Goal: Task Accomplishment & Management: Complete application form

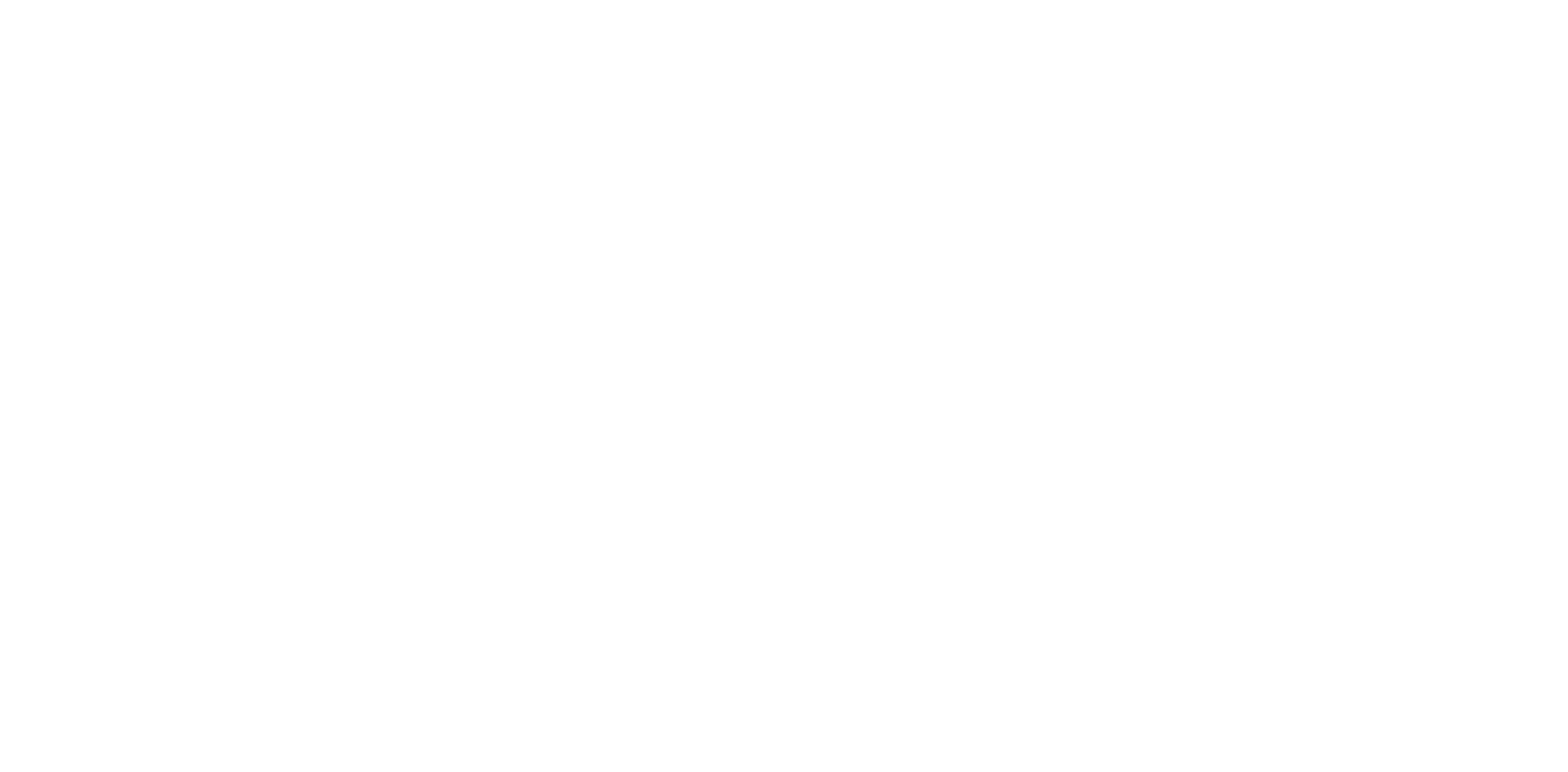
click at [690, 328] on body at bounding box center [784, 386] width 1568 height 772
click at [365, 119] on body at bounding box center [784, 386] width 1568 height 772
click at [586, 130] on body at bounding box center [784, 386] width 1568 height 772
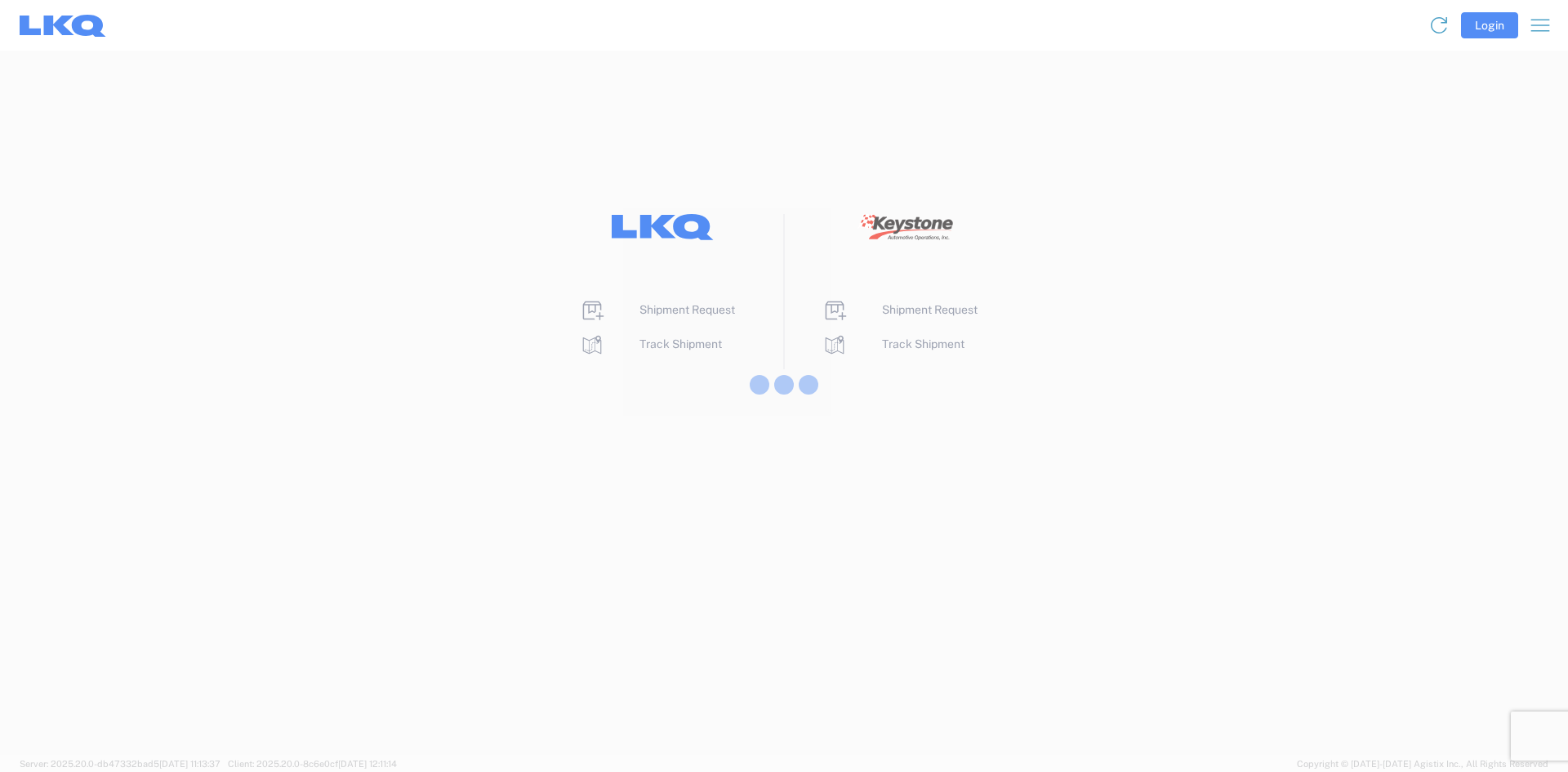
click at [706, 345] on div at bounding box center [784, 386] width 1568 height 772
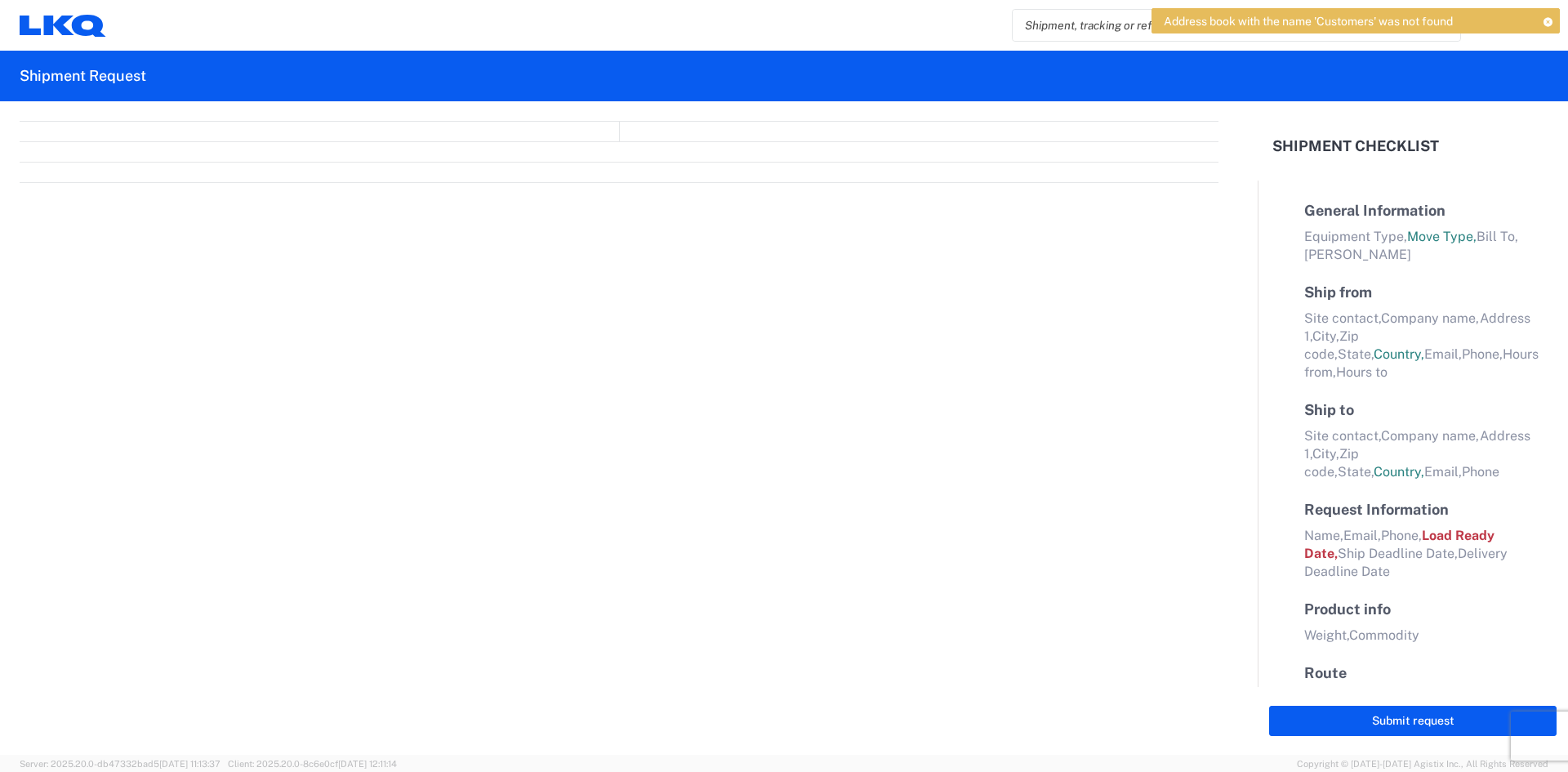
select select "FULL"
select select "LBS"
select select "IN"
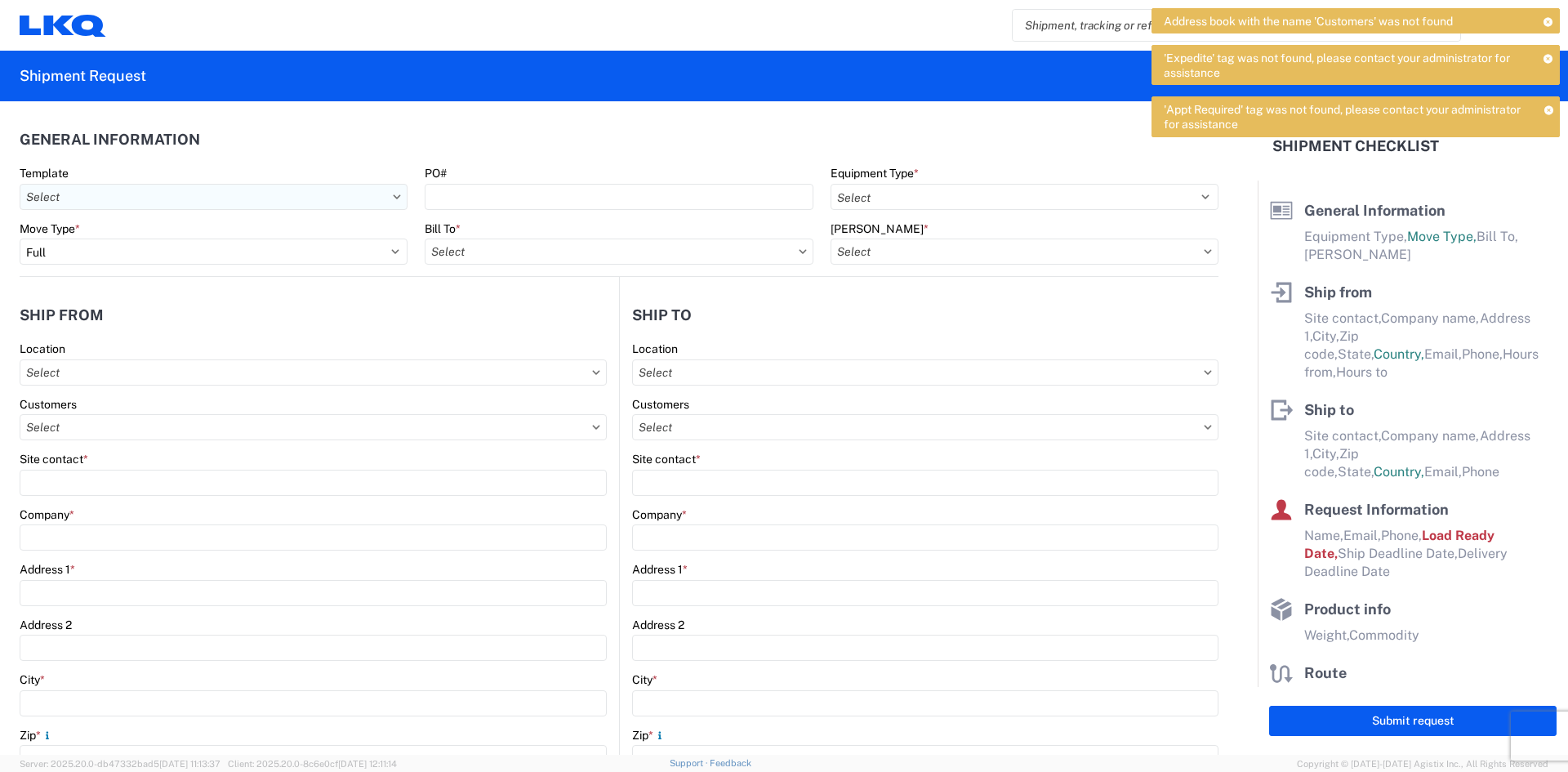
click at [387, 197] on input "text" at bounding box center [214, 197] width 388 height 26
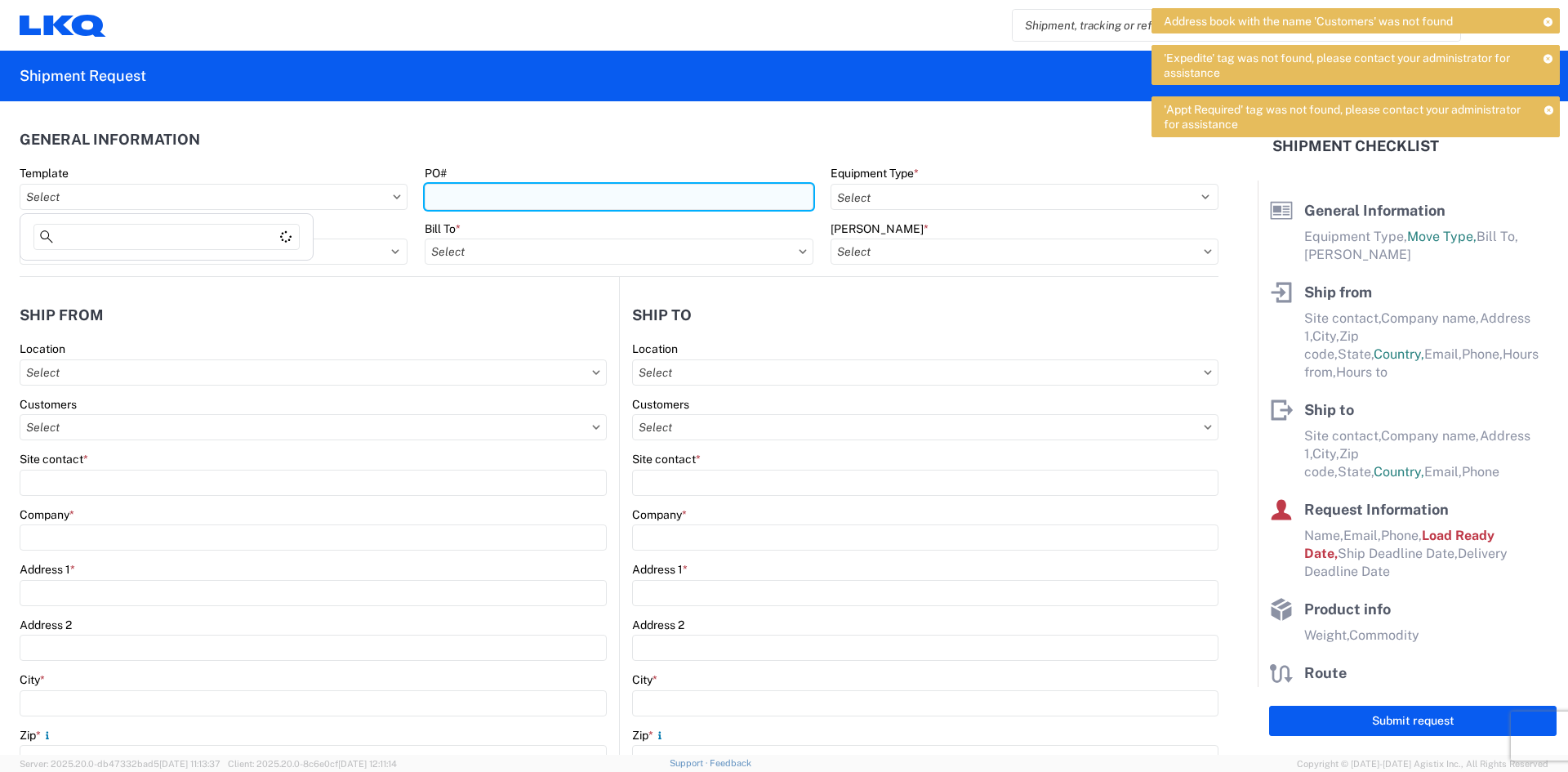
click at [517, 198] on input "PO#" at bounding box center [618, 197] width 388 height 26
type input "1942607"
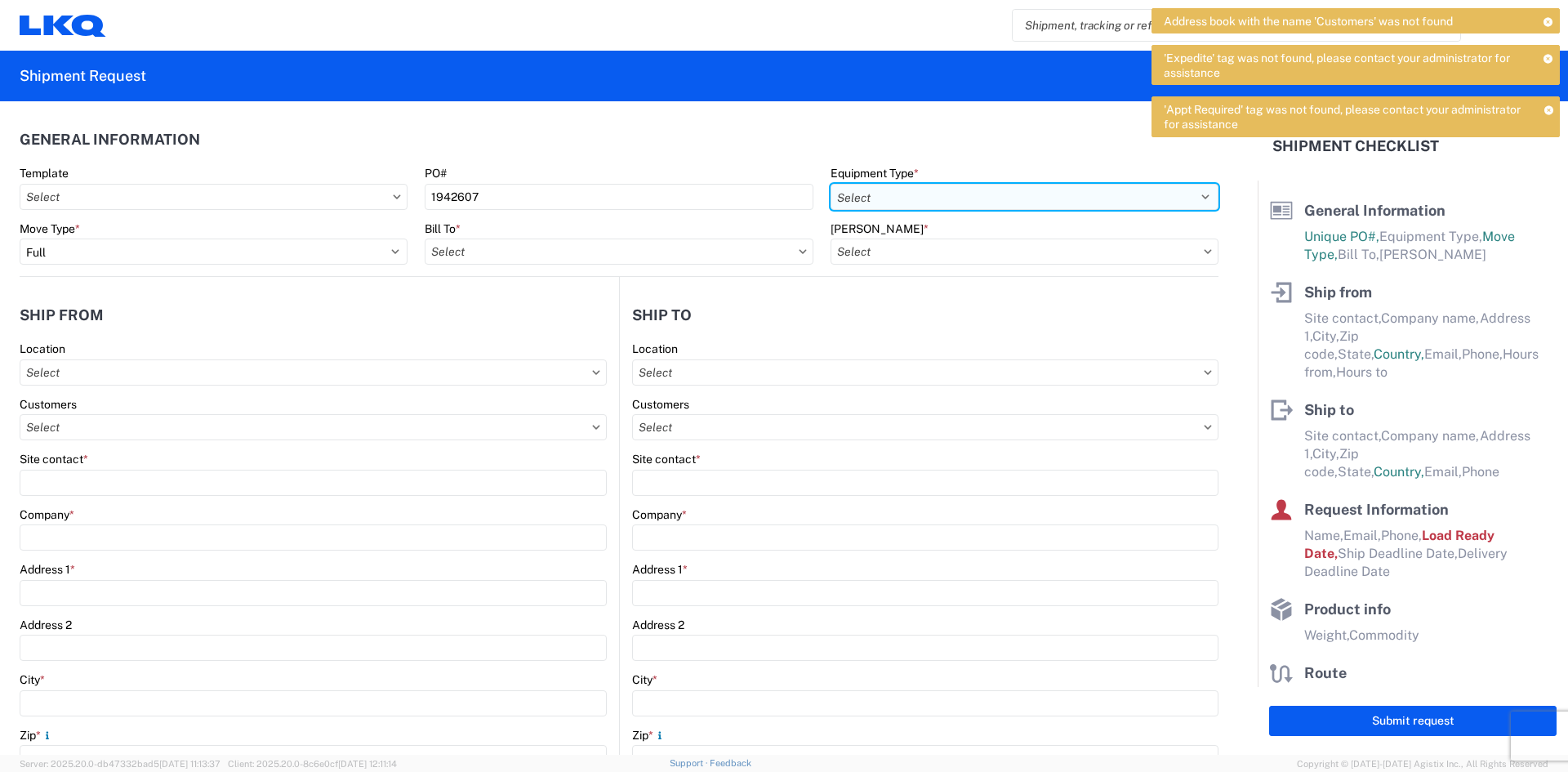
select select "FLBD"
click at [831, 184] on select "Select 53’ Dry Van Flatbed Dropdeck (van) Lowboy (flatbed) Rail" at bounding box center [1025, 197] width 388 height 26
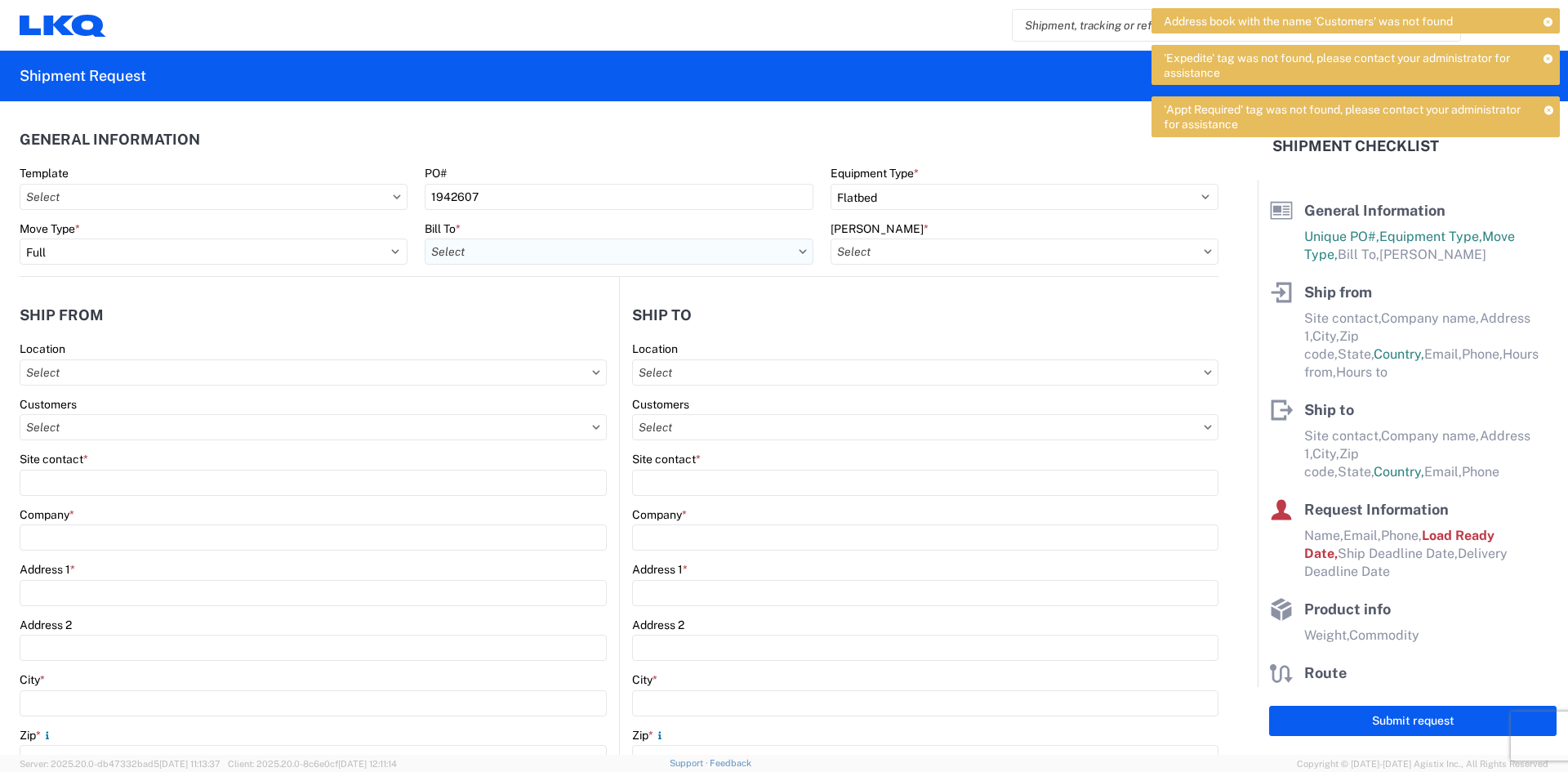
click at [789, 254] on input "text" at bounding box center [618, 251] width 388 height 26
type input "1710"
click at [521, 323] on div "1710 - LKQ Southern California" at bounding box center [567, 324] width 285 height 26
type input "1710 - LKQ Southern California"
click at [1176, 254] on input "text" at bounding box center [1025, 251] width 388 height 26
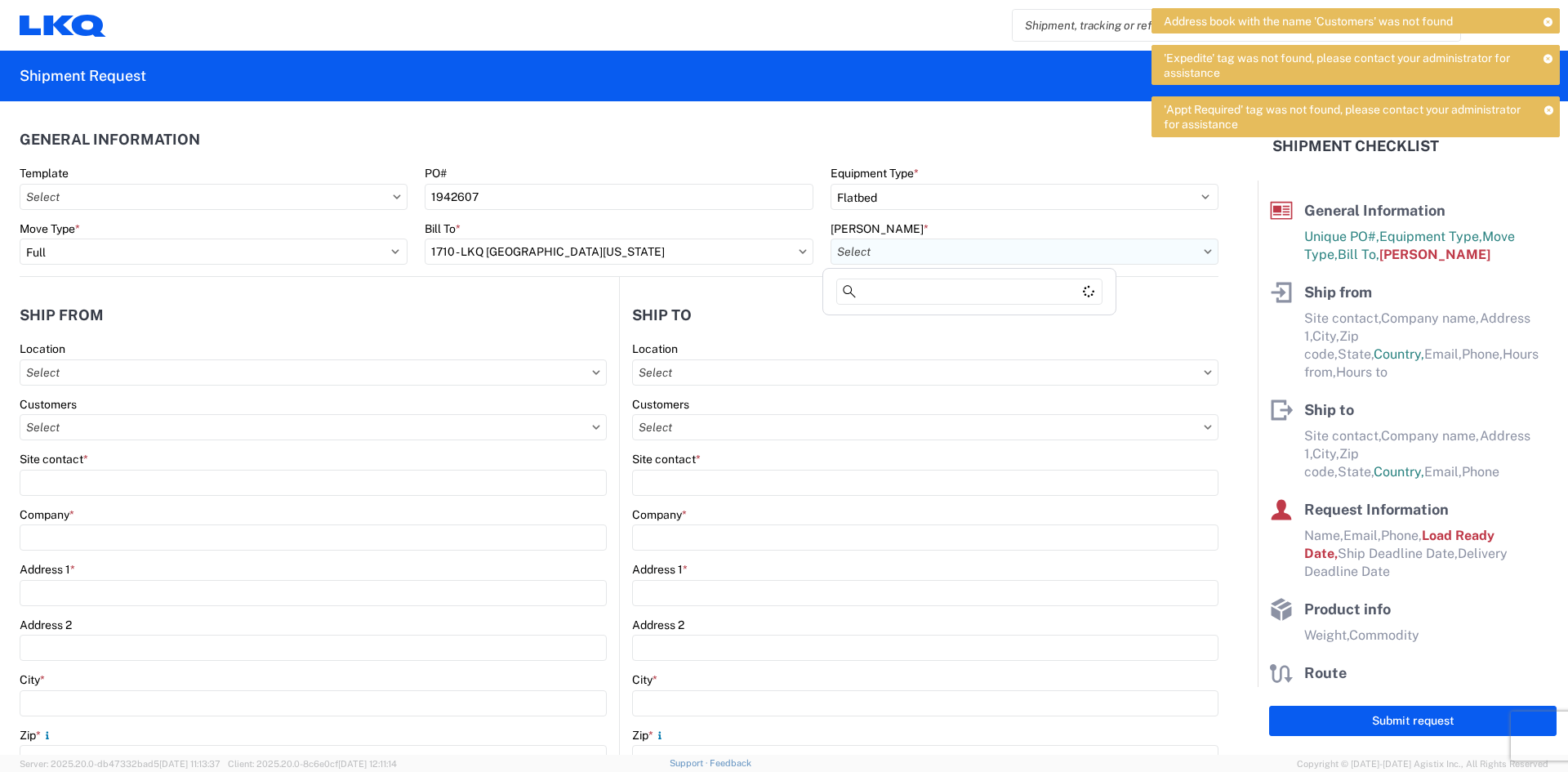
click at [1190, 251] on input "text" at bounding box center [1025, 251] width 388 height 26
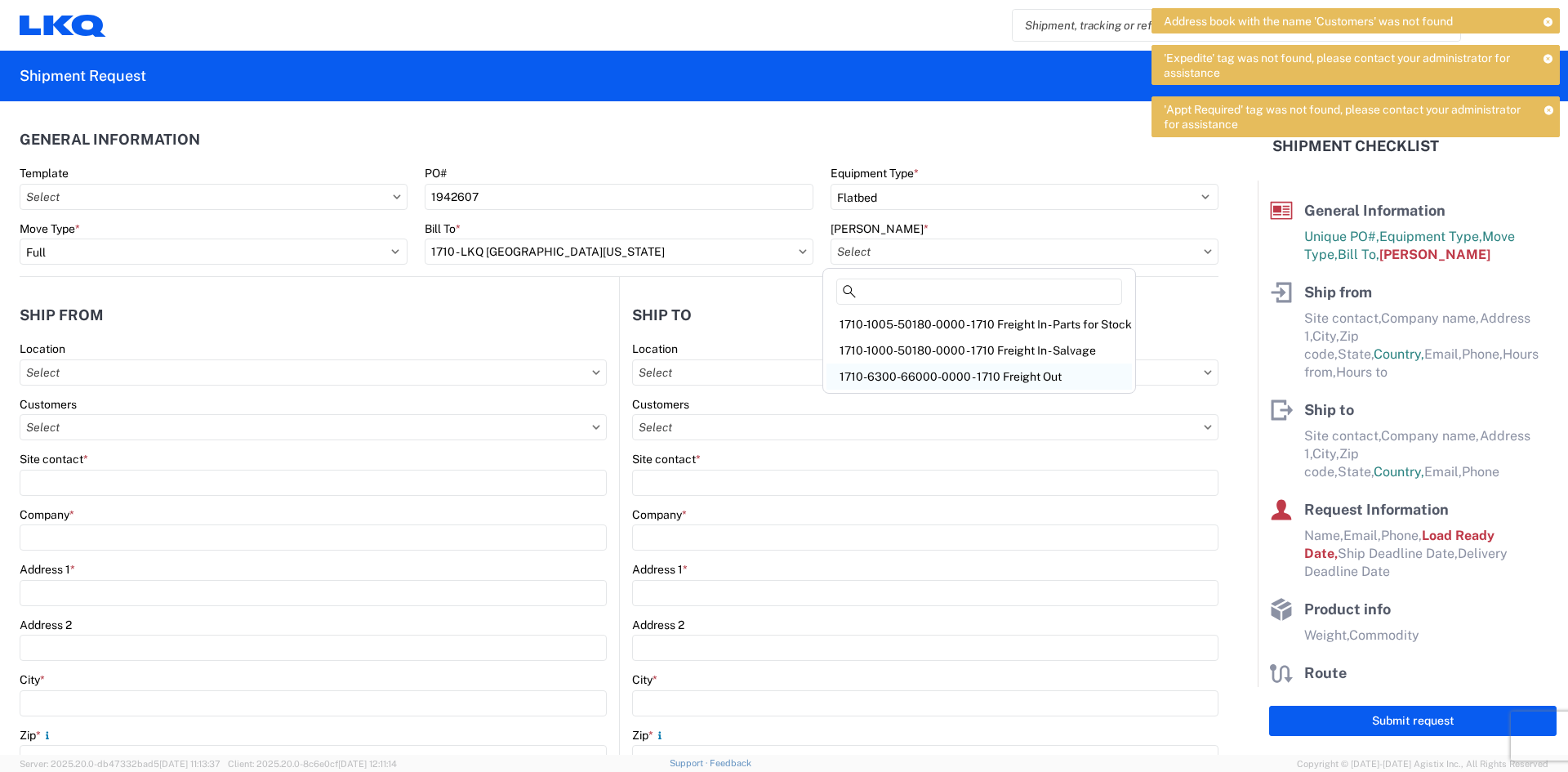
click at [1032, 377] on div "1710-6300-66000-0000 - 1710 Freight Out" at bounding box center [979, 376] width 305 height 26
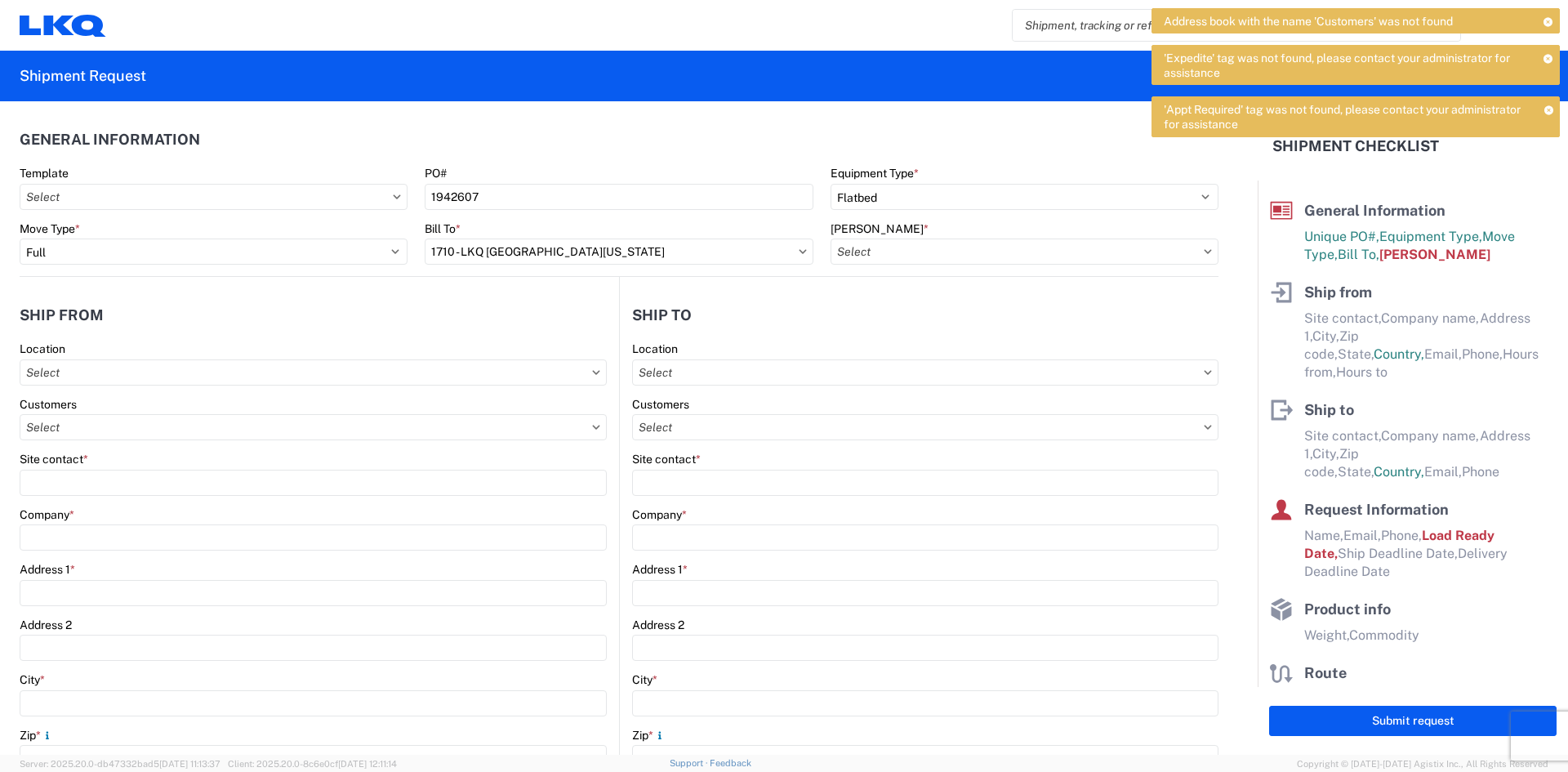
type input "1710-6300-66000-0000 - 1710 Freight Out"
click at [210, 427] on input "text" at bounding box center [313, 427] width 587 height 26
click at [348, 505] on agx-form-control-wrapper-v2 "Site contact *" at bounding box center [313, 480] width 587 height 55
click at [307, 499] on agx-form-control-wrapper-v2 "Site contact *" at bounding box center [313, 480] width 587 height 55
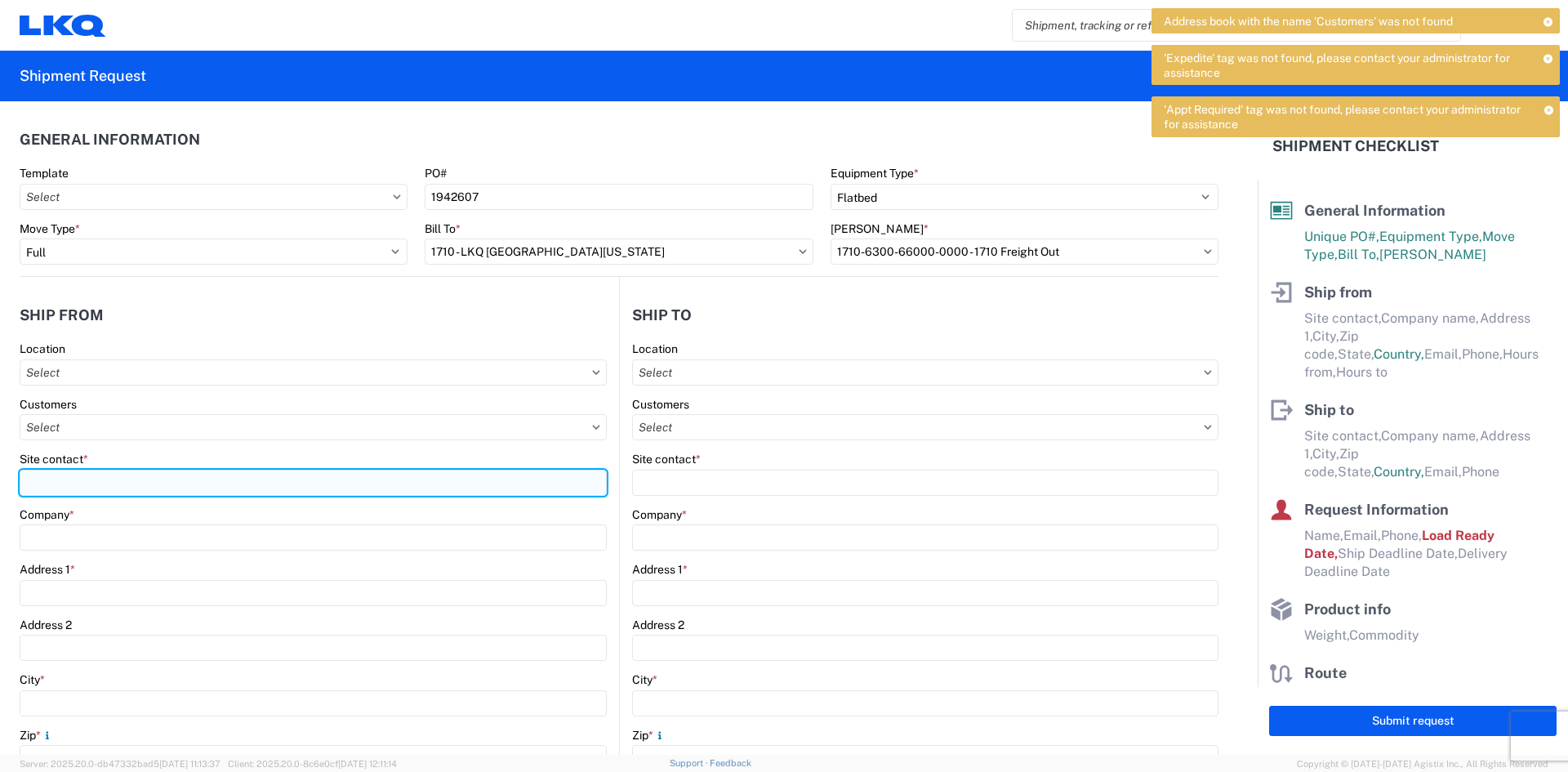
click at [192, 469] on input "Site contact *" at bounding box center [313, 482] width 587 height 26
type input "NICHOLAS LOPEZ"
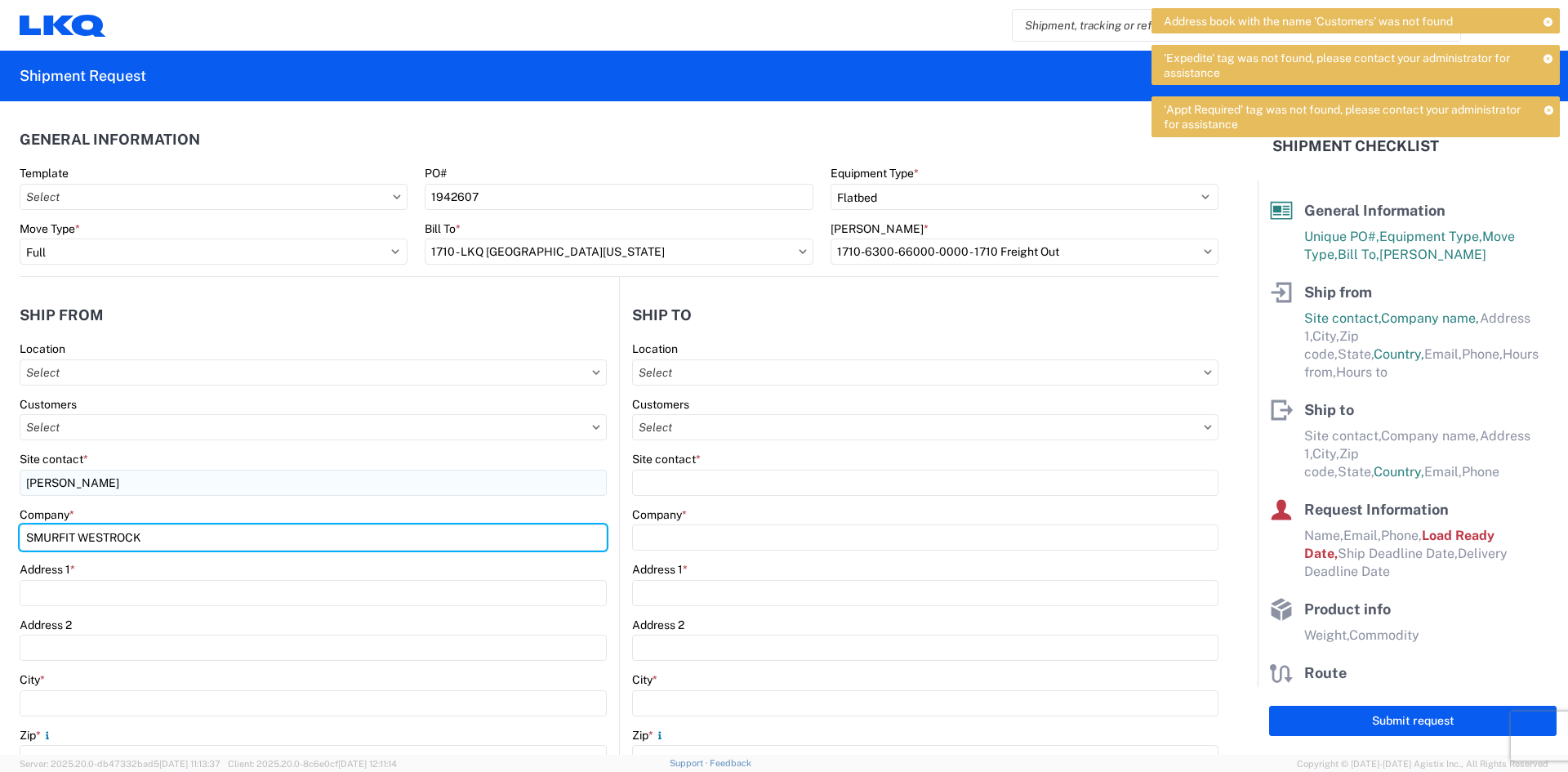
type input "SMURFIT WESTROCK"
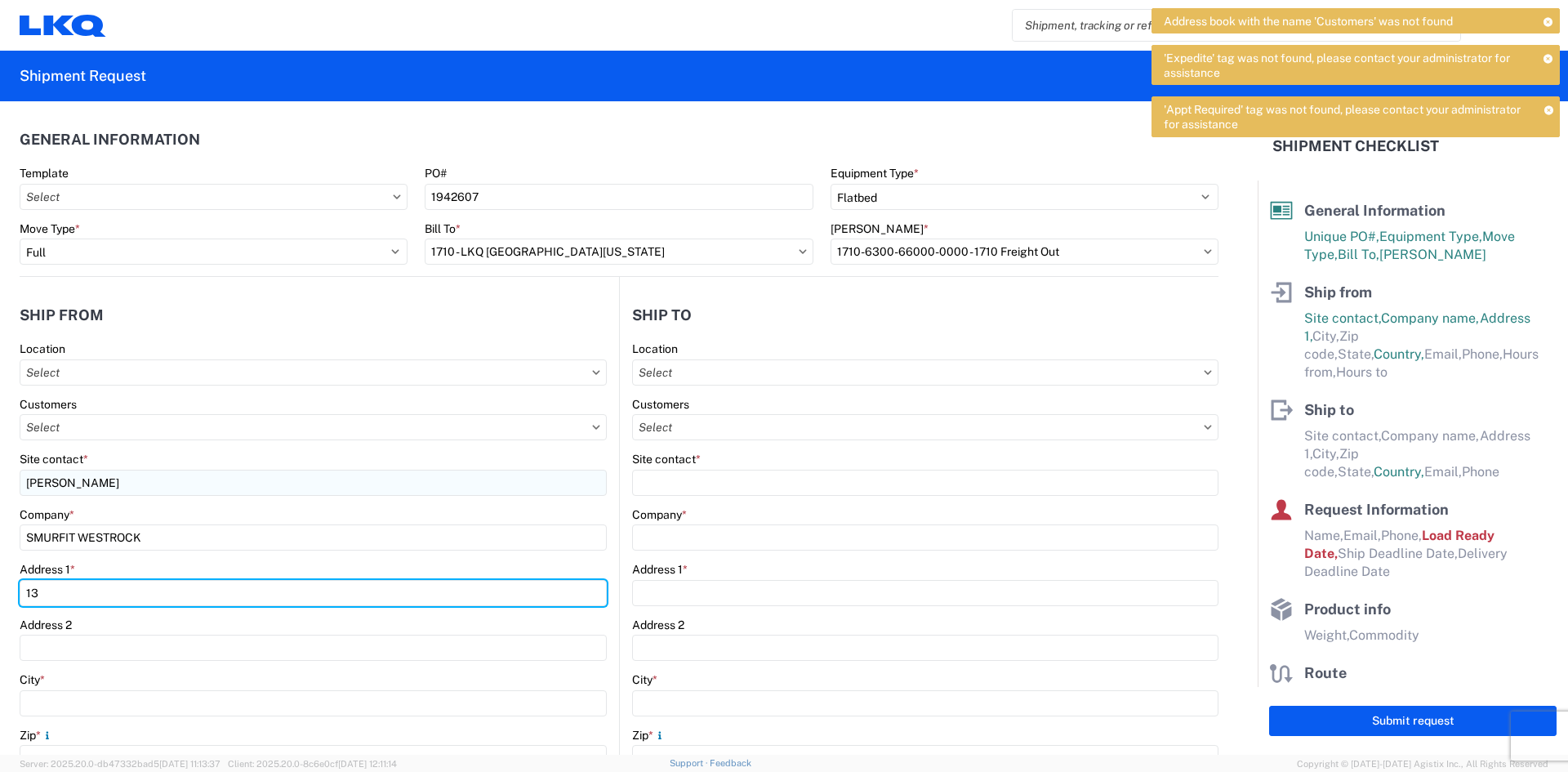
type input "13100 LOOP ROAD"
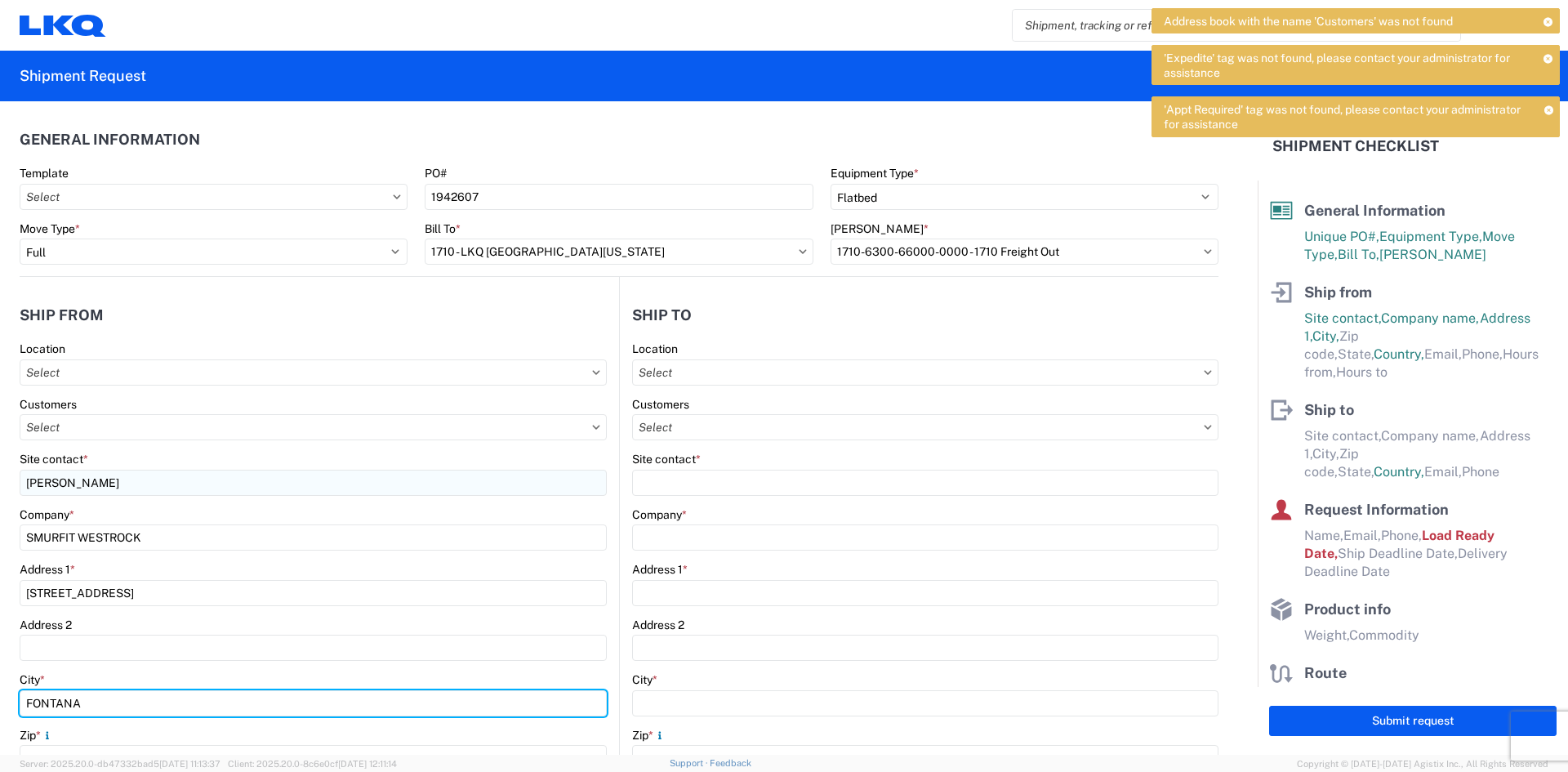
type input "FONTANA"
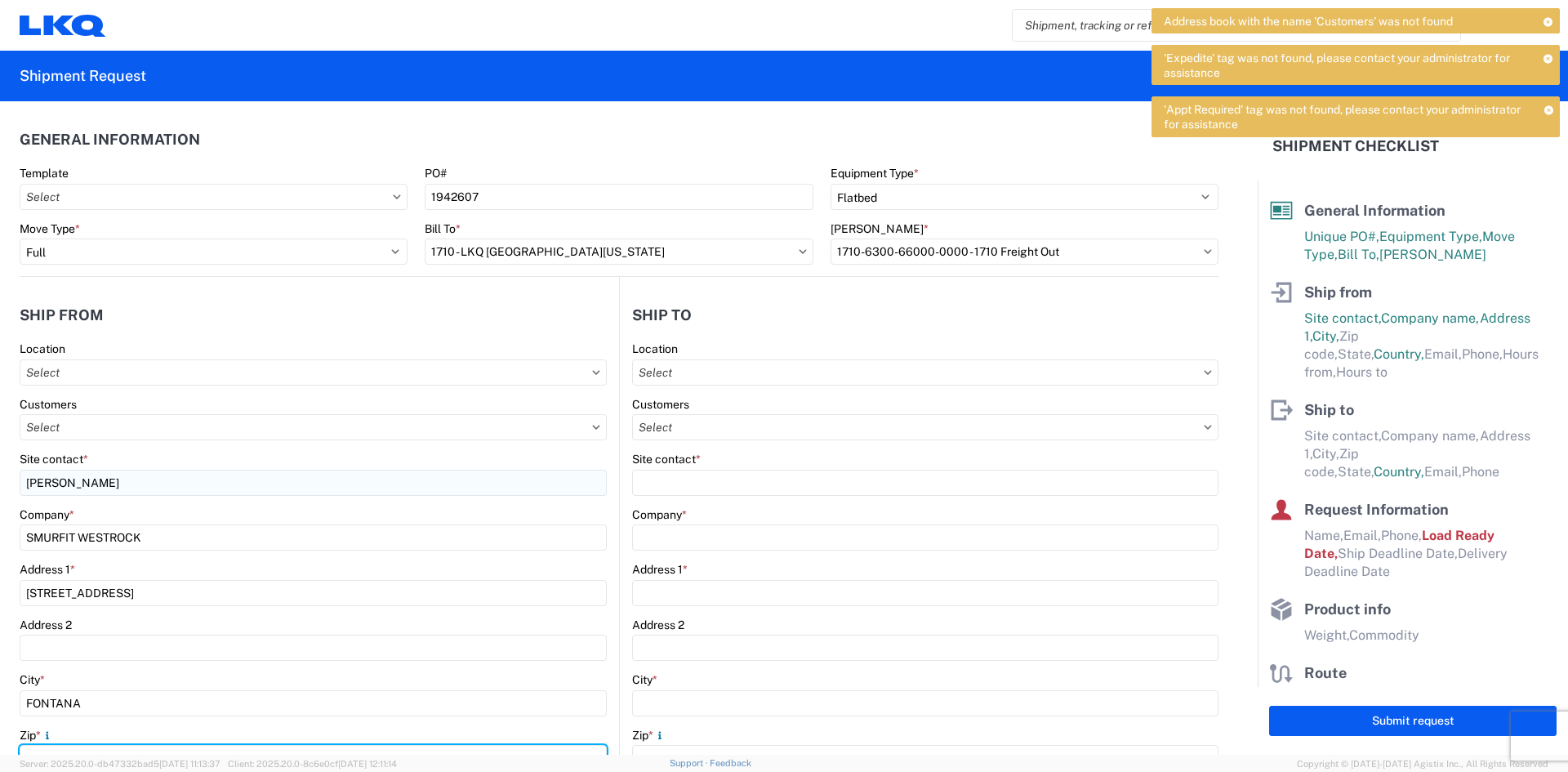
scroll to position [16, 0]
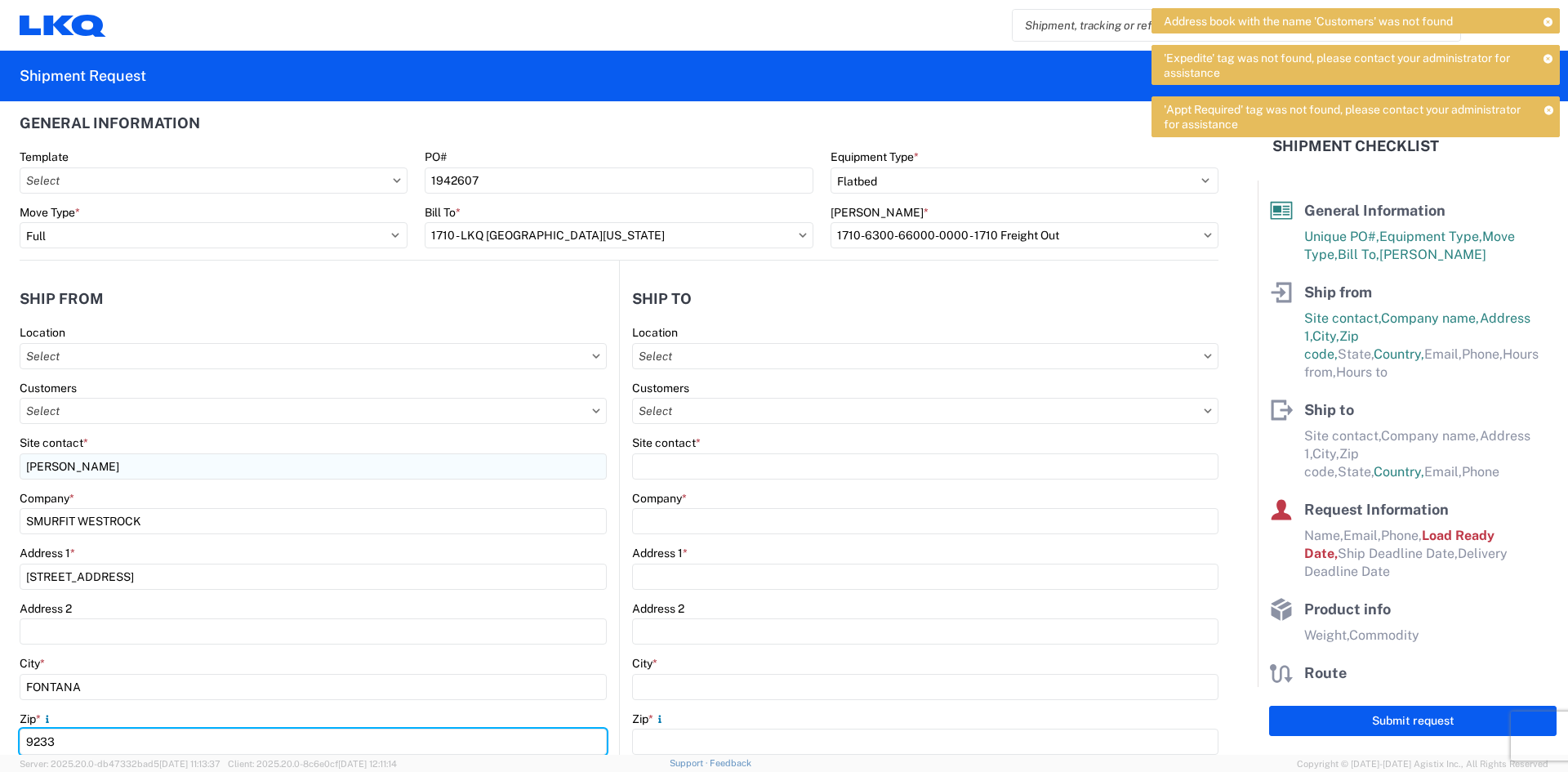
type input "92337"
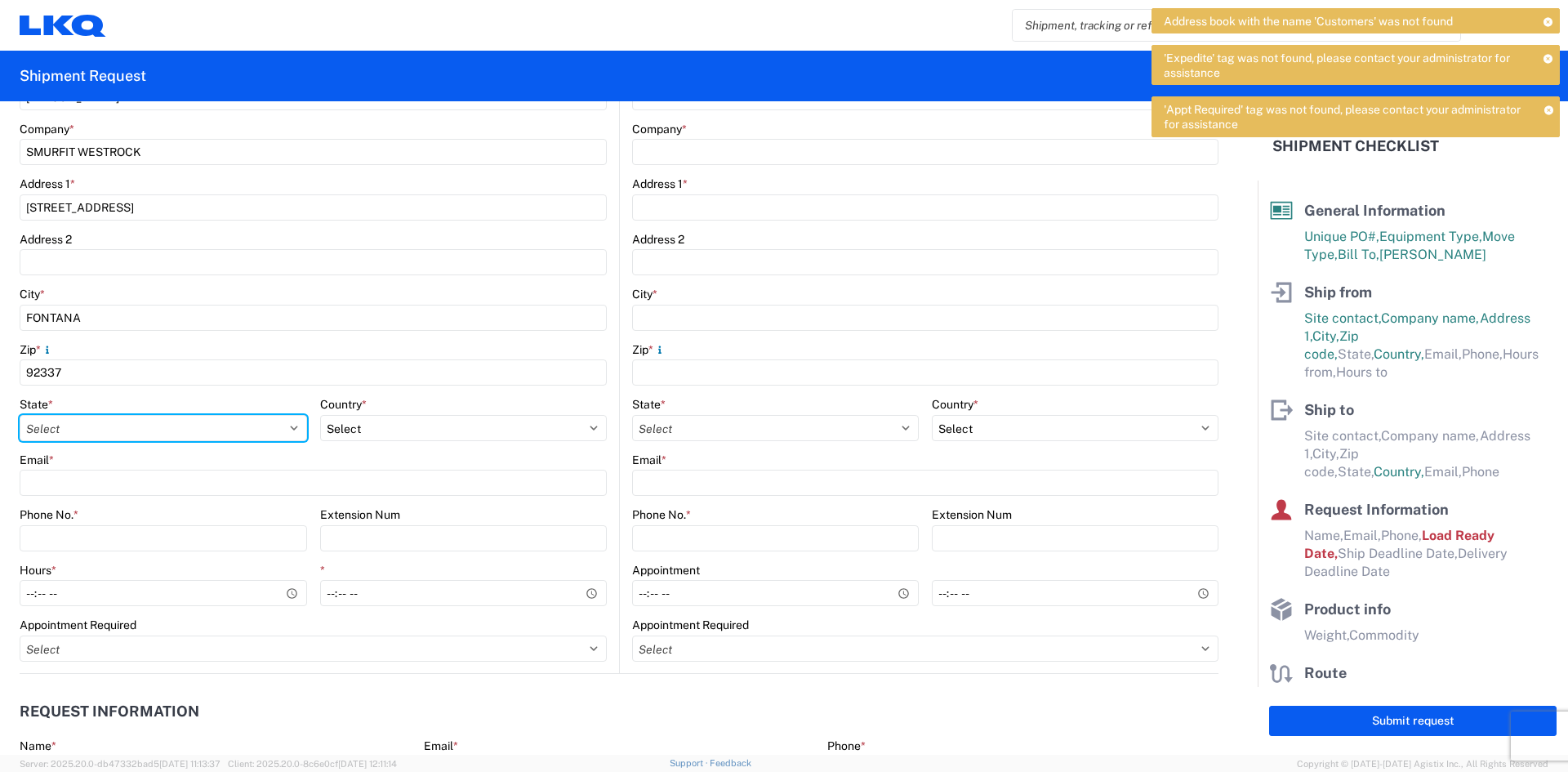
select select "CA"
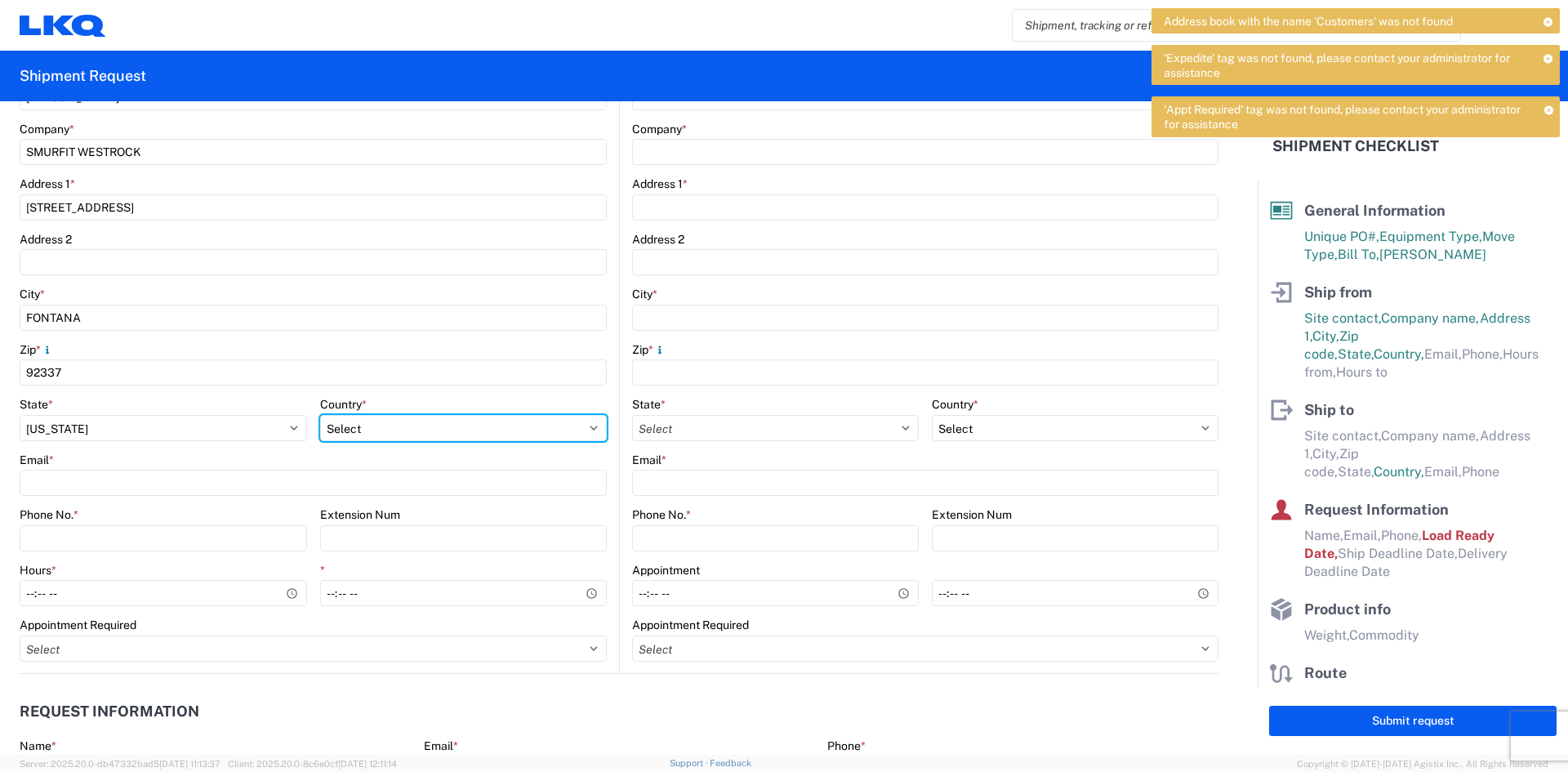
select select "US"
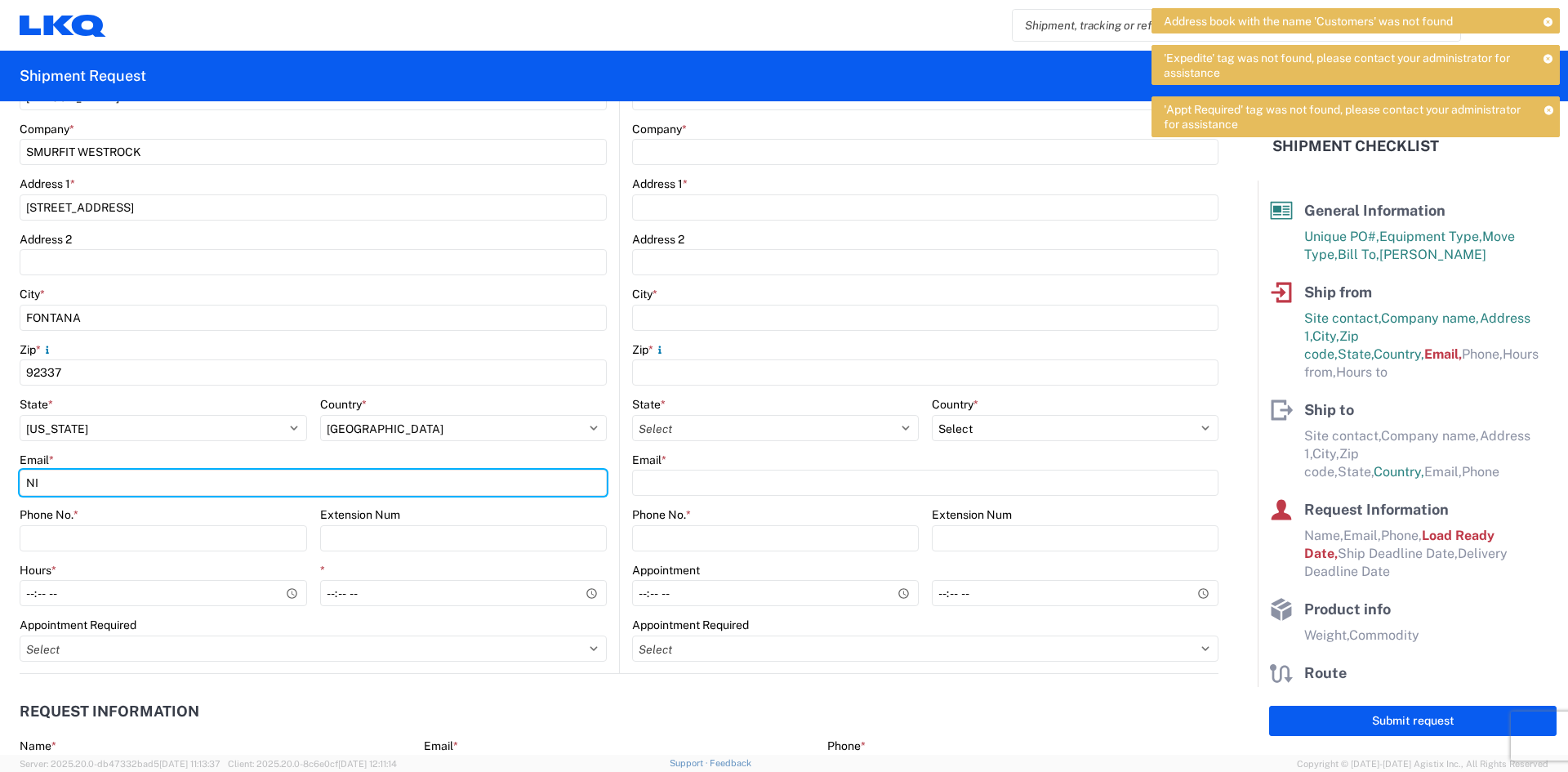
type input "NILOPEZ@VICTORYPACKAGING.COM"
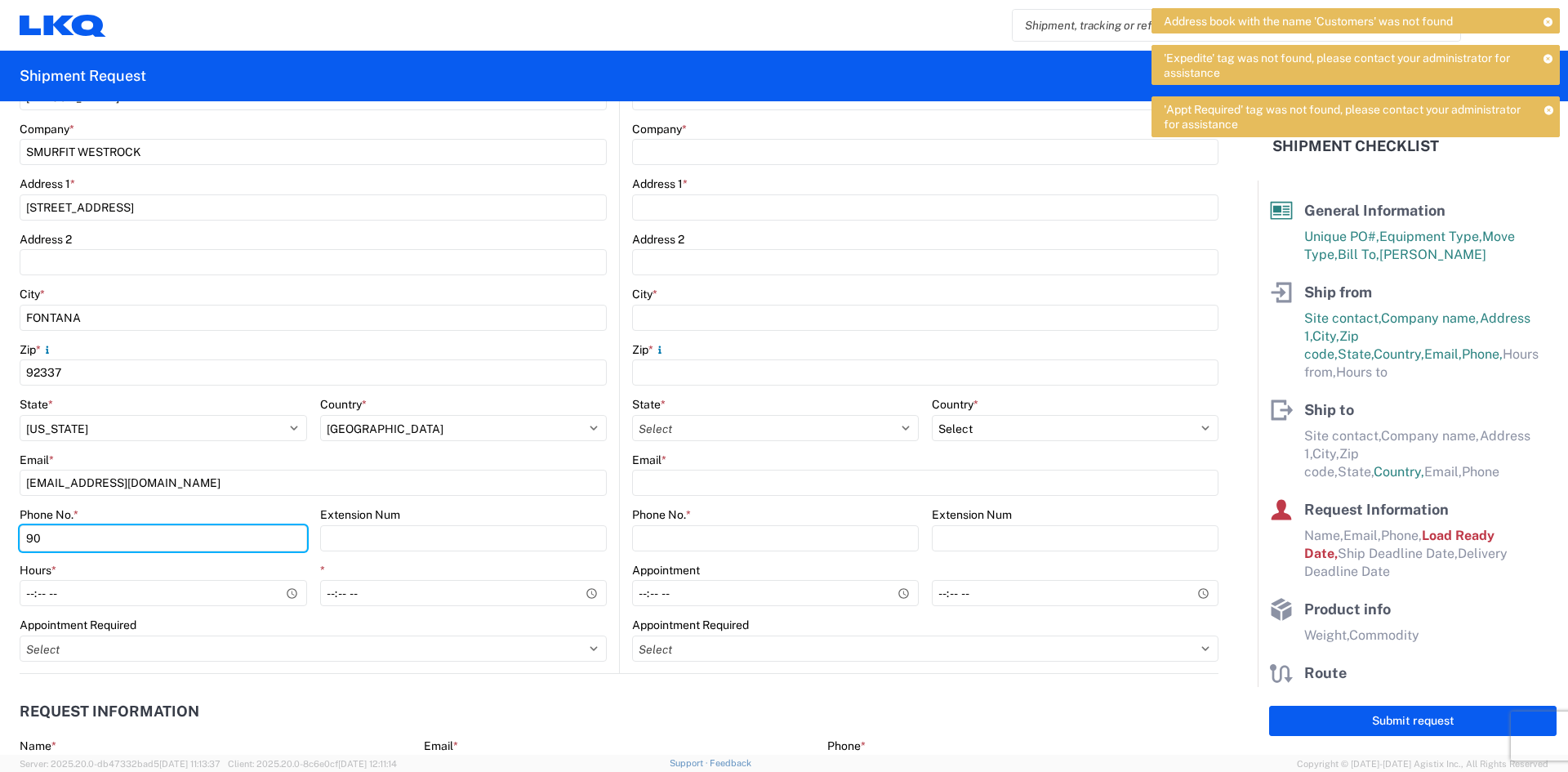
type input "909-251-2265"
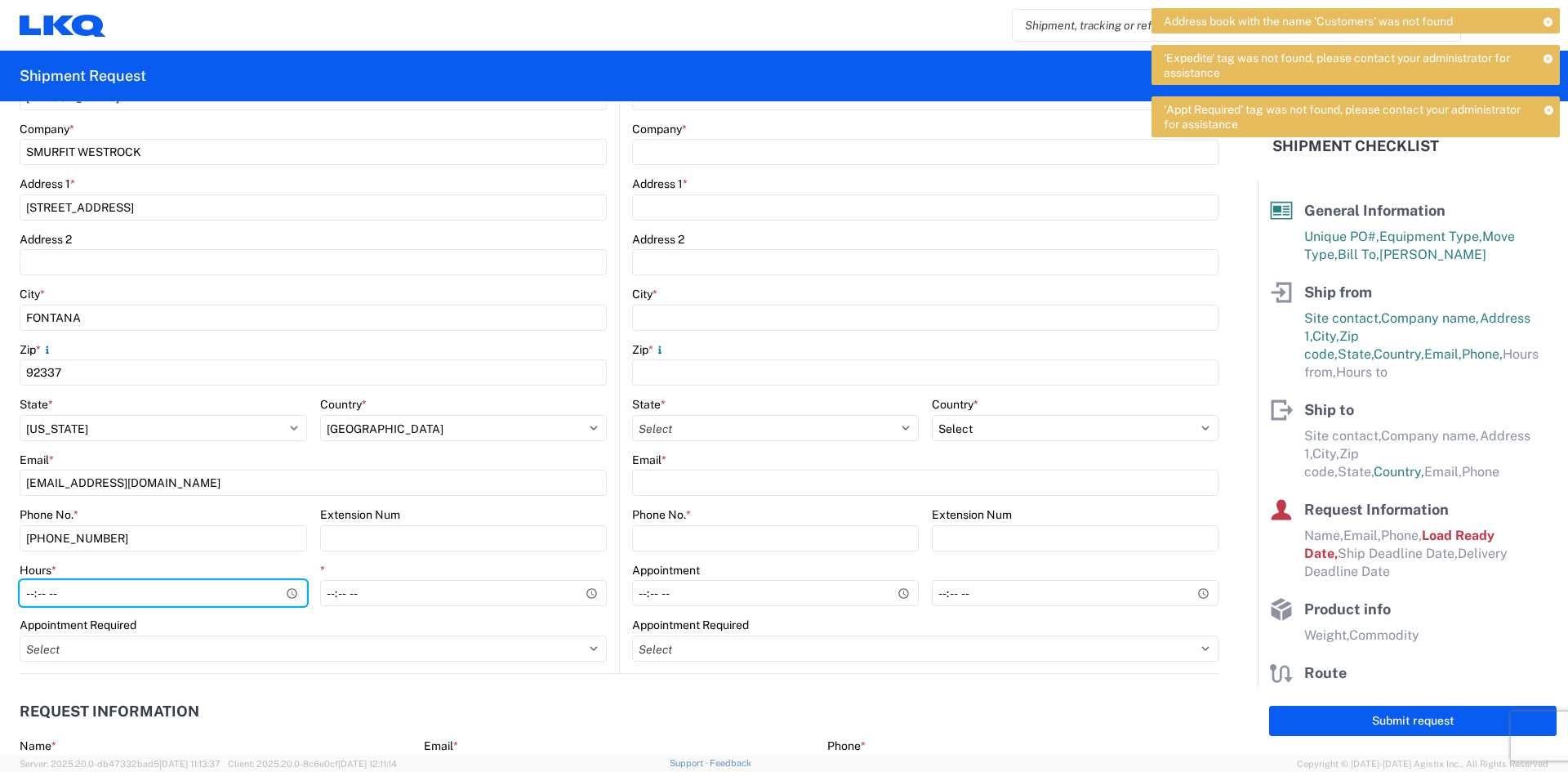
type input "08:00"
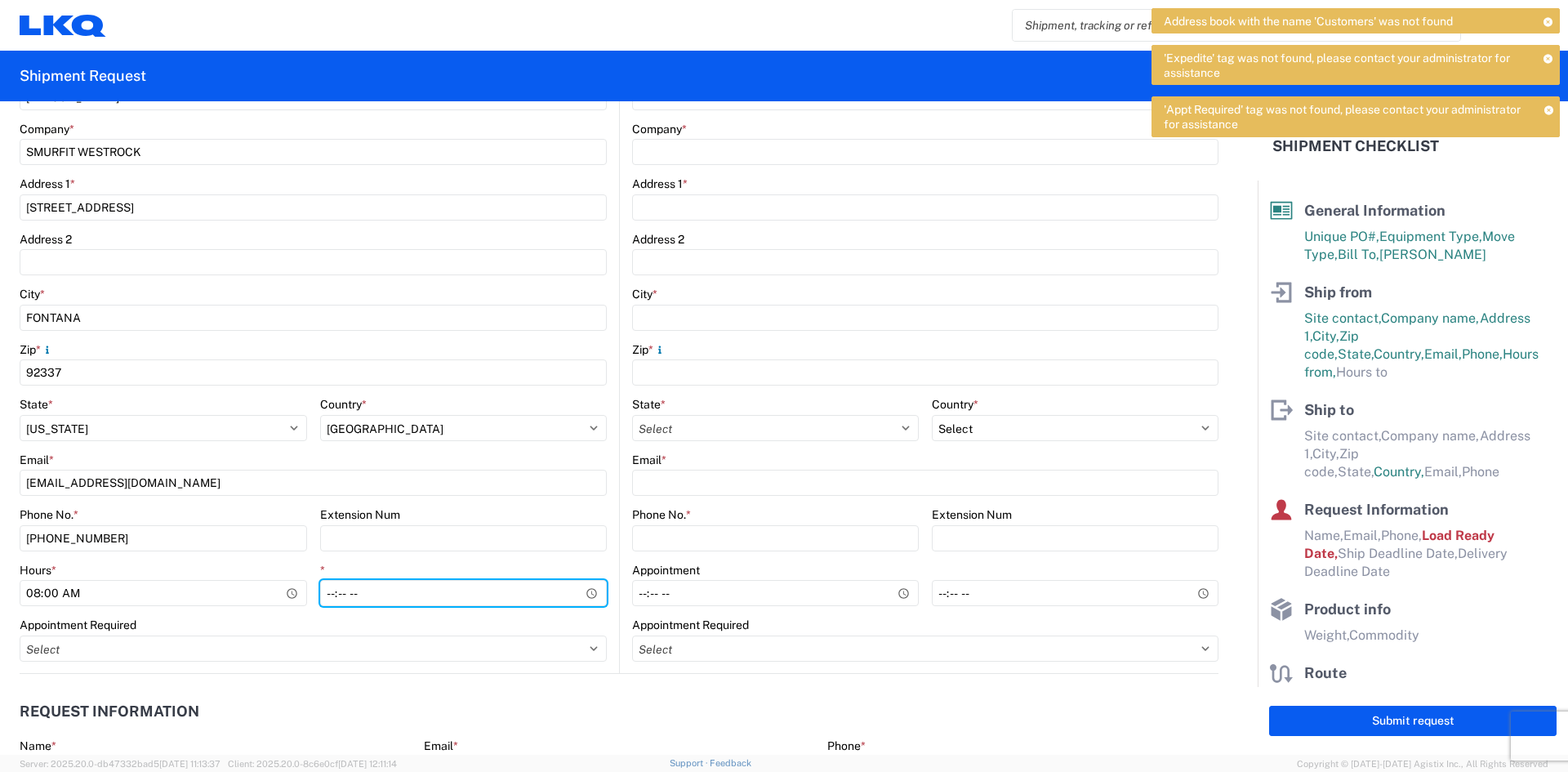
type input "14:30"
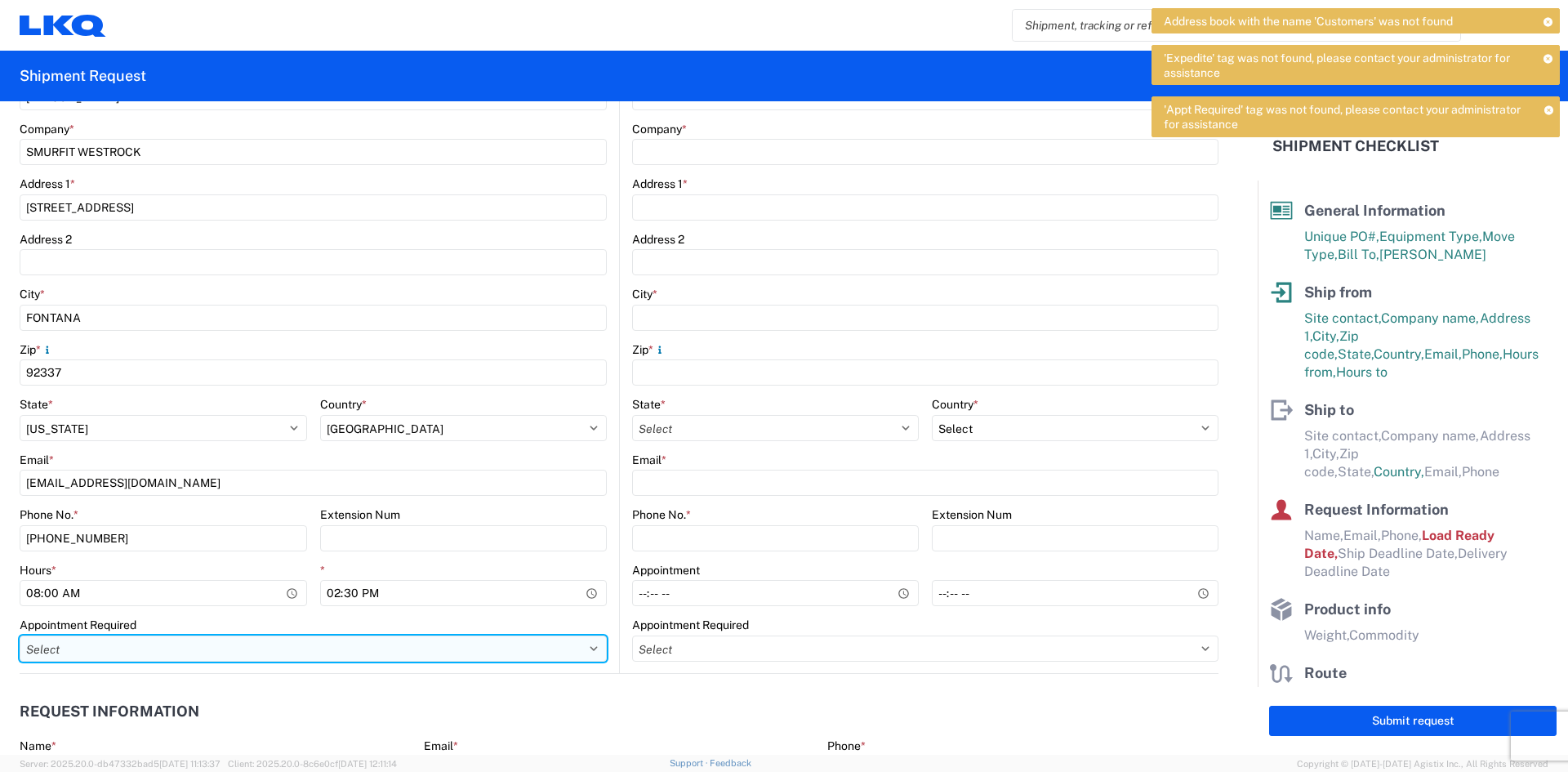
click at [586, 643] on select "Select Appt Required Appt Not Required Appt - First available" at bounding box center [313, 649] width 587 height 26
click at [20, 636] on select "Select Appt Required Appt Not Required Appt - First available" at bounding box center [313, 649] width 587 height 26
click at [188, 643] on select "Select Appt Required Appt Not Required Appt - First available" at bounding box center [313, 649] width 587 height 26
select select "apptNotRequired"
click at [20, 636] on select "Select Appt Required Appt Not Required Appt - First available" at bounding box center [313, 649] width 587 height 26
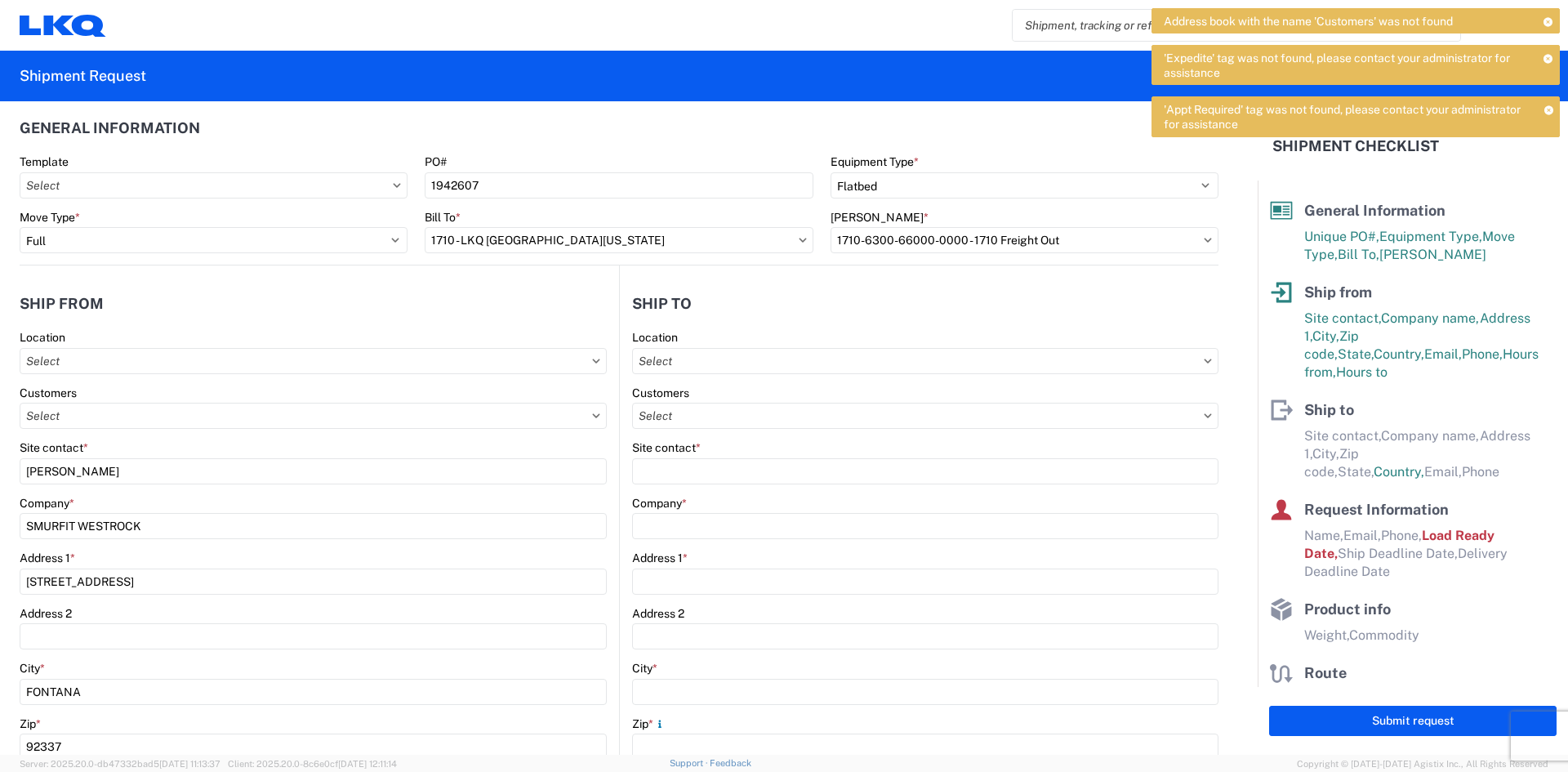
scroll to position [0, 0]
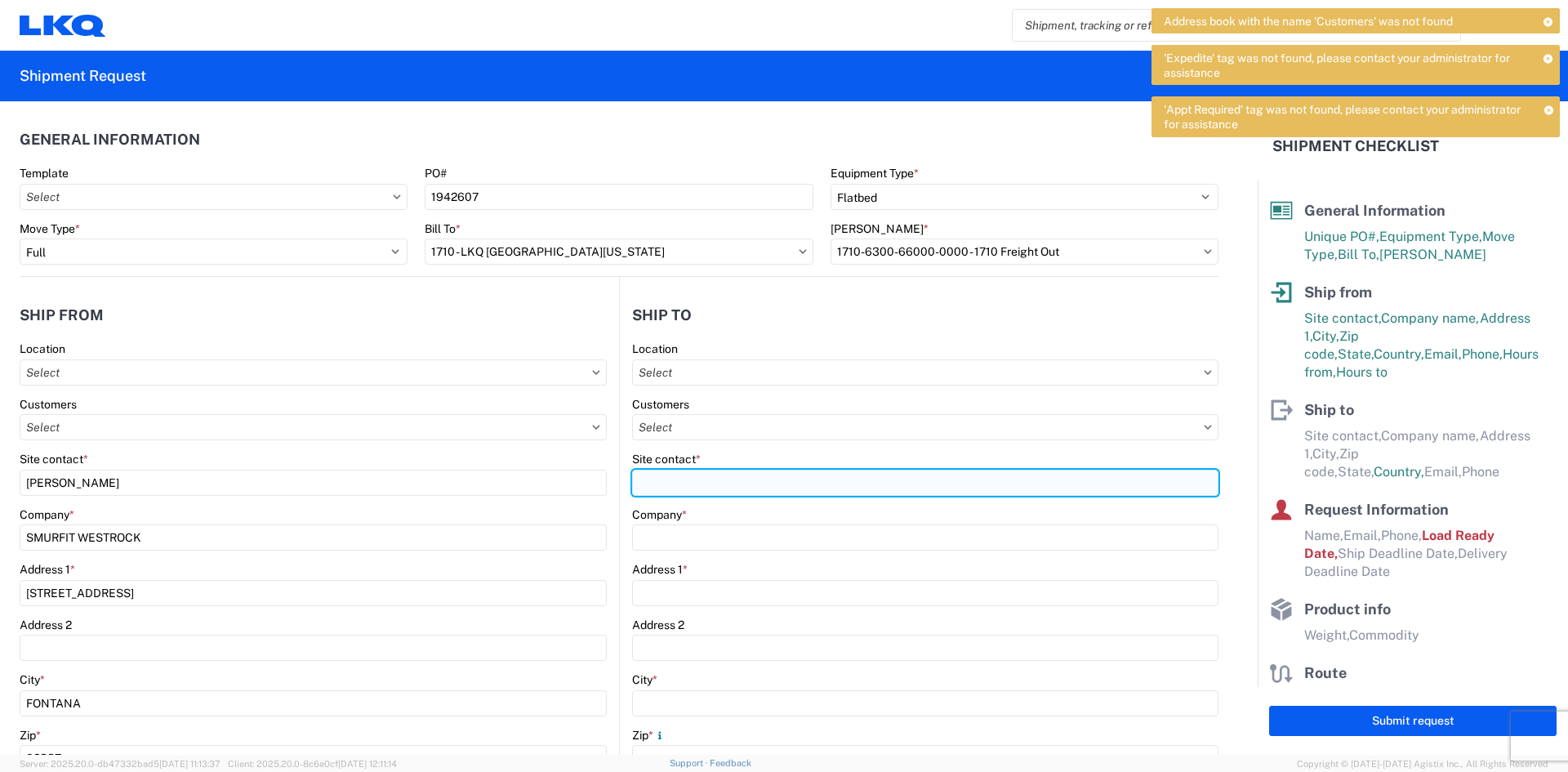
click at [770, 477] on input "Site contact *" at bounding box center [925, 482] width 586 height 26
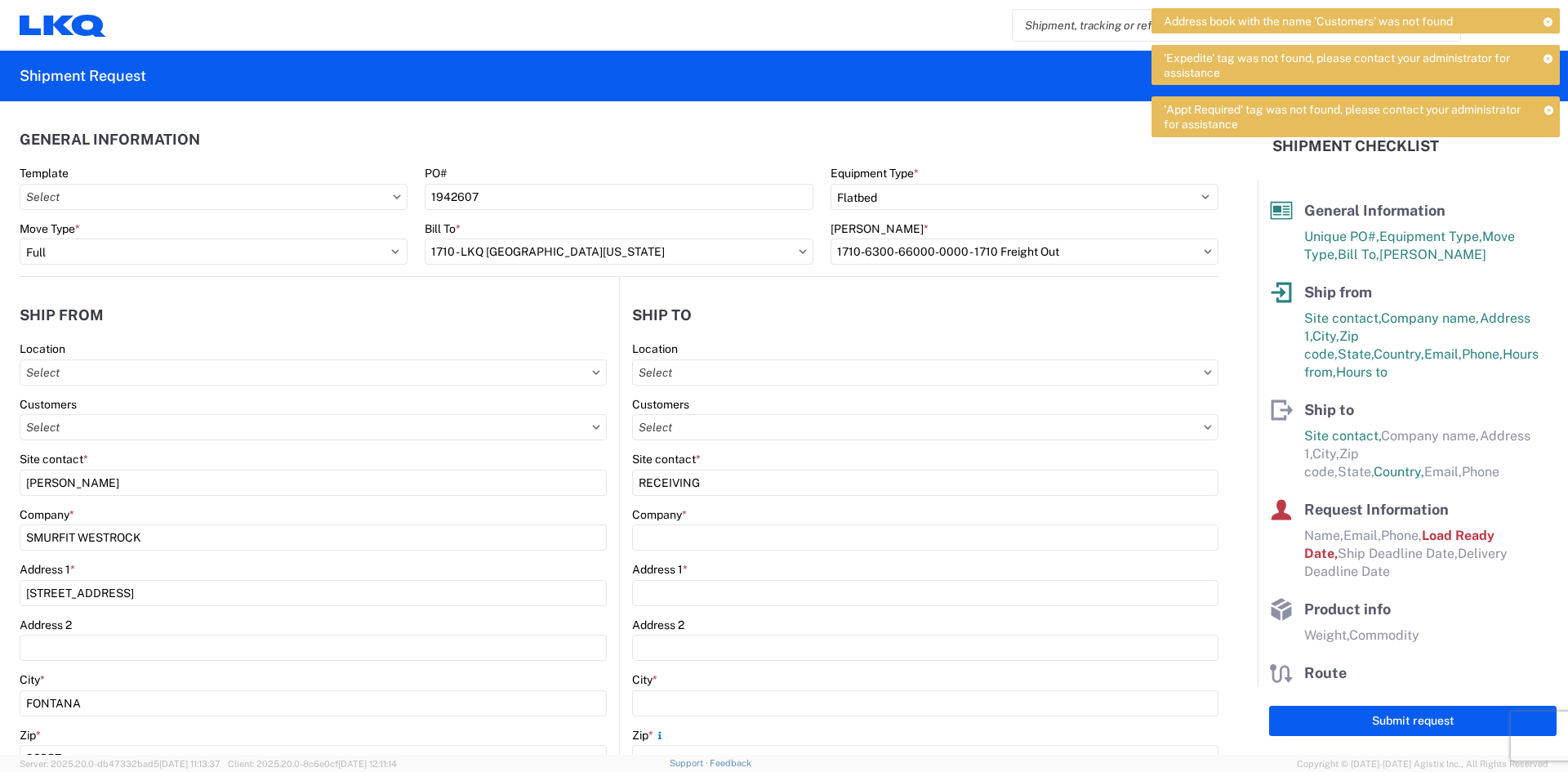
click at [1546, 111] on icon at bounding box center [1548, 110] width 9 height 9
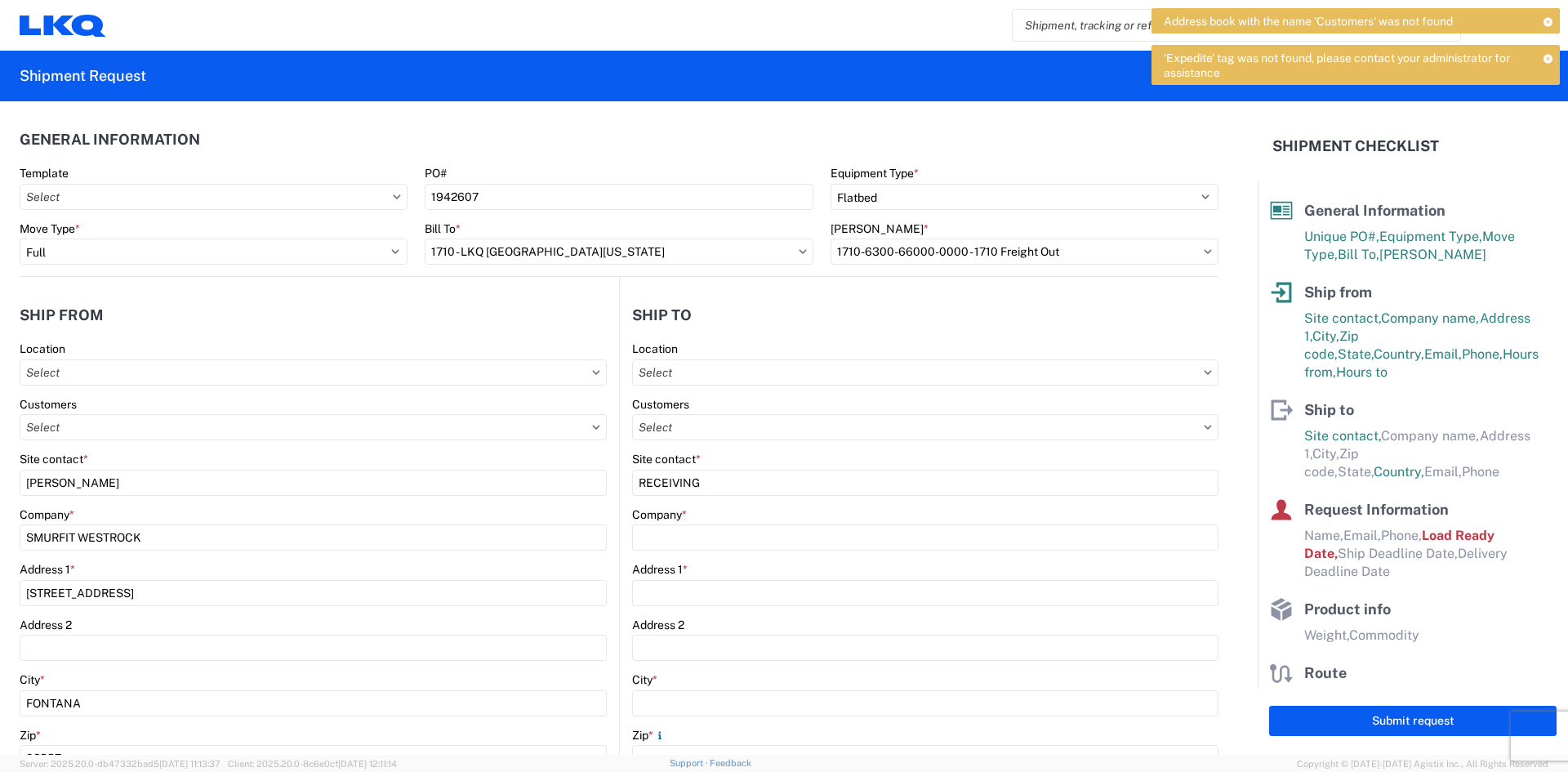
click at [1549, 58] on icon at bounding box center [1548, 58] width 9 height 9
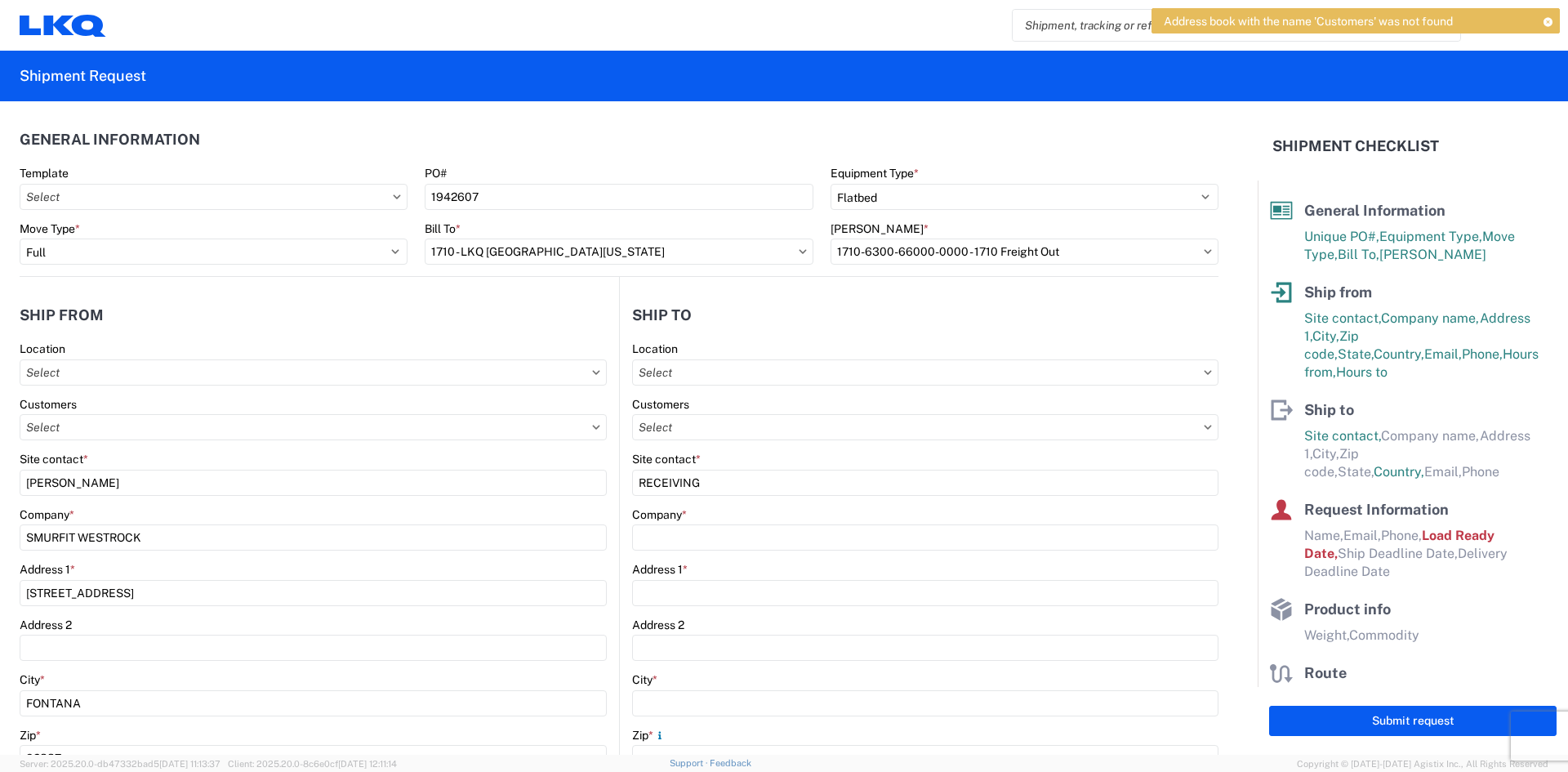
click at [1550, 23] on icon at bounding box center [1547, 22] width 11 height 9
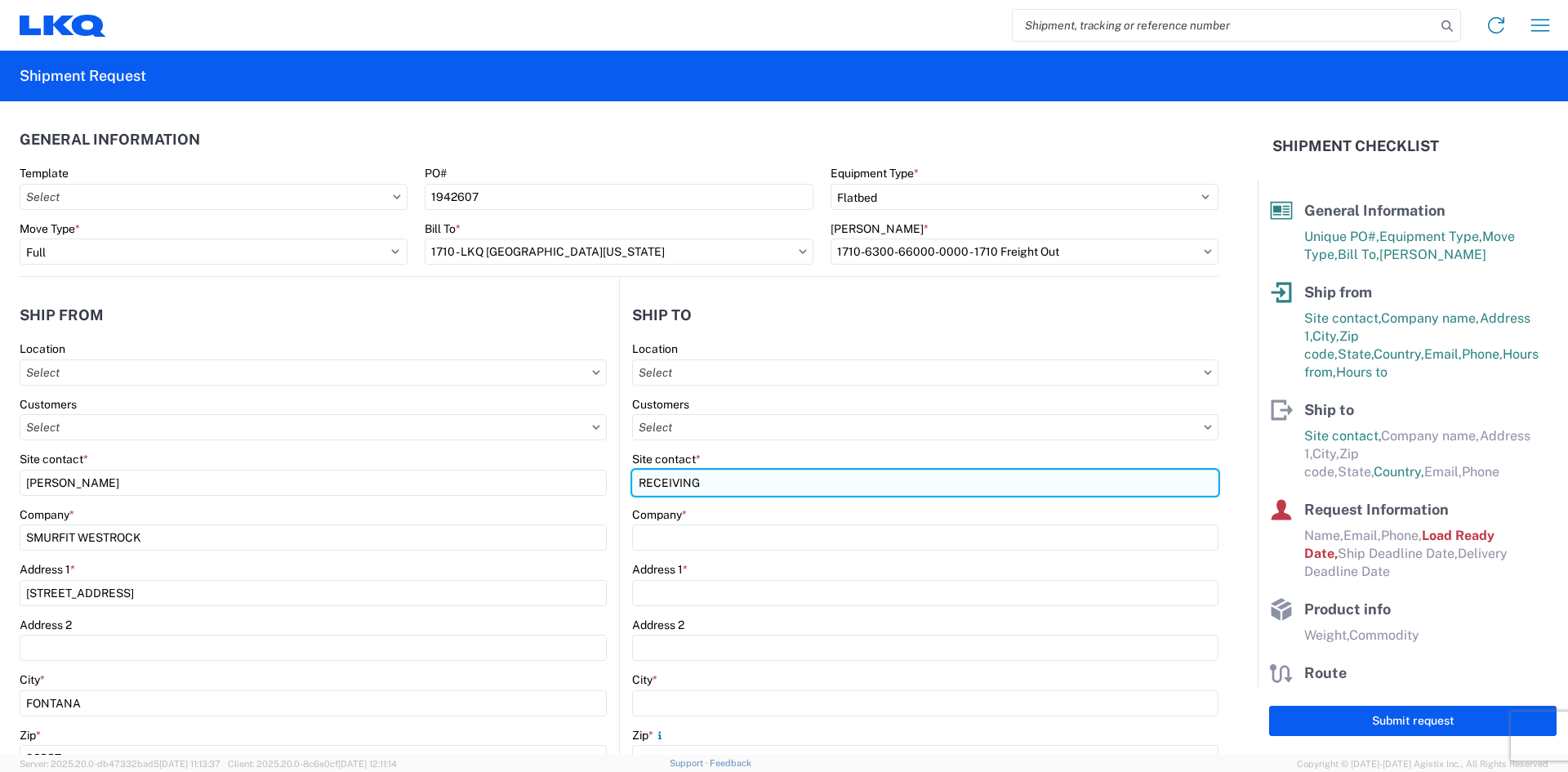
click at [724, 488] on input "RECEIVING" at bounding box center [925, 482] width 586 height 26
type input "RECEIVING DEPT"
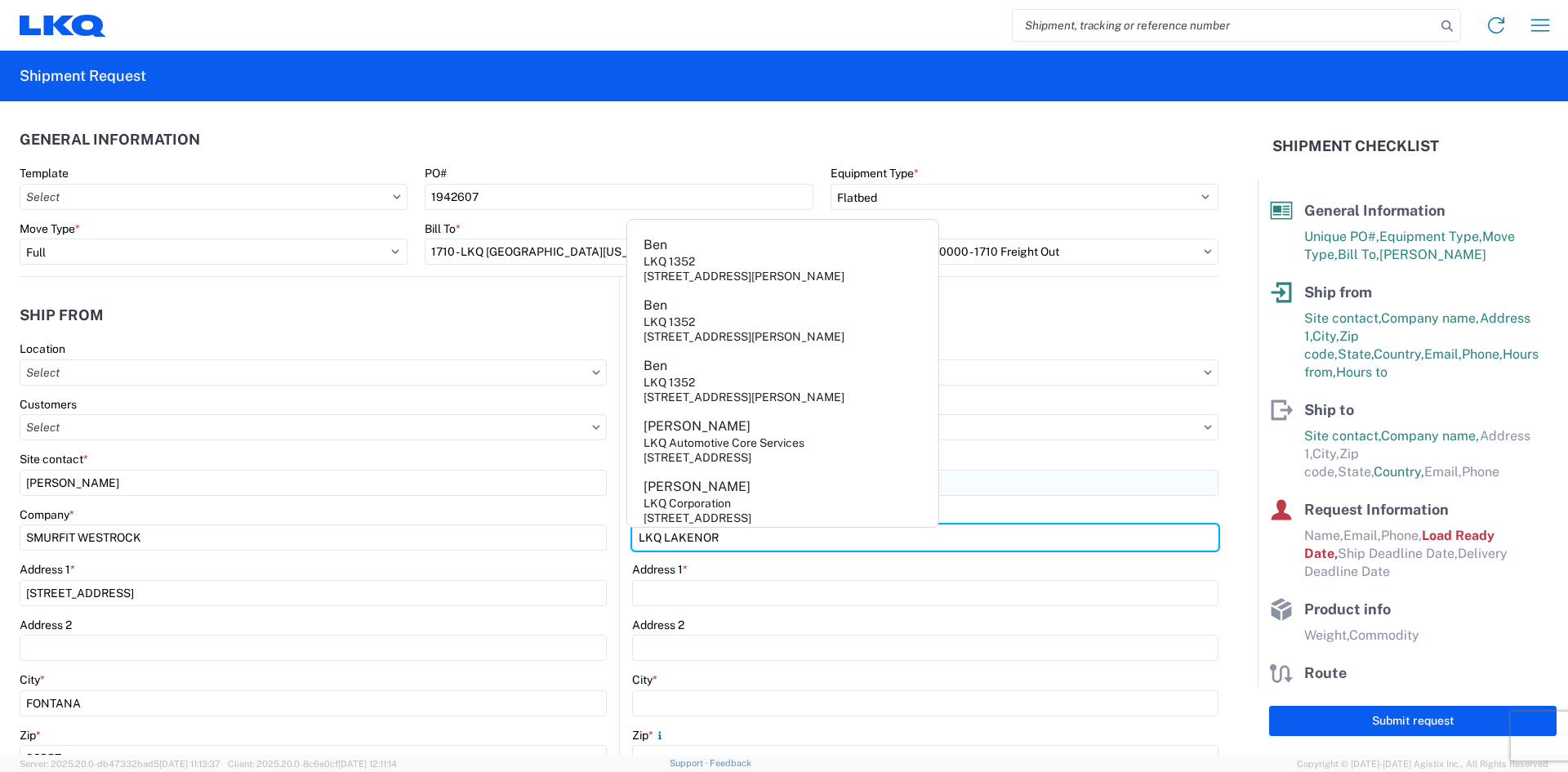
type input "LKQ LAKENOR"
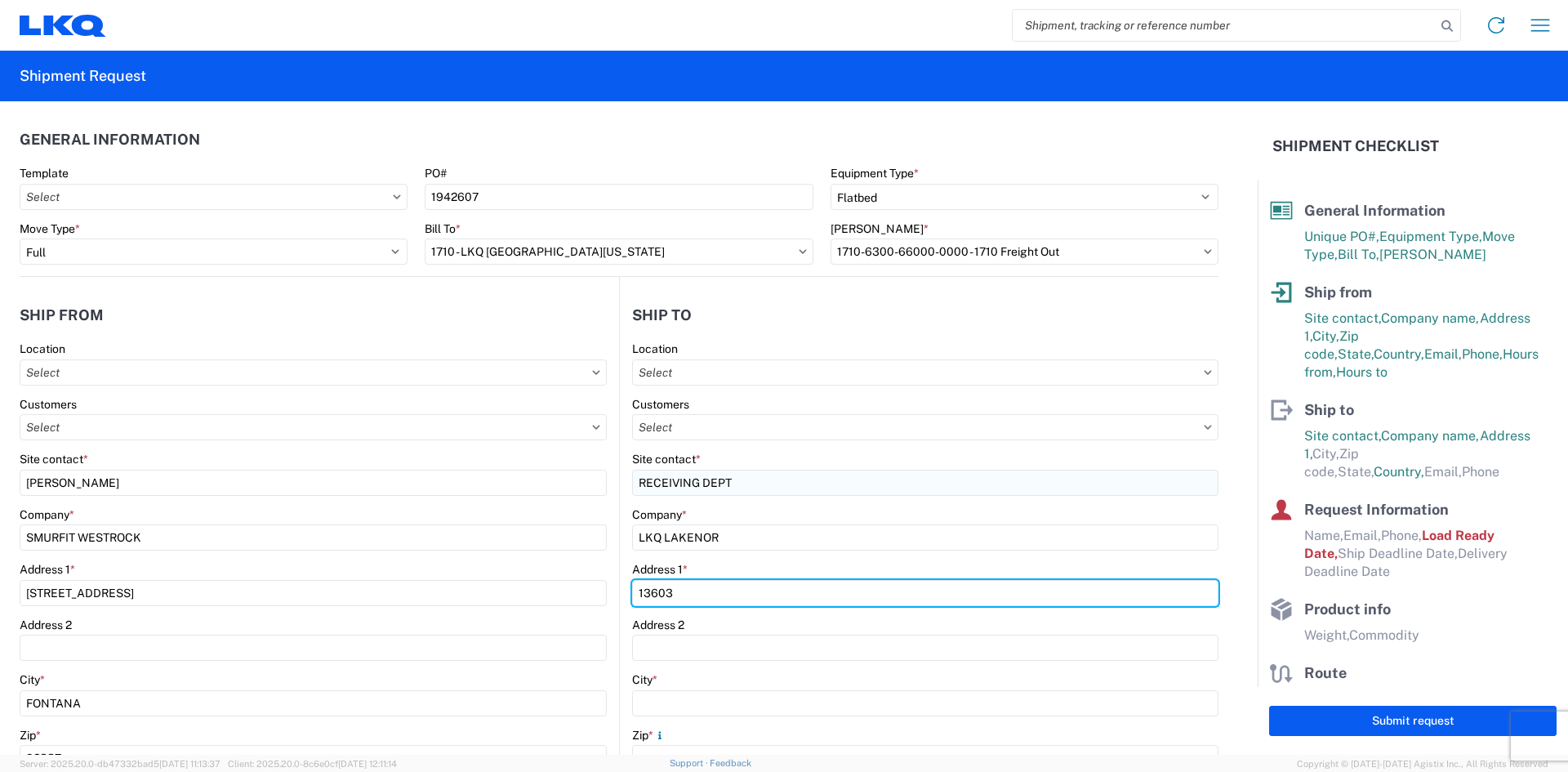
type input "13603 Foster Road"
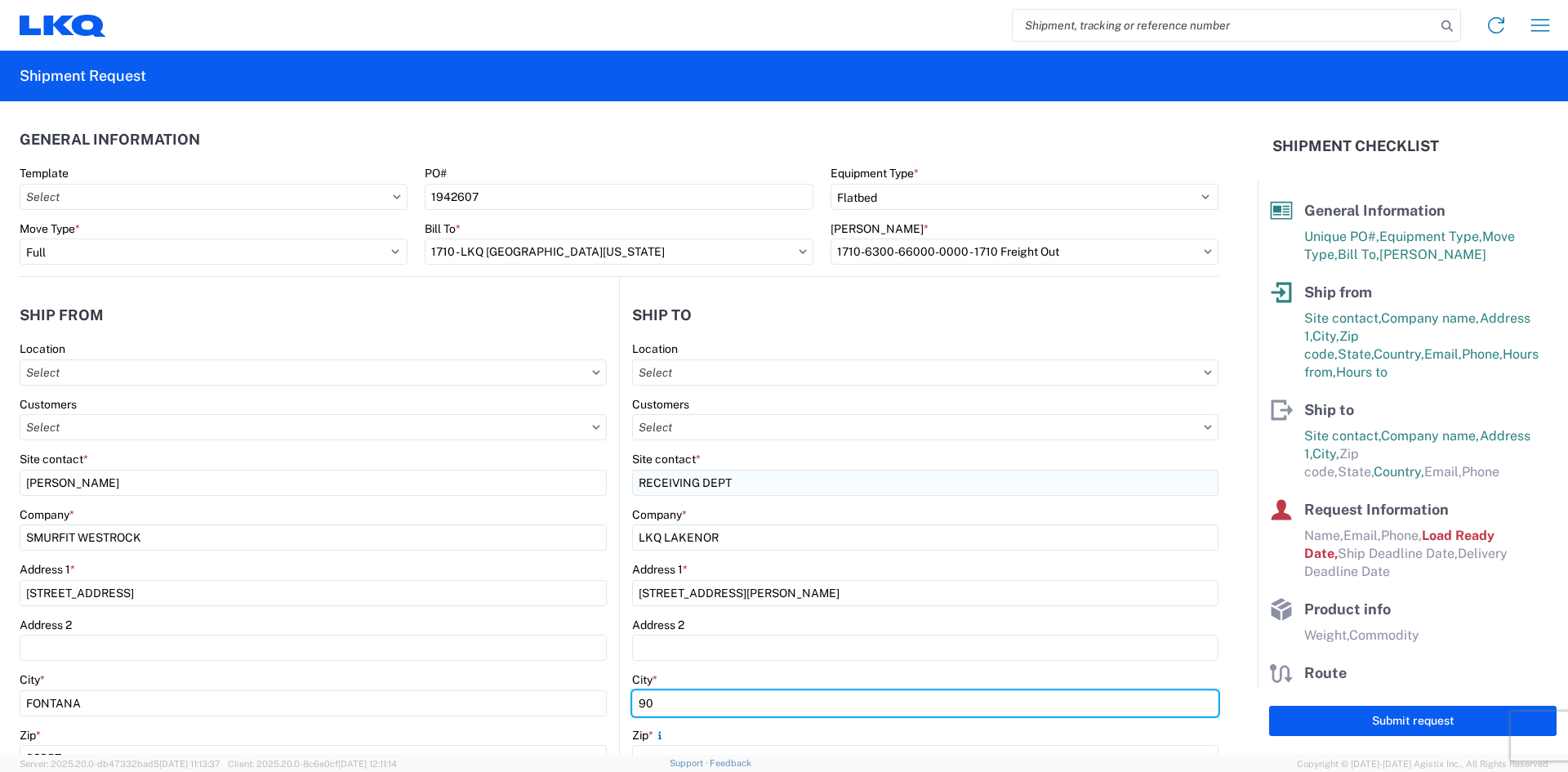
type input "9"
type input "F"
type input "SANTA FE SPRINGS"
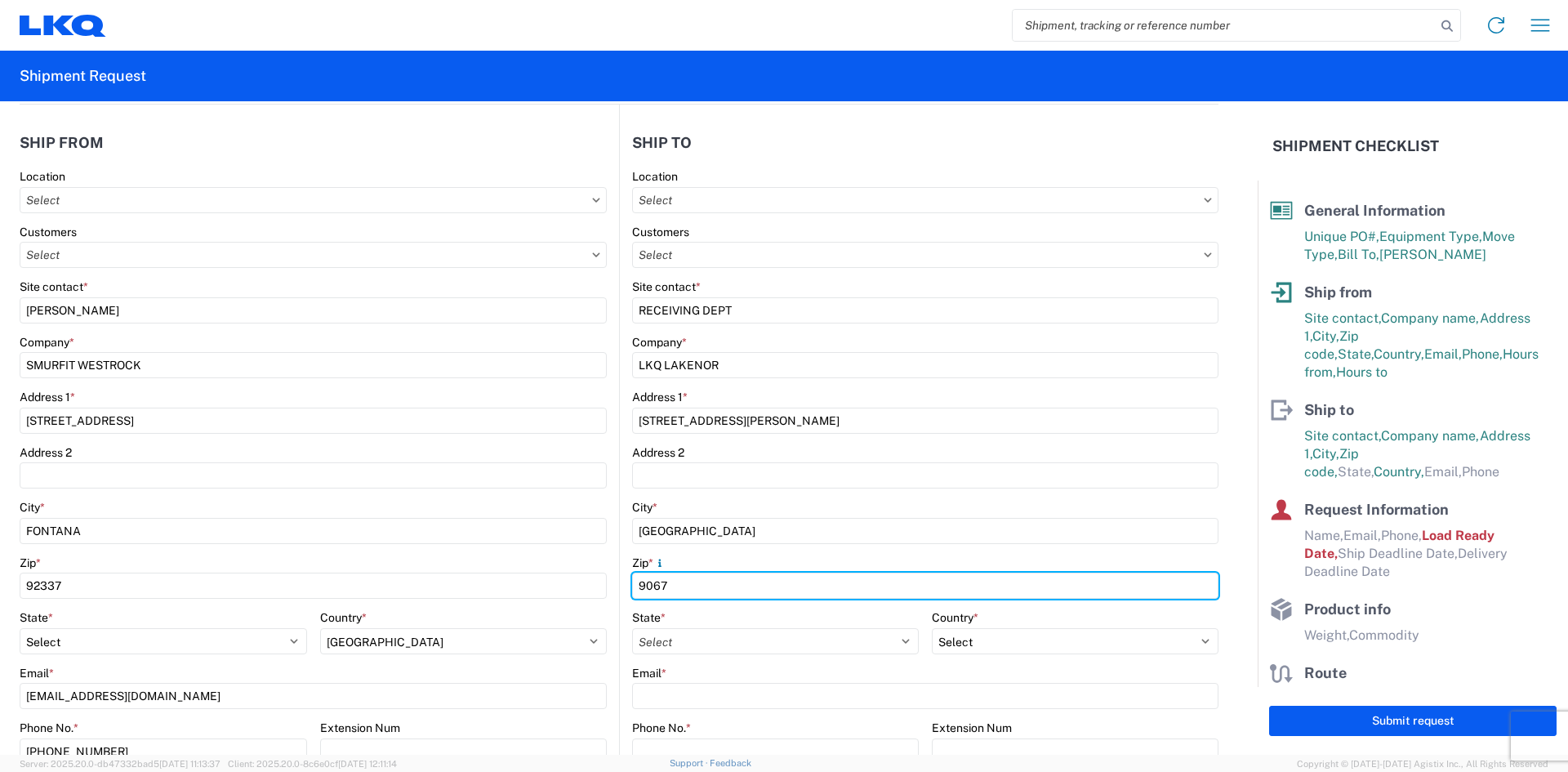
scroll to position [179, 0]
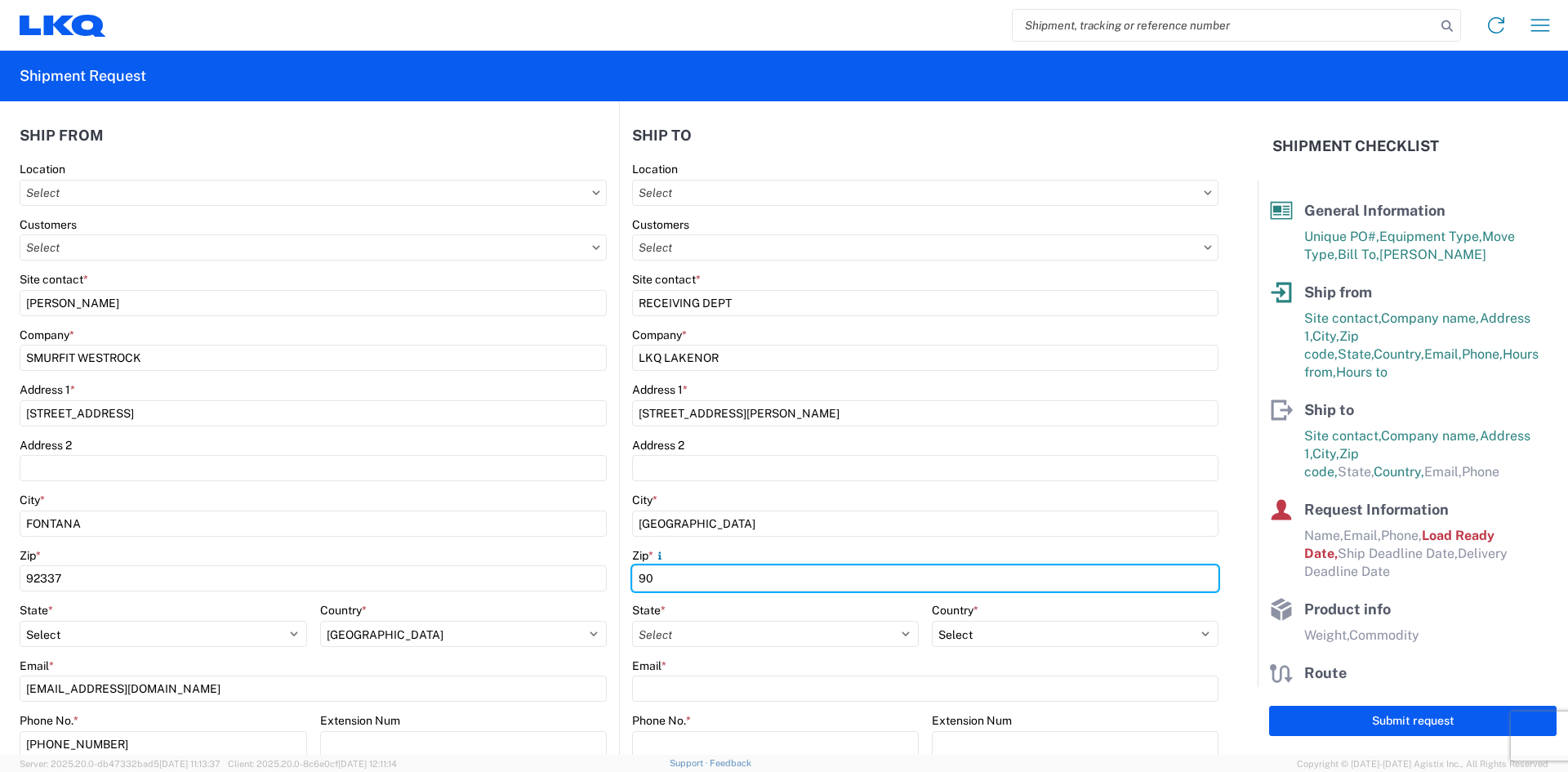
type input "9"
type input "90670"
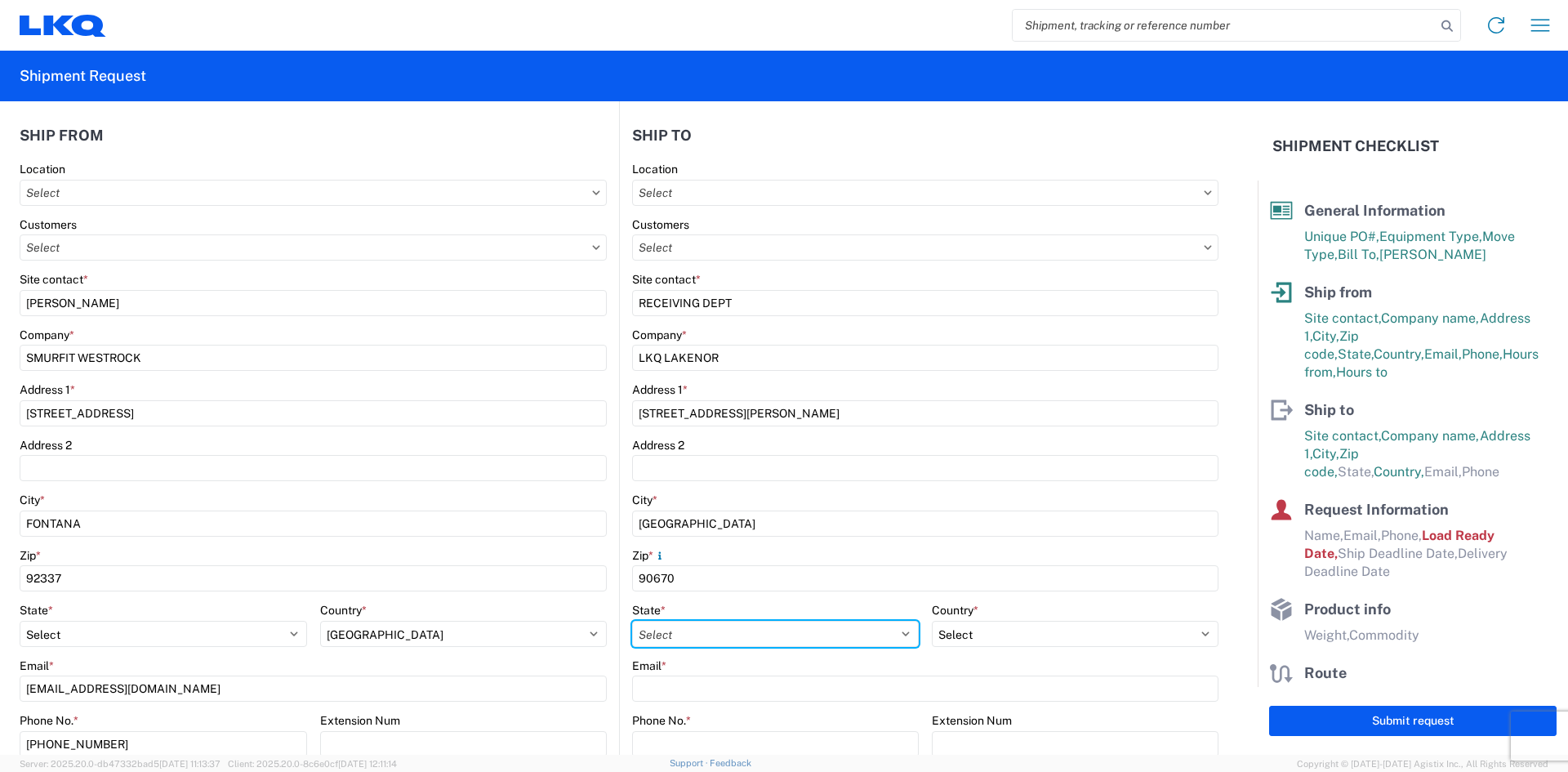
select select "CA"
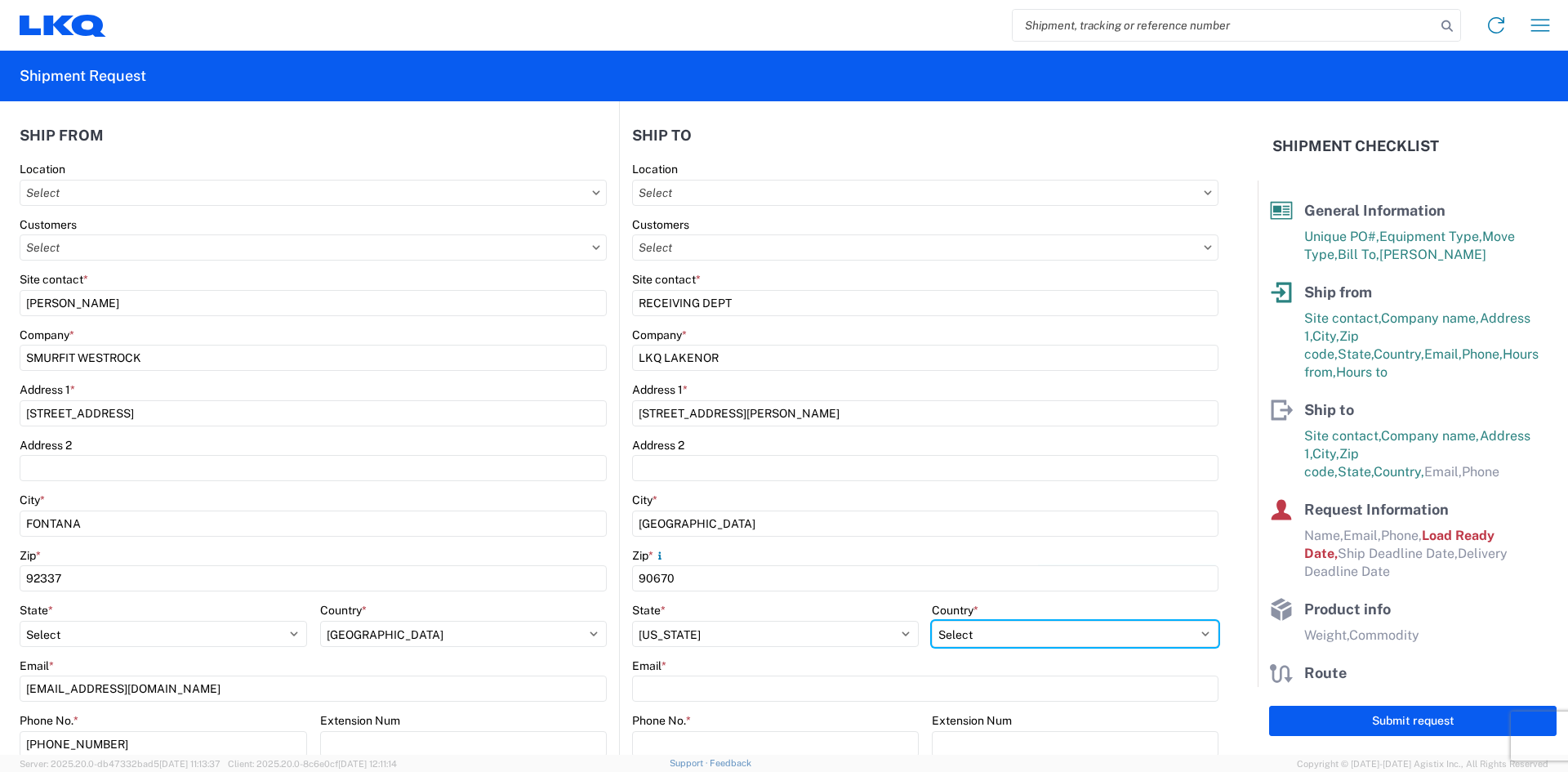
select select "US"
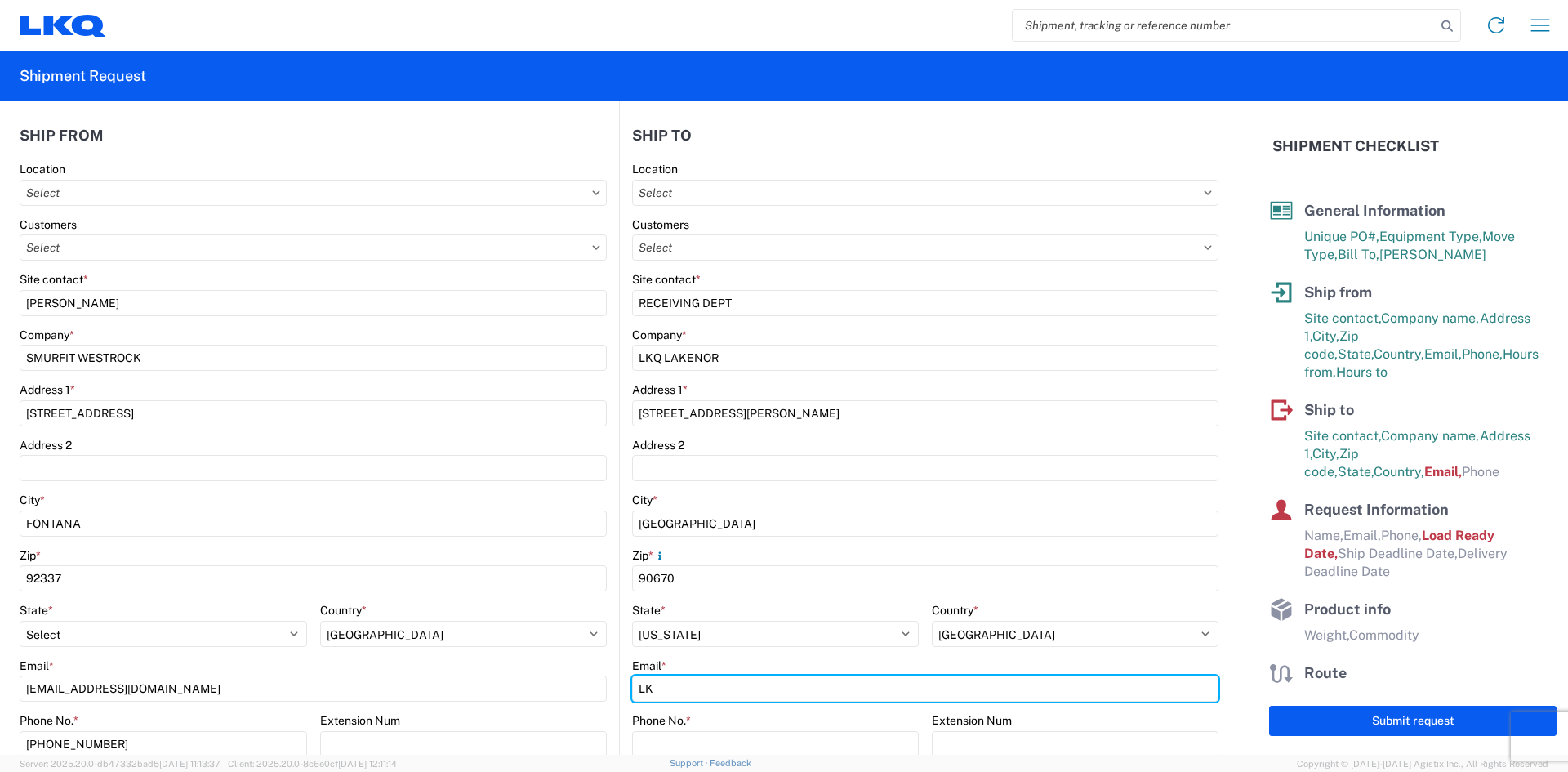
type input "LK"
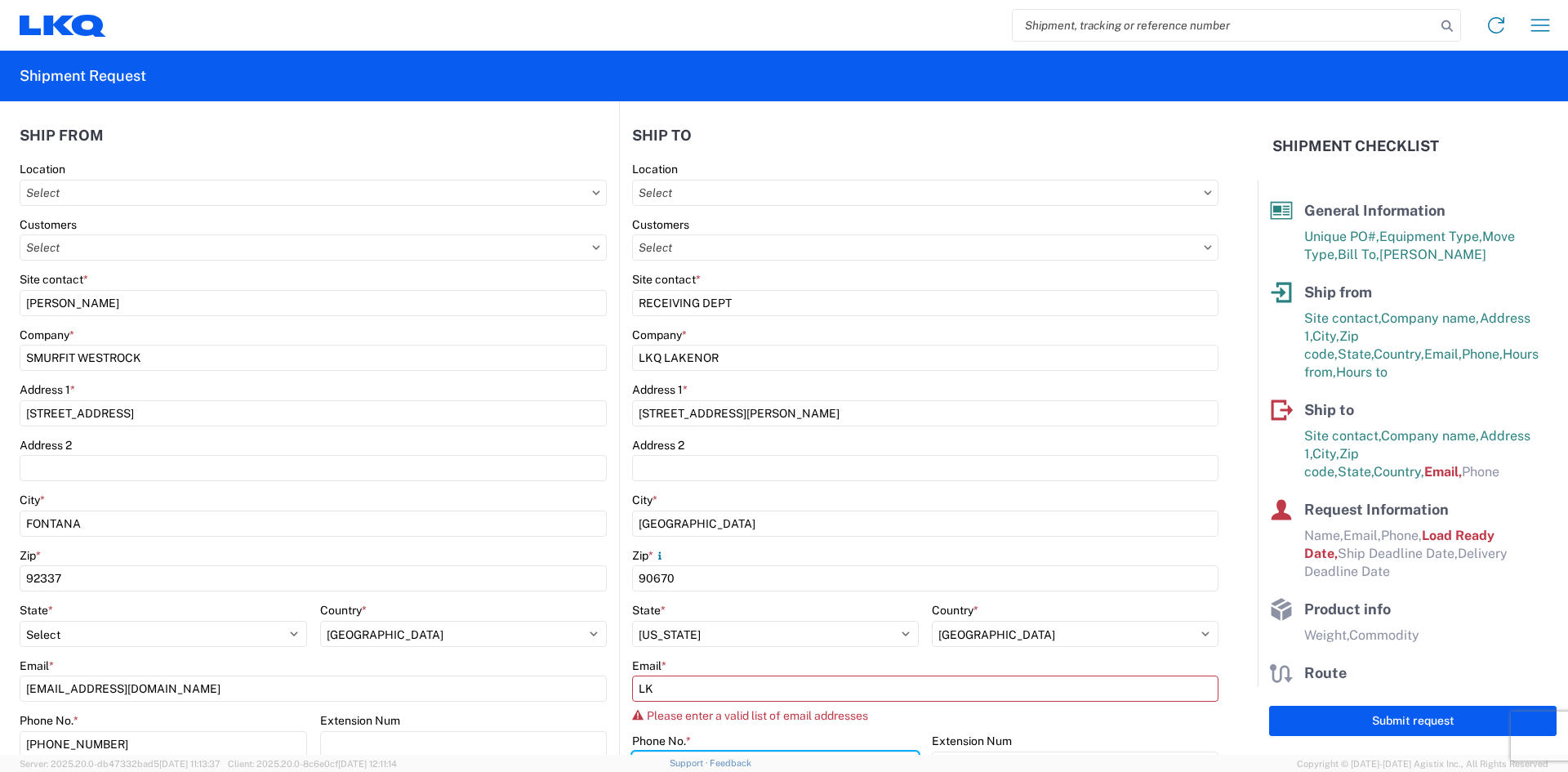
scroll to position [203, 0]
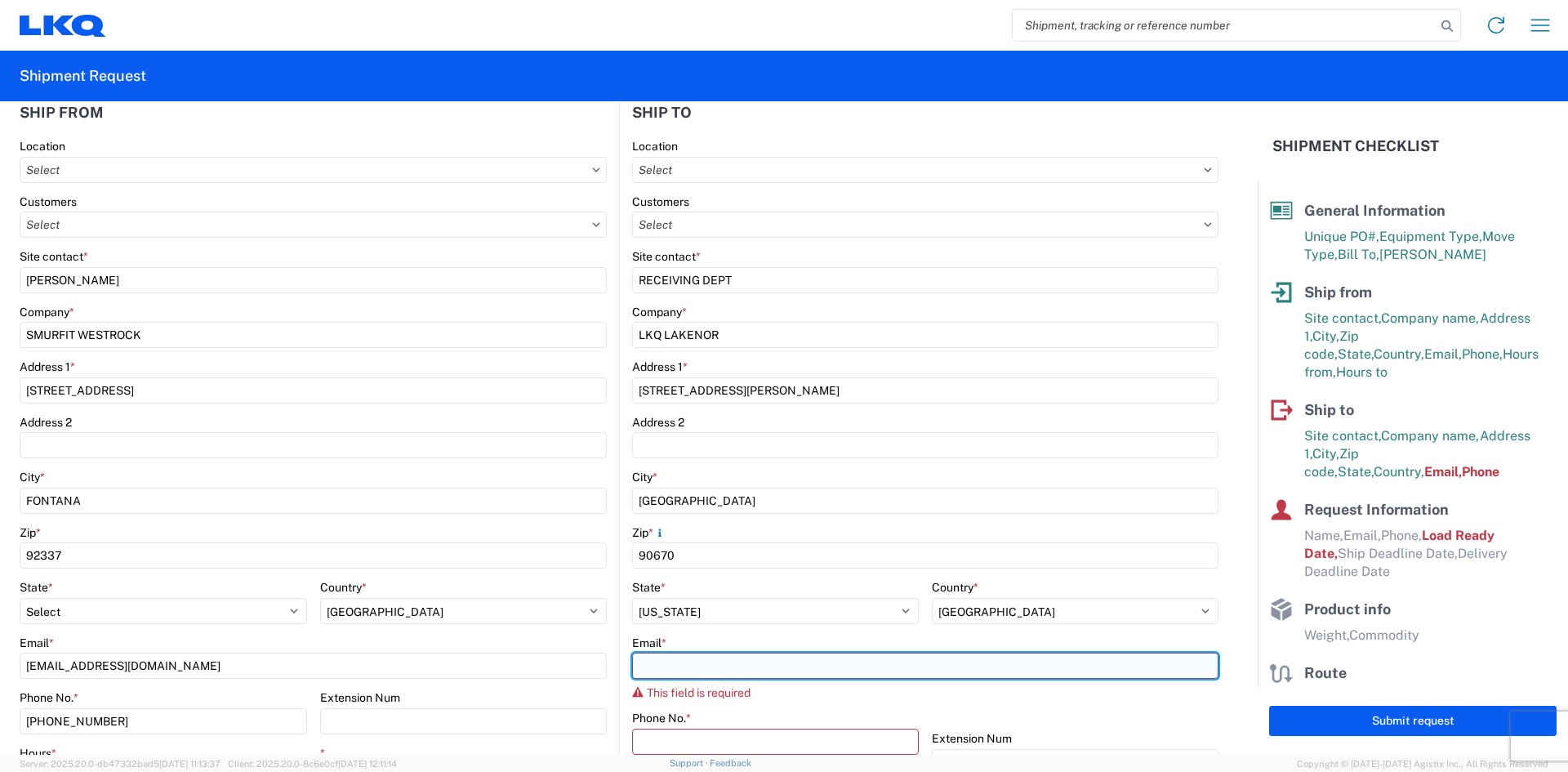
click at [692, 660] on input "Email *" at bounding box center [925, 666] width 586 height 26
paste input "ARDIAZ@LKQCORP.COM"
type input "ARDIAZ@LKQCORP.COM"
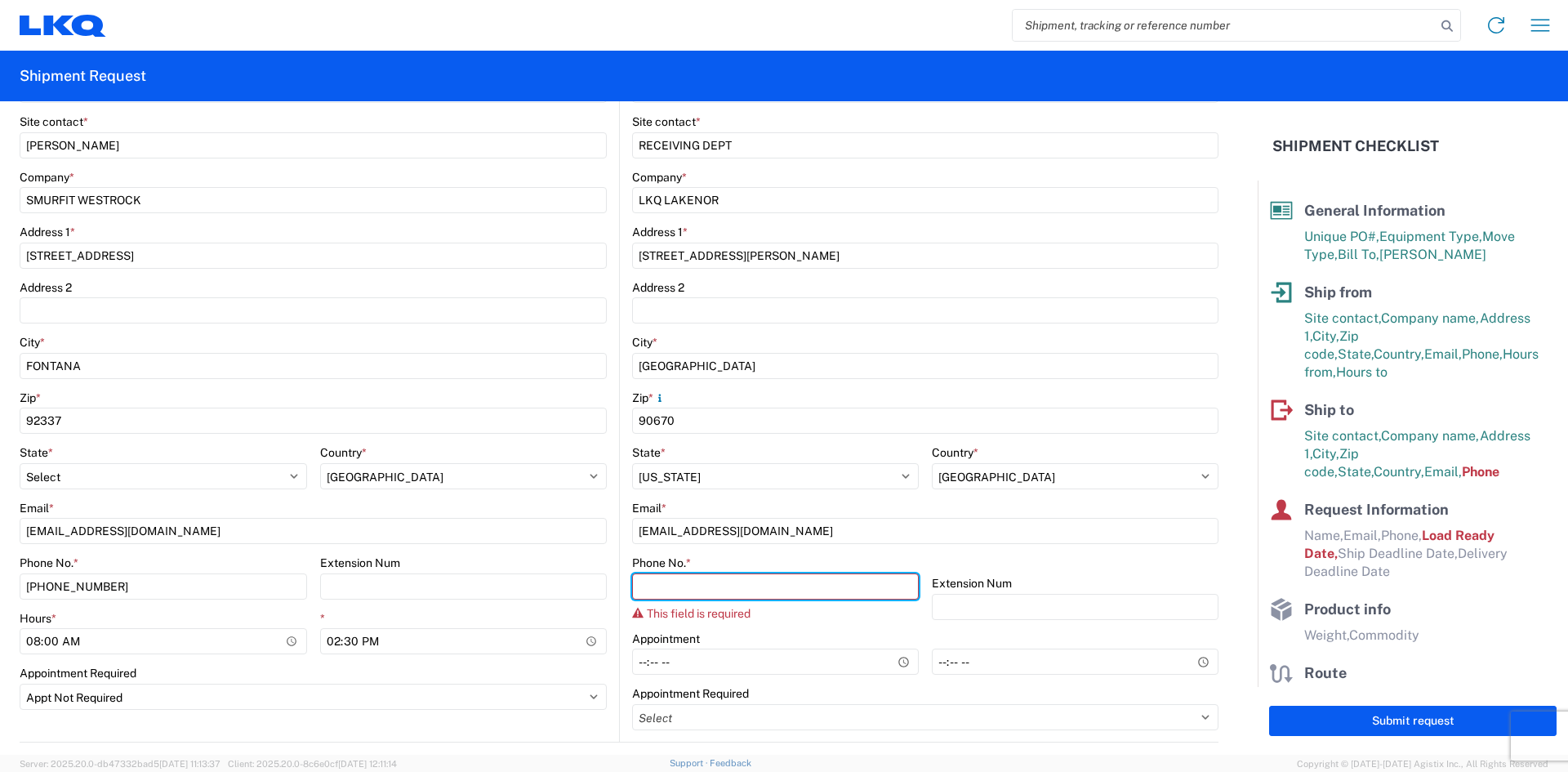
scroll to position [366, 0]
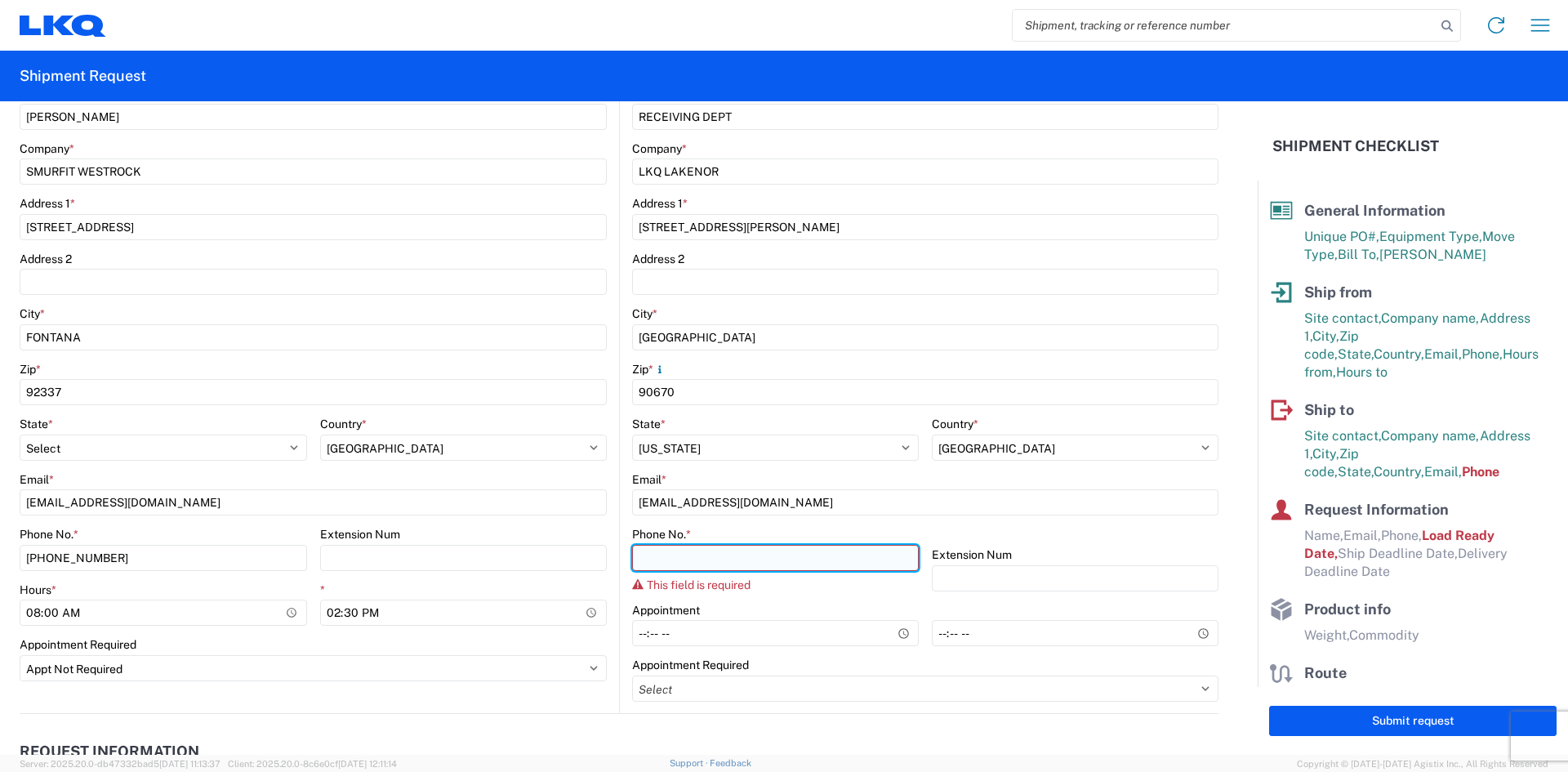
click at [699, 556] on input "Phone No. *" at bounding box center [775, 558] width 286 height 26
paste input "+18005253667"
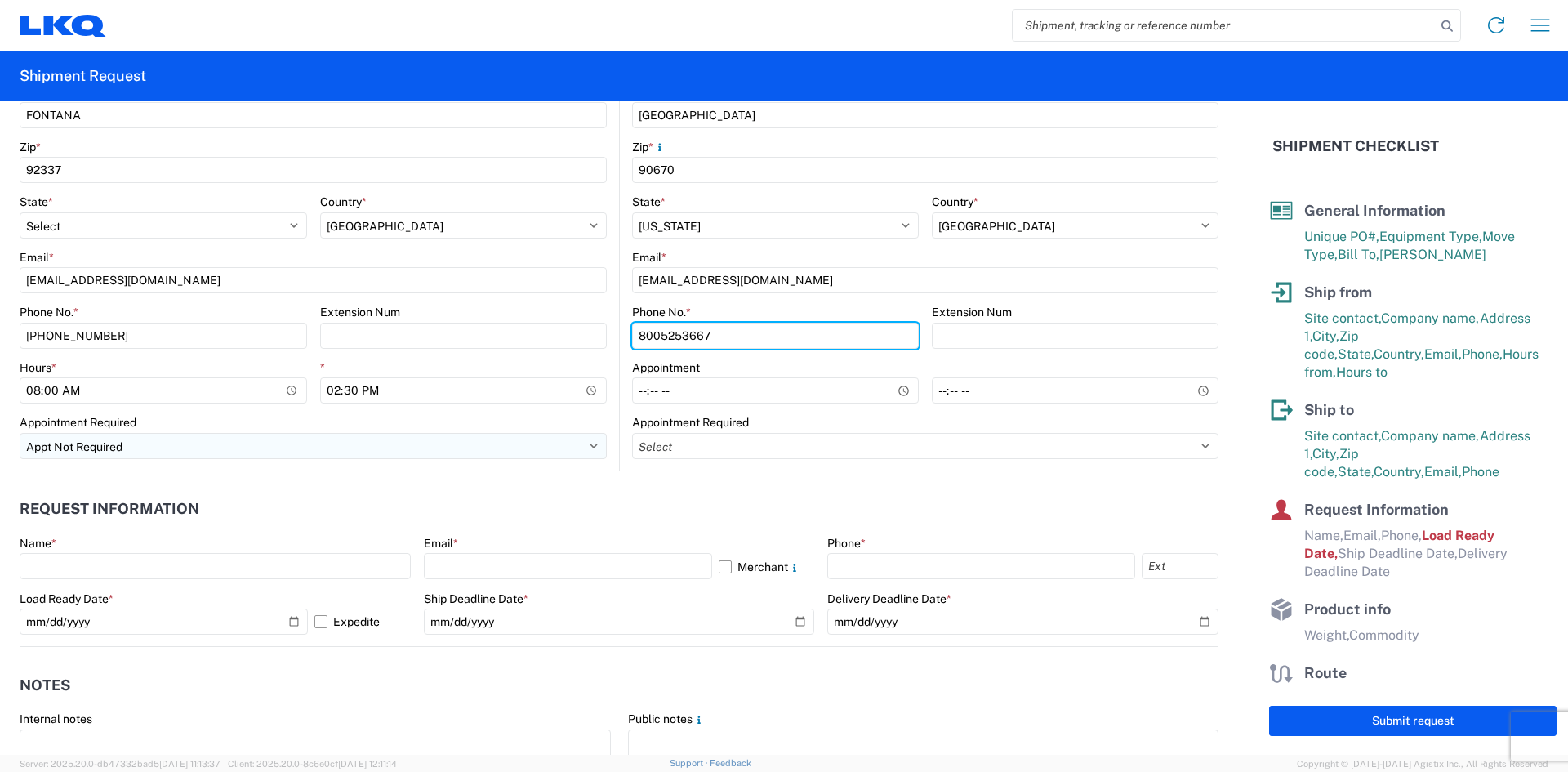
scroll to position [611, 0]
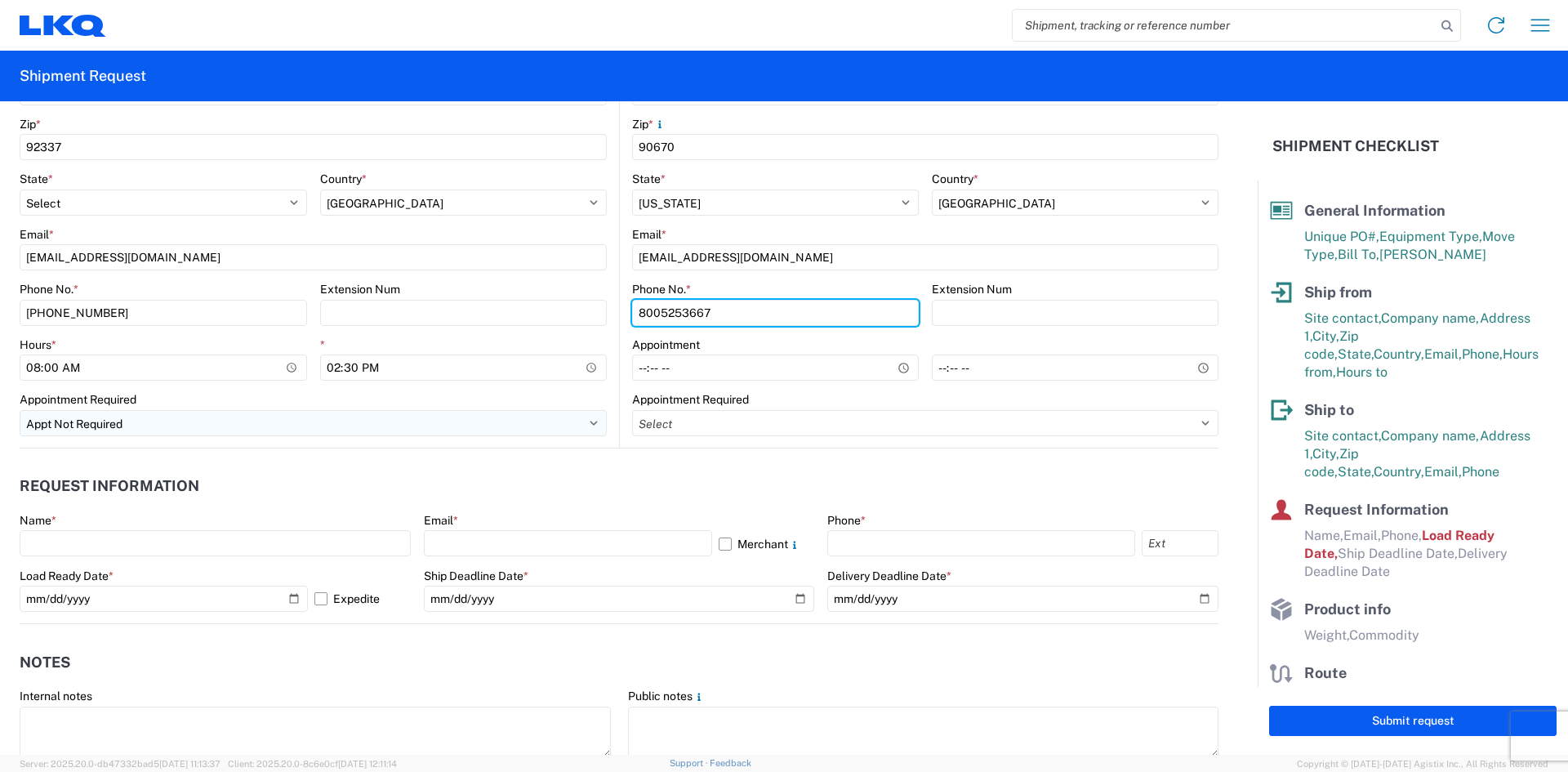
type input "8005253667"
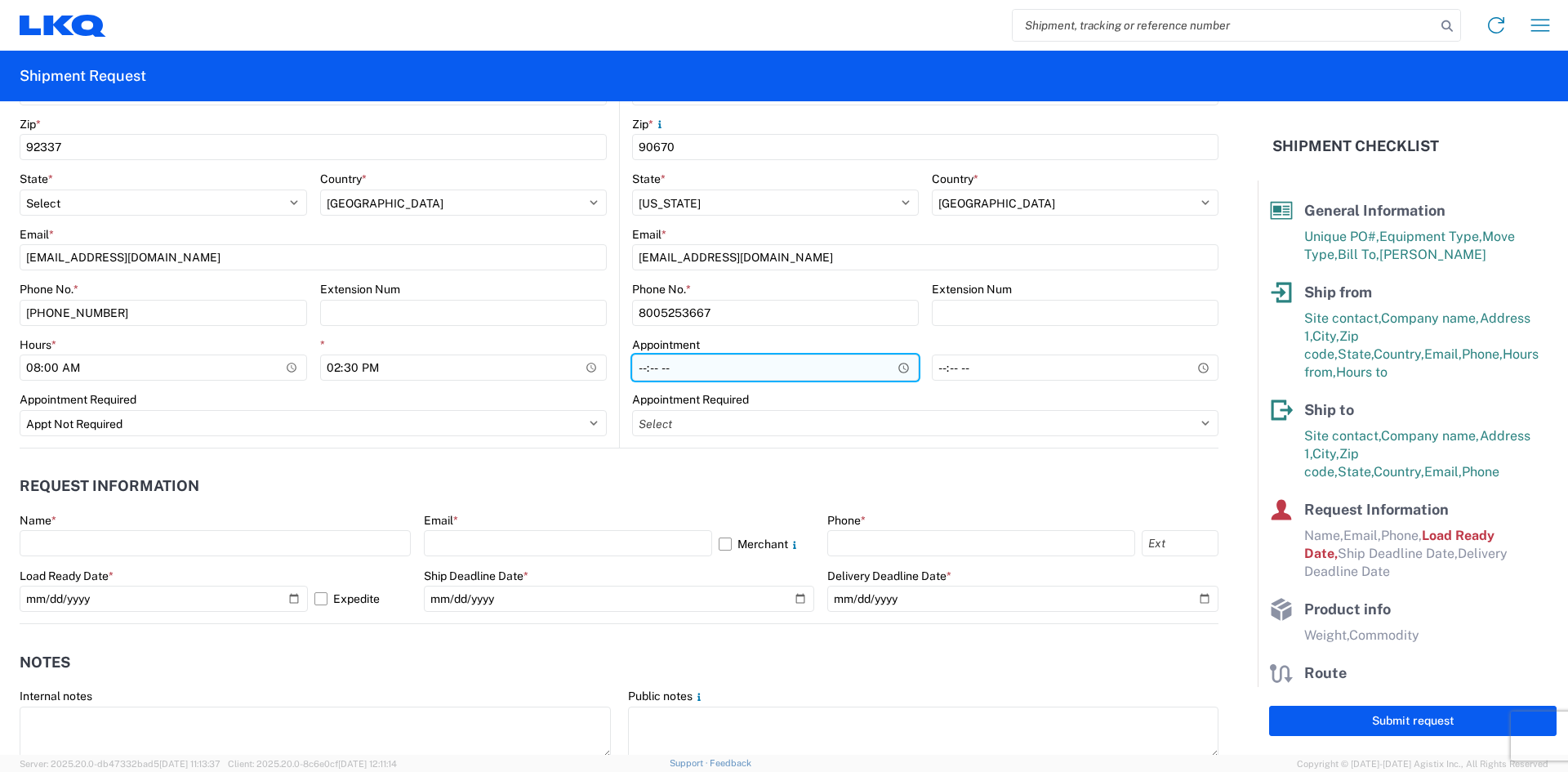
type input "08:00"
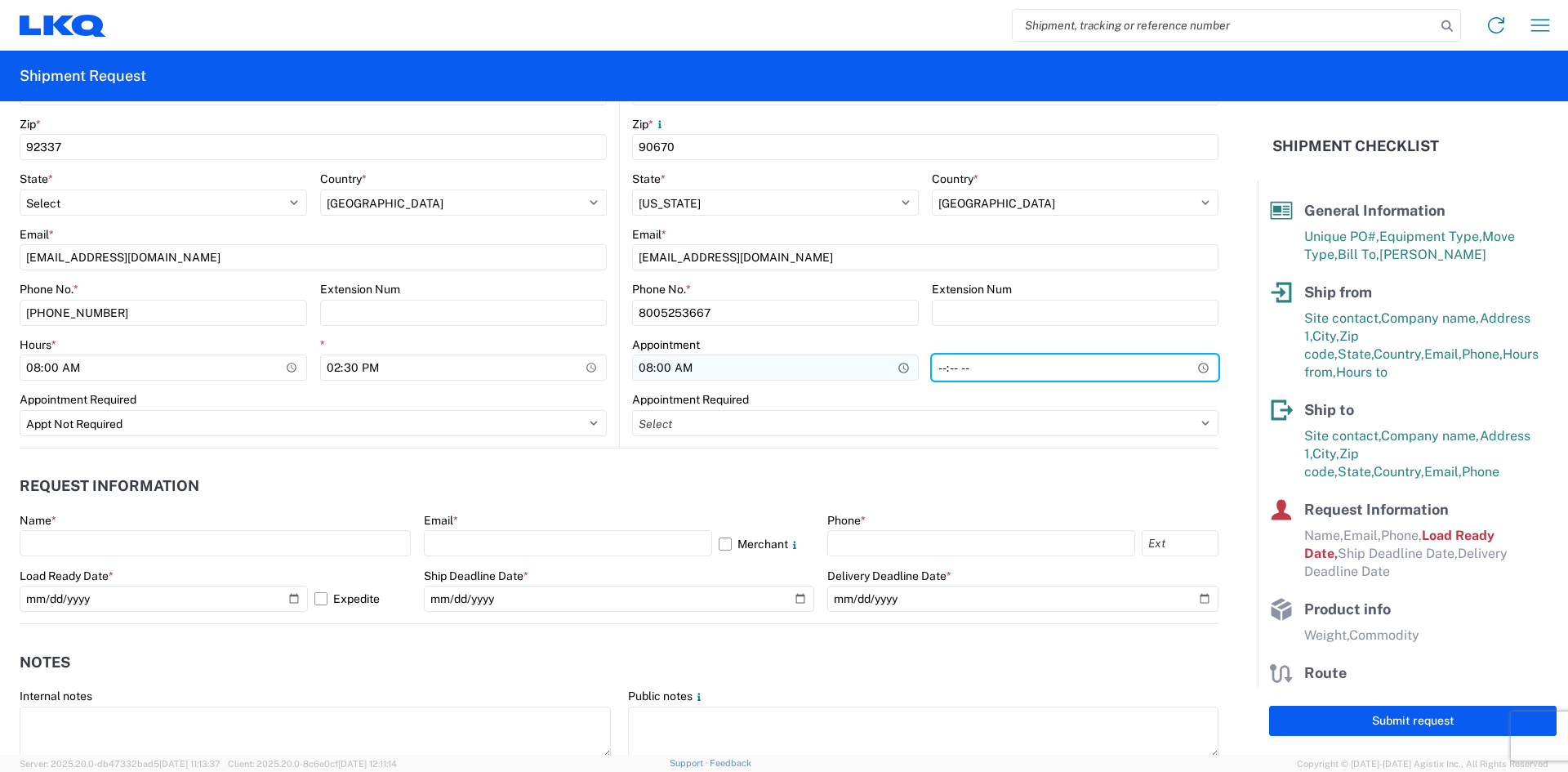
type input "13:00"
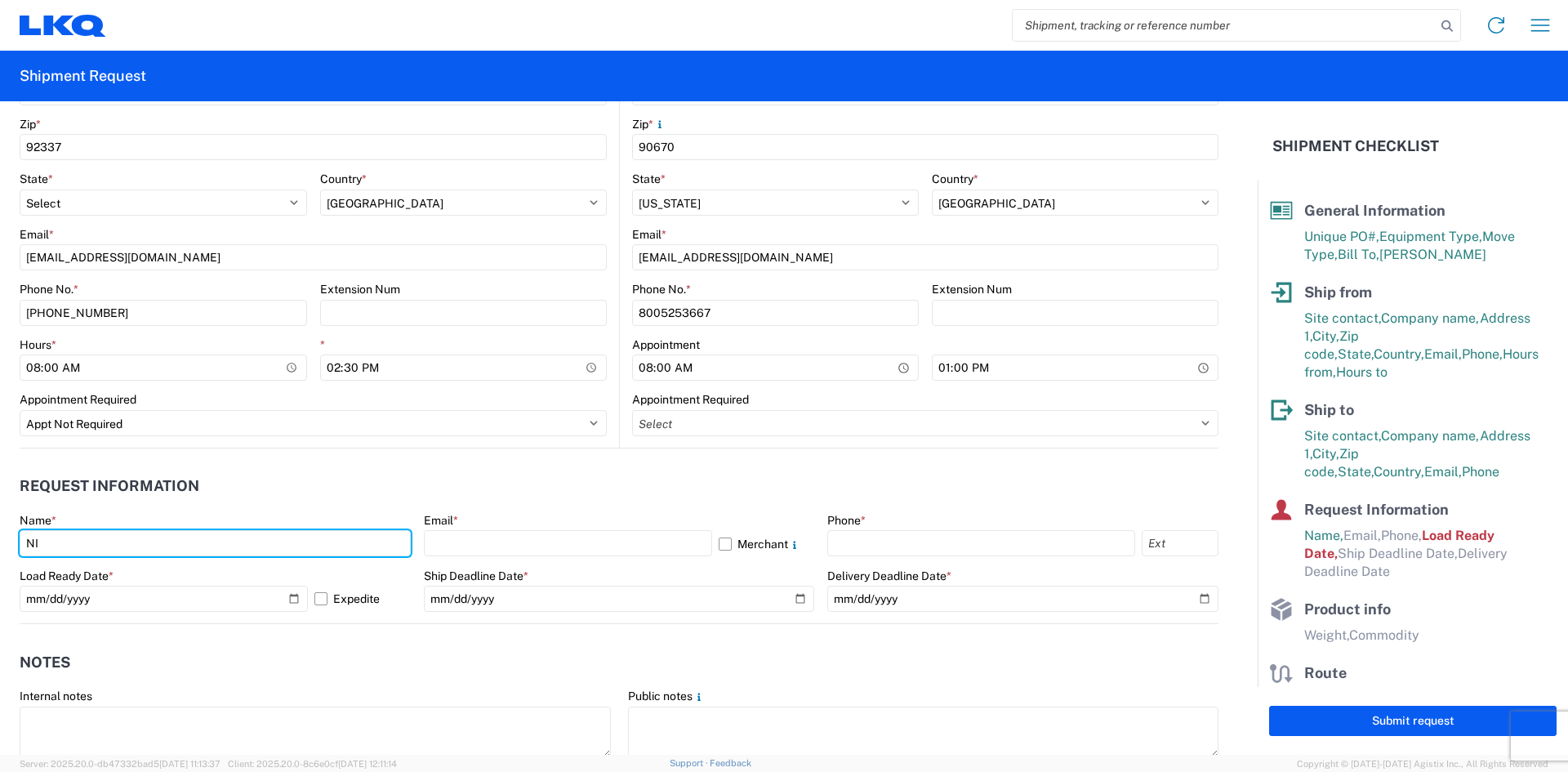
type input "NICHOLAS LOPEZ"
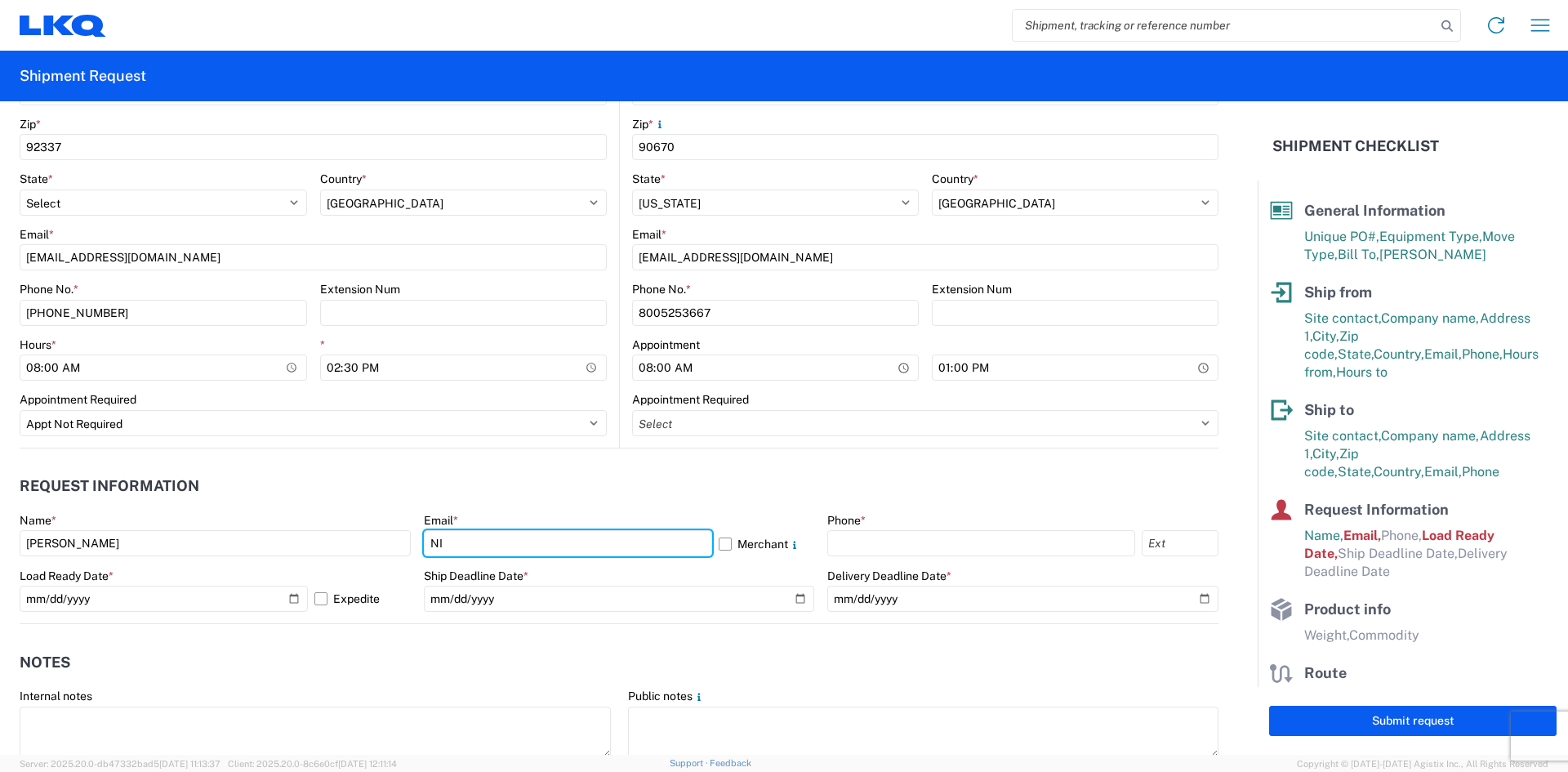
type input "NILOPEZ@VICTORYPACKAGING.COM"
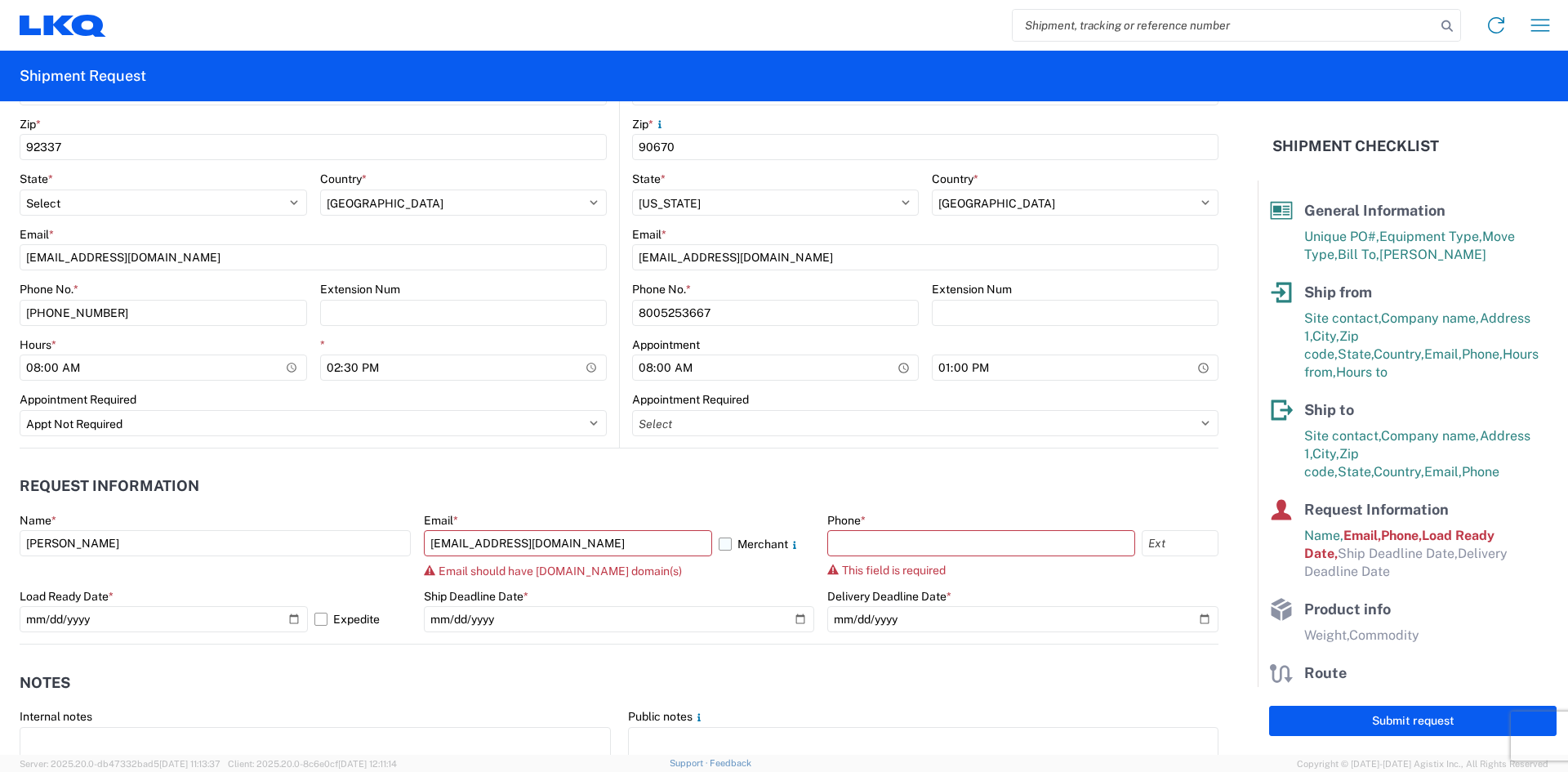
click at [718, 546] on label "Merchant" at bounding box center [767, 543] width 97 height 26
click at [0, 0] on input "Merchant" at bounding box center [0, 0] width 0 height 0
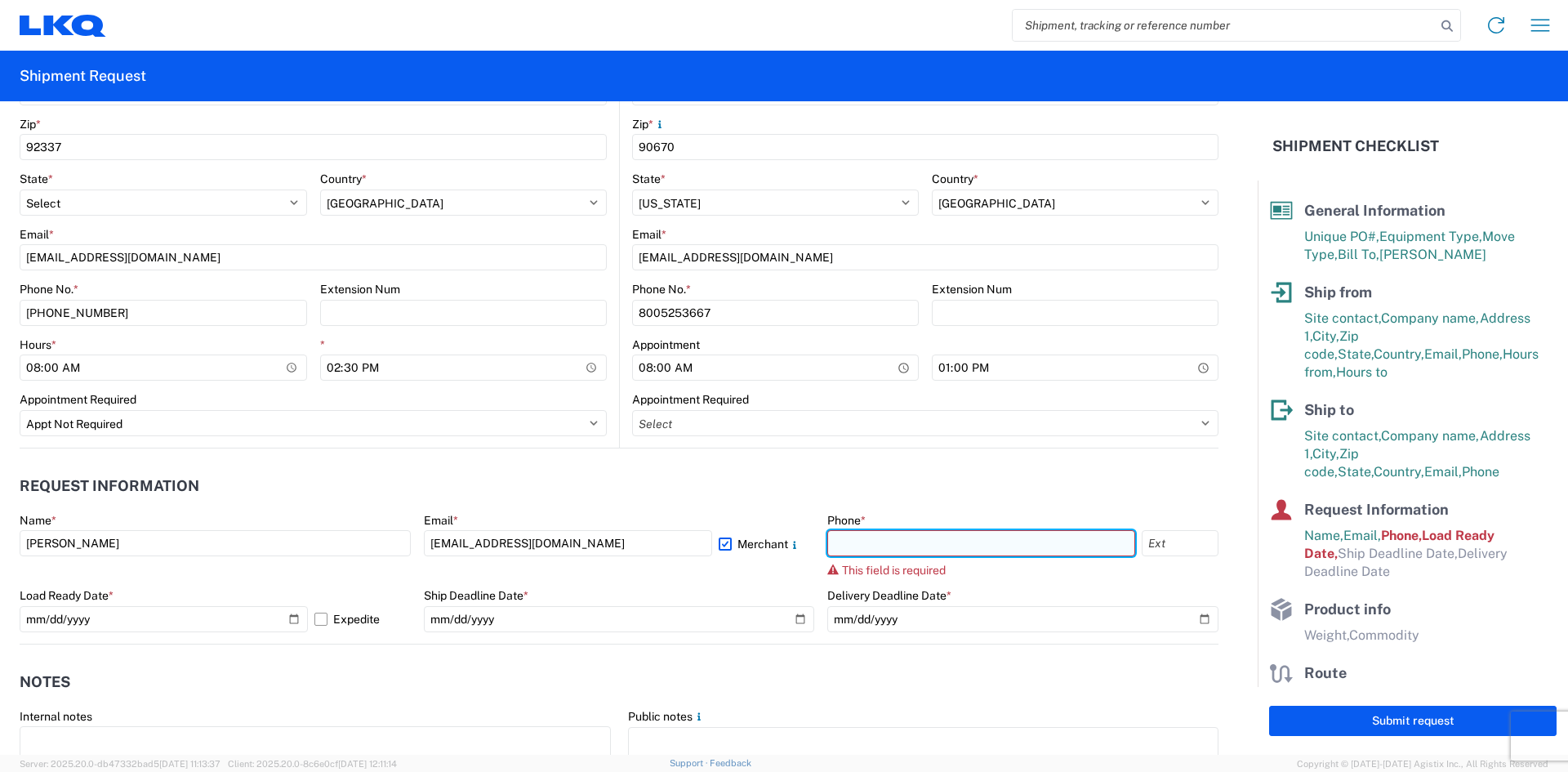
click at [947, 550] on input "text" at bounding box center [981, 543] width 308 height 26
type input "909-251-2265"
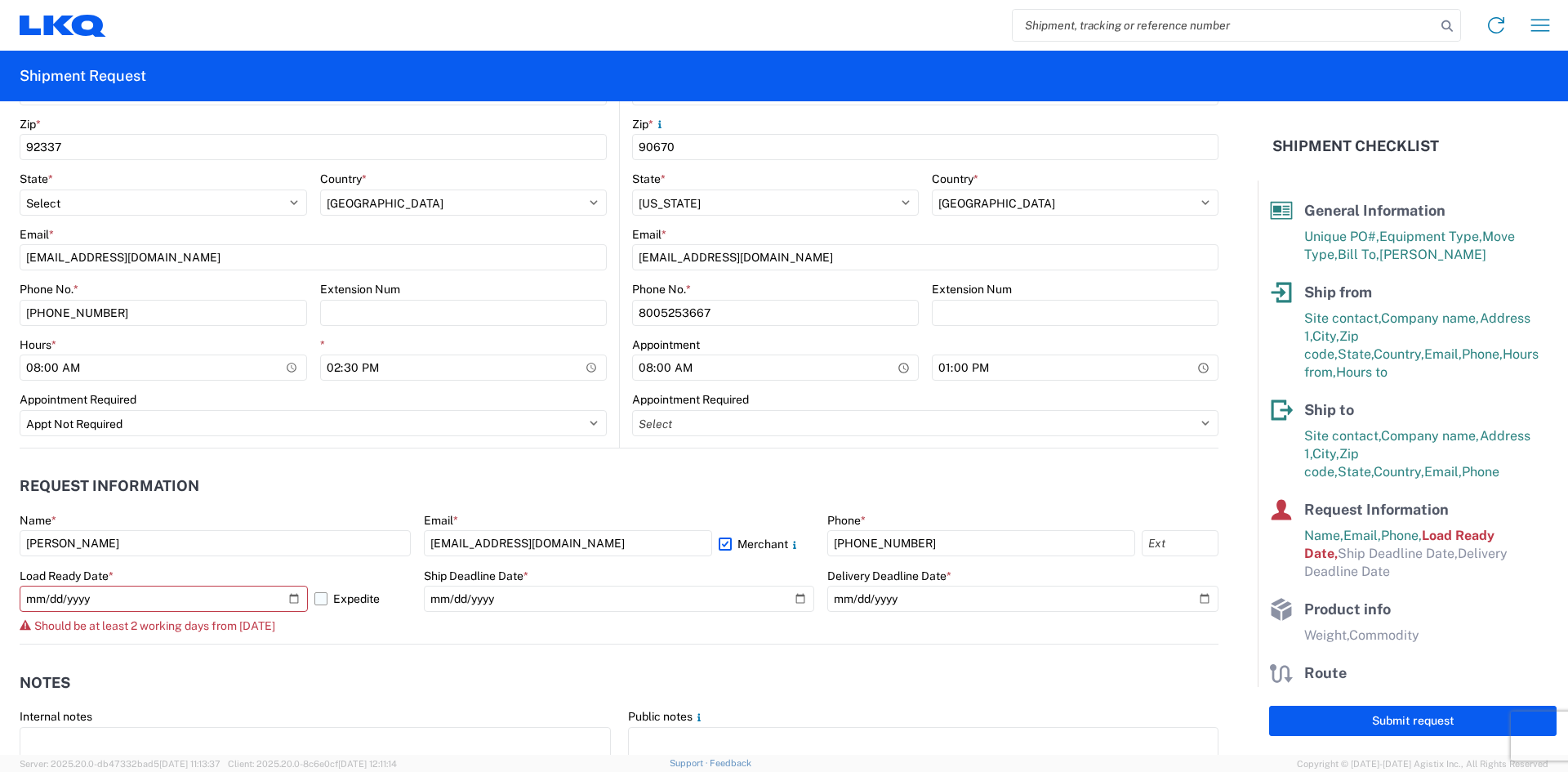
click at [317, 598] on label "Expedite" at bounding box center [363, 599] width 97 height 26
click at [0, 0] on input "Expedite" at bounding box center [0, 0] width 0 height 0
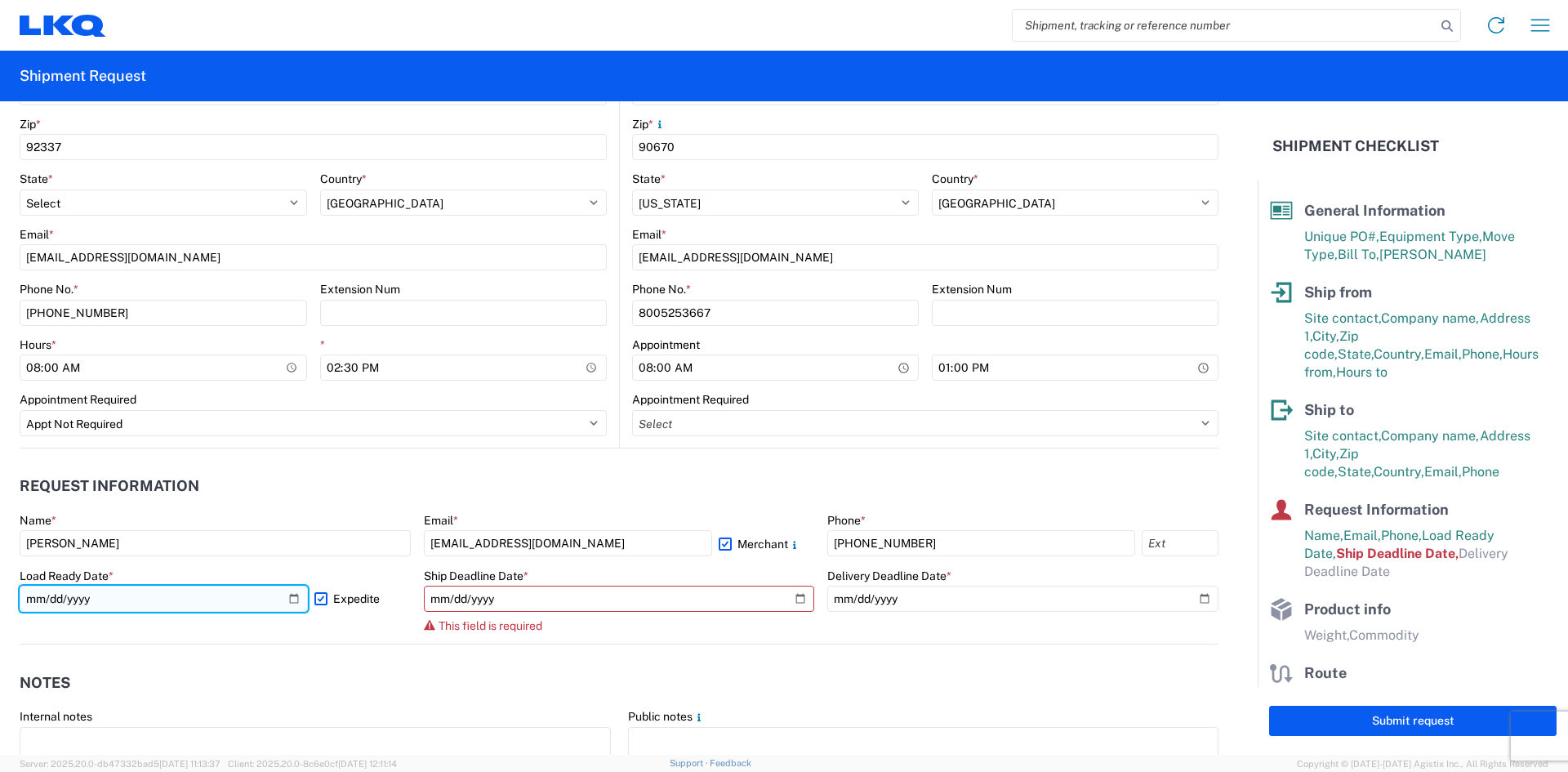
click at [158, 601] on input "2025-10-08" at bounding box center [164, 599] width 288 height 26
click at [198, 595] on input "2025-10-08" at bounding box center [164, 599] width 288 height 26
click at [315, 601] on label "Expedite" at bounding box center [363, 599] width 97 height 26
click at [0, 0] on input "Expedite" at bounding box center [0, 0] width 0 height 0
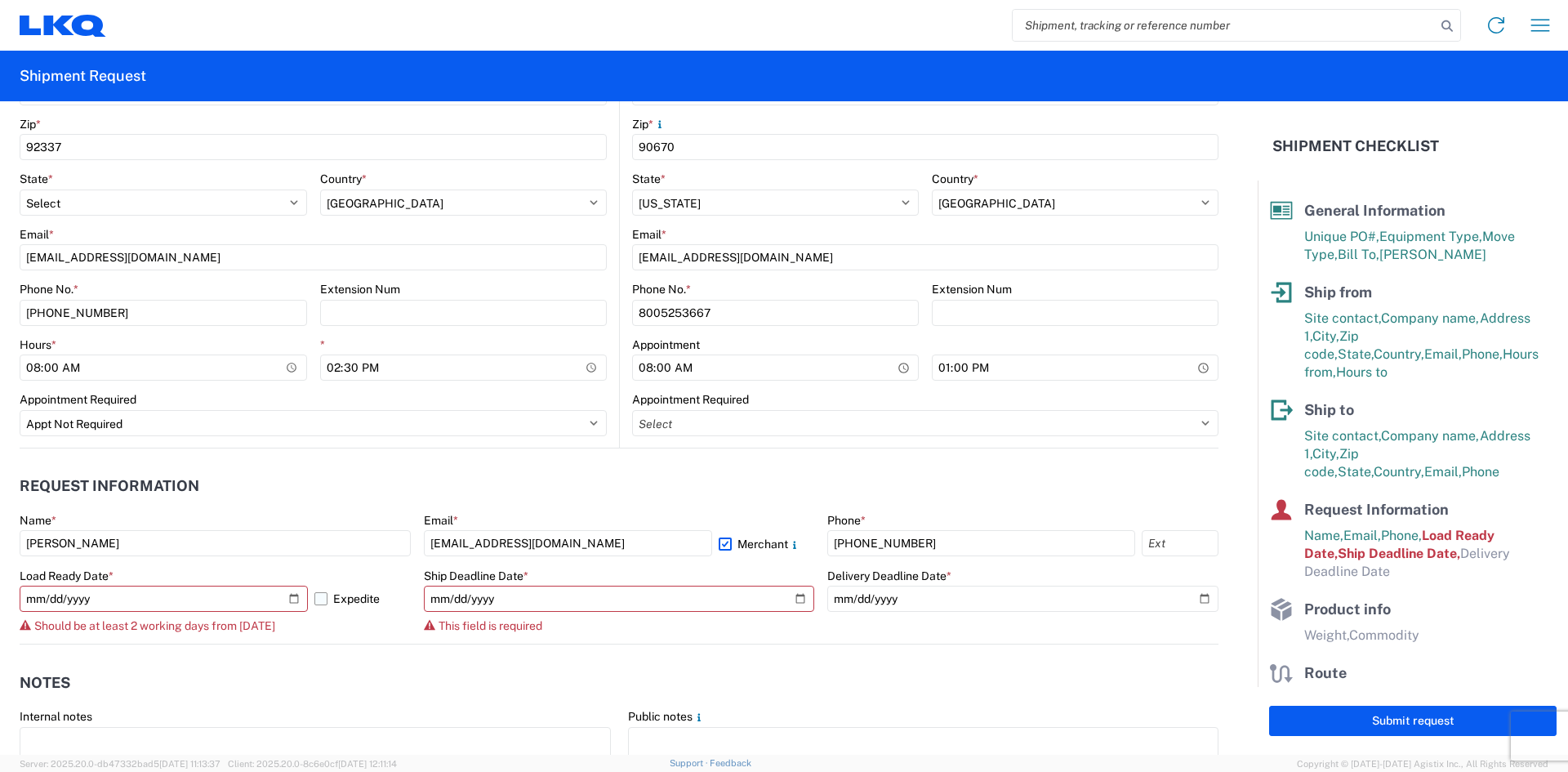
click at [320, 600] on label "Expedite" at bounding box center [363, 599] width 97 height 26
click at [0, 0] on input "Expedite" at bounding box center [0, 0] width 0 height 0
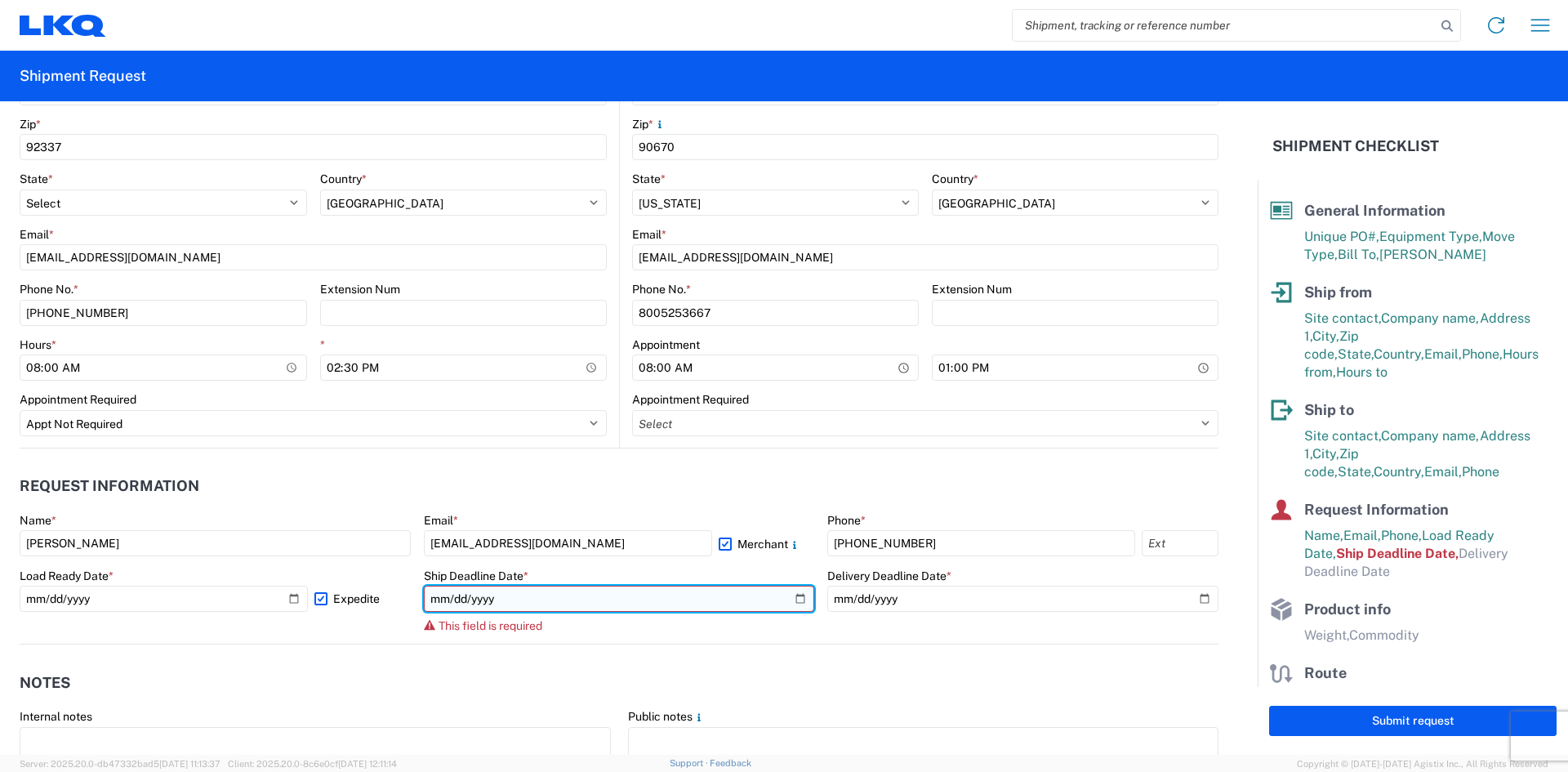
click at [513, 598] on input "date" at bounding box center [619, 599] width 392 height 26
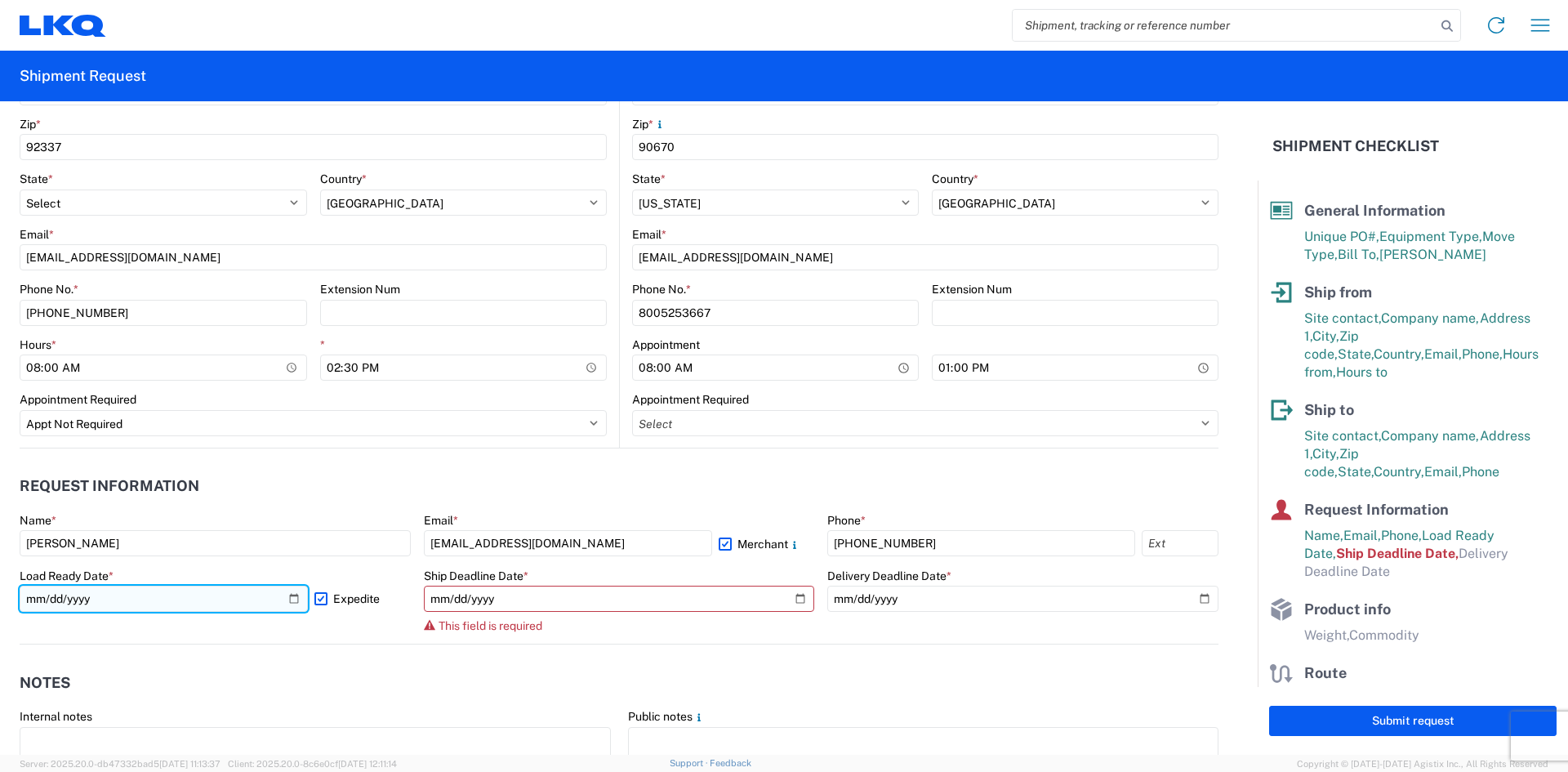
click at [53, 594] on input "2025-10-08" at bounding box center [164, 599] width 288 height 26
type input "2025-10-06"
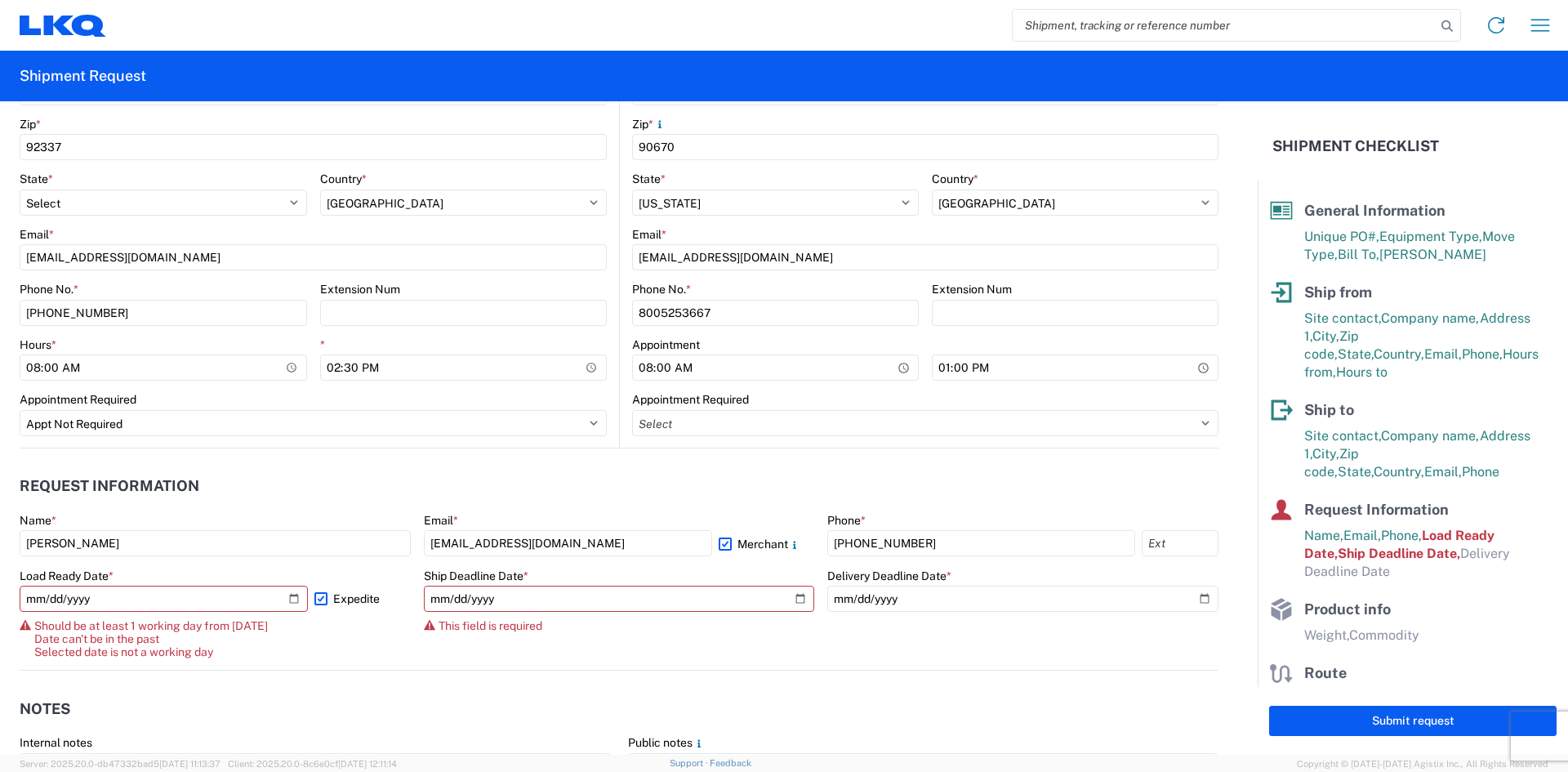
click at [315, 599] on label "Expedite" at bounding box center [363, 599] width 97 height 26
click at [0, 0] on input "Expedite" at bounding box center [0, 0] width 0 height 0
click at [76, 593] on input "2025-10-06" at bounding box center [164, 599] width 288 height 26
click at [59, 596] on input "2025-10-06" at bounding box center [164, 599] width 288 height 26
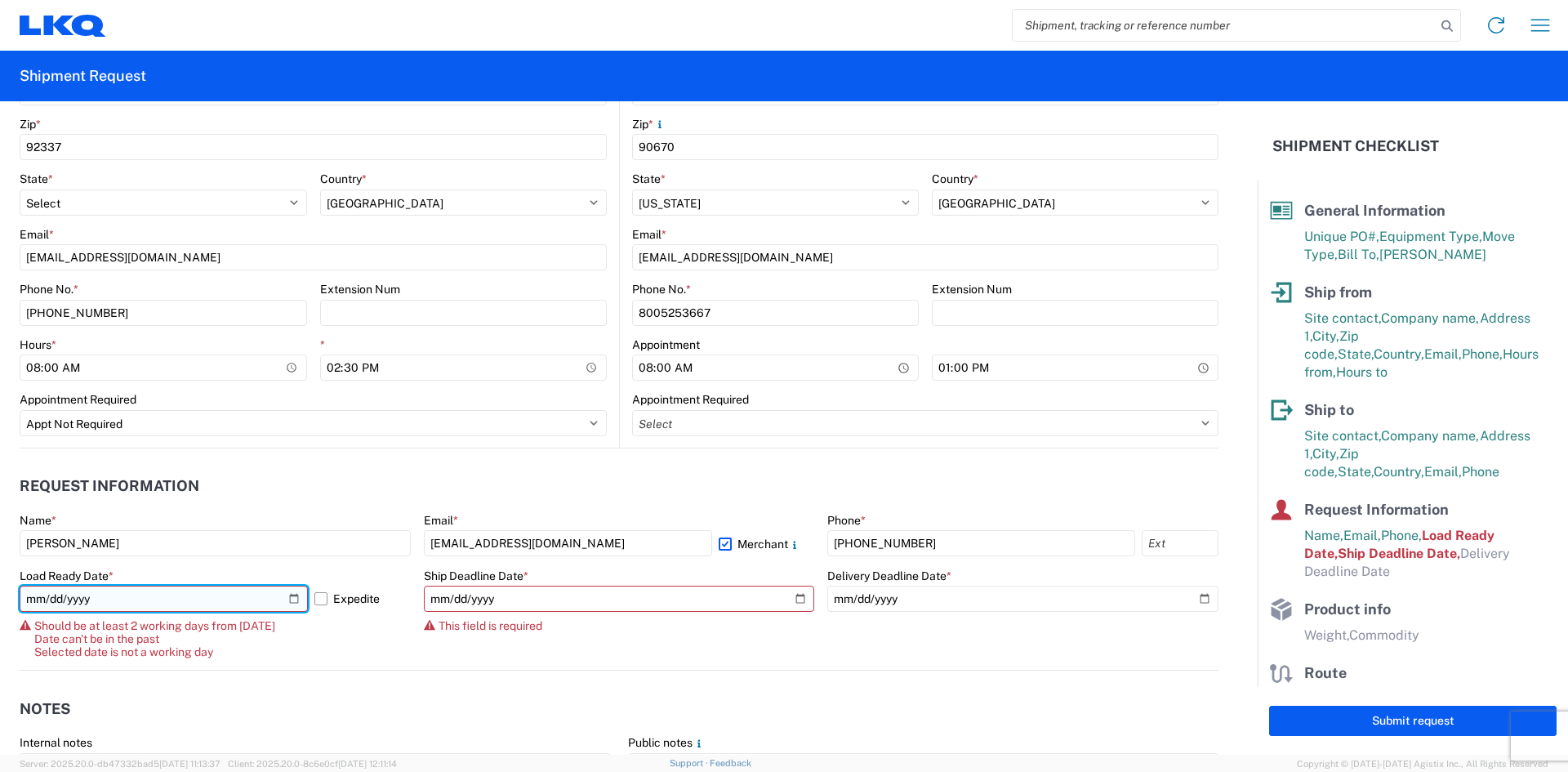
click at [51, 597] on input "2025-10-06" at bounding box center [164, 599] width 288 height 26
click at [110, 598] on input "2025-10-06" at bounding box center [164, 599] width 288 height 26
click at [85, 599] on input "2025-10-06" at bounding box center [164, 599] width 288 height 26
click at [58, 596] on input "date" at bounding box center [164, 599] width 288 height 26
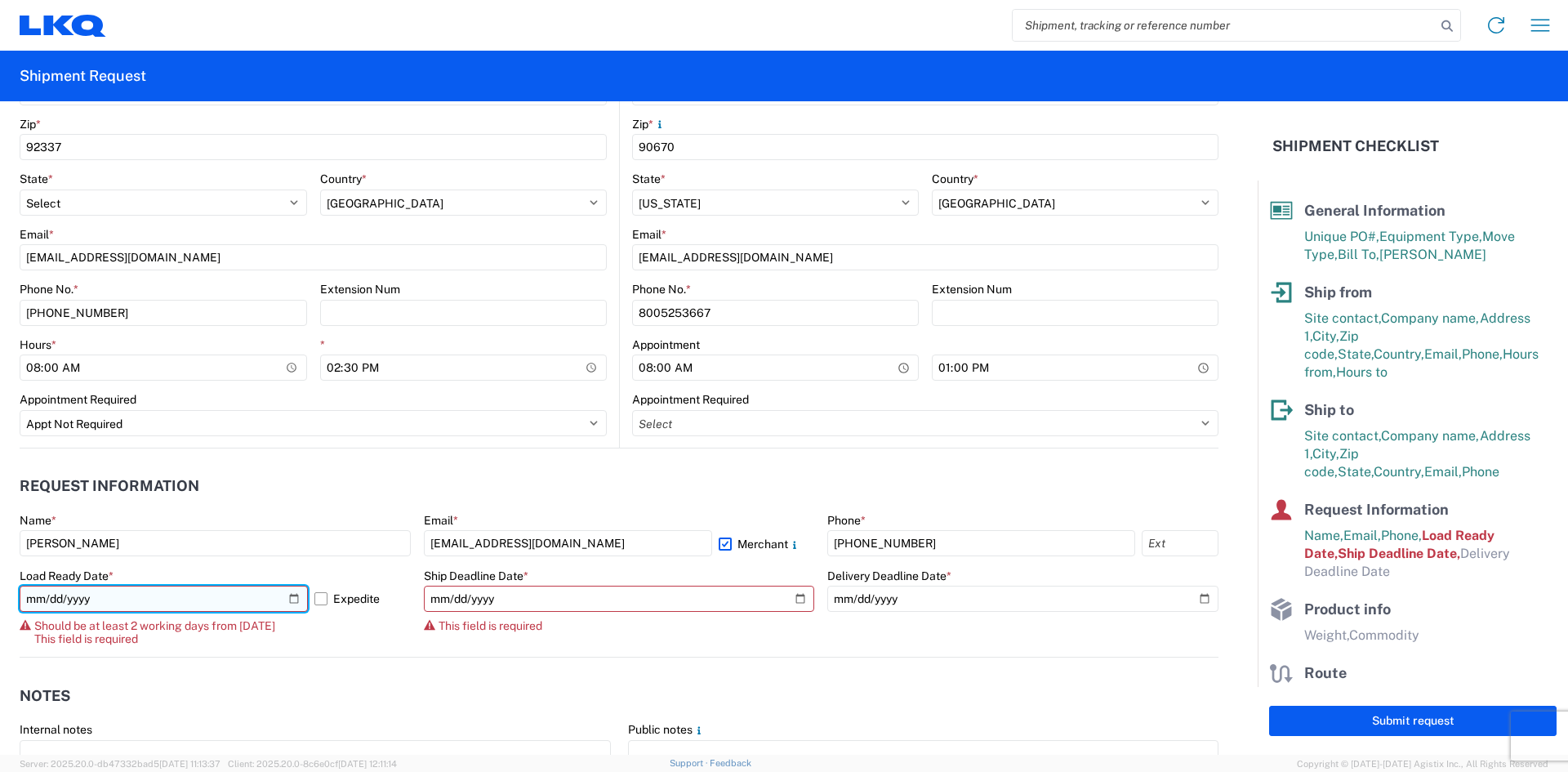
click at [53, 596] on input "date" at bounding box center [164, 599] width 288 height 26
click at [34, 595] on input "date" at bounding box center [164, 599] width 288 height 26
type input "2025-10-06"
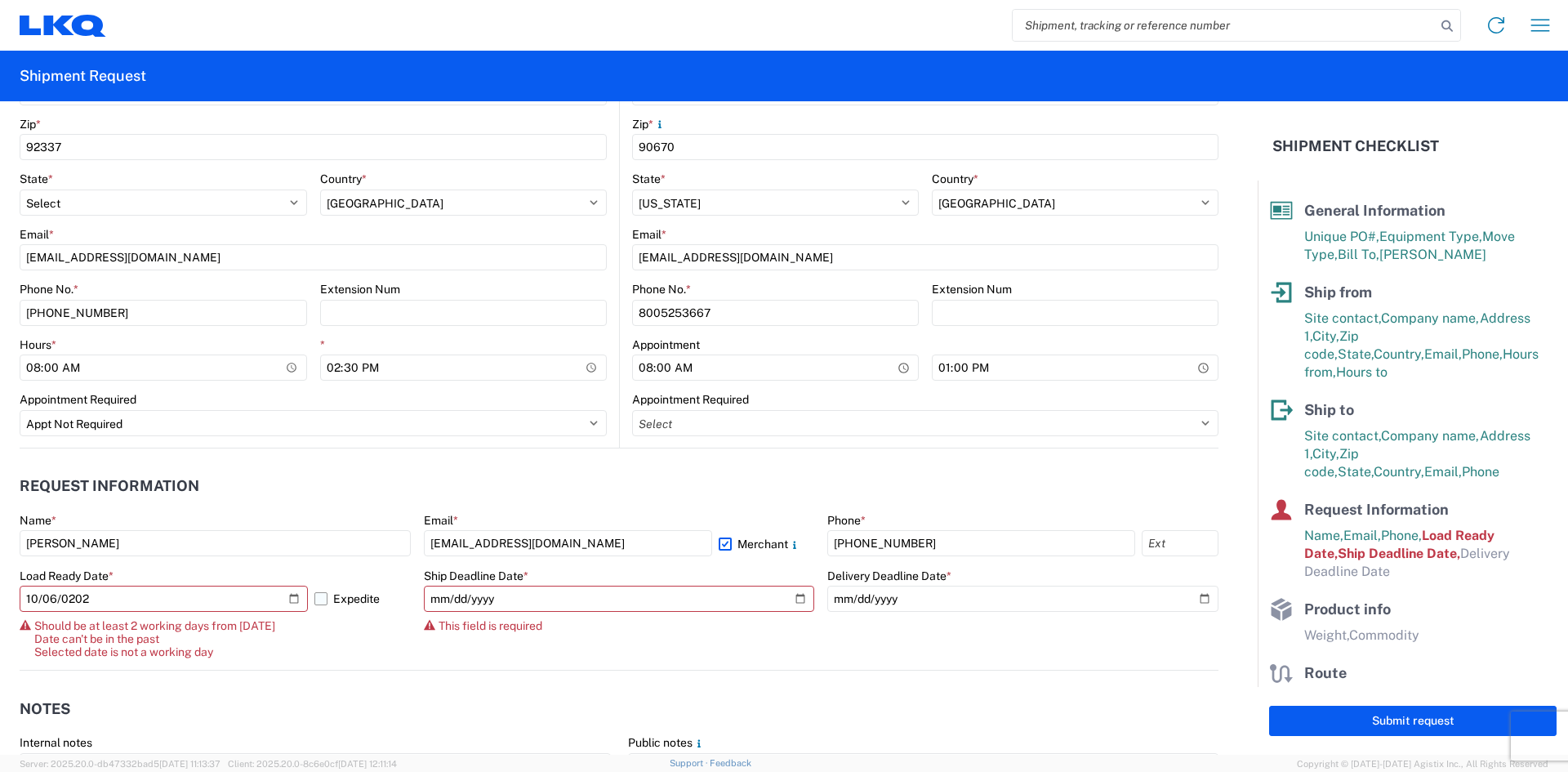
click at [317, 601] on label "Expedite" at bounding box center [363, 599] width 97 height 26
click at [0, 0] on input "Expedite" at bounding box center [0, 0] width 0 height 0
click at [52, 597] on input "2025-10-06" at bounding box center [164, 599] width 288 height 26
type input "2025-10-07"
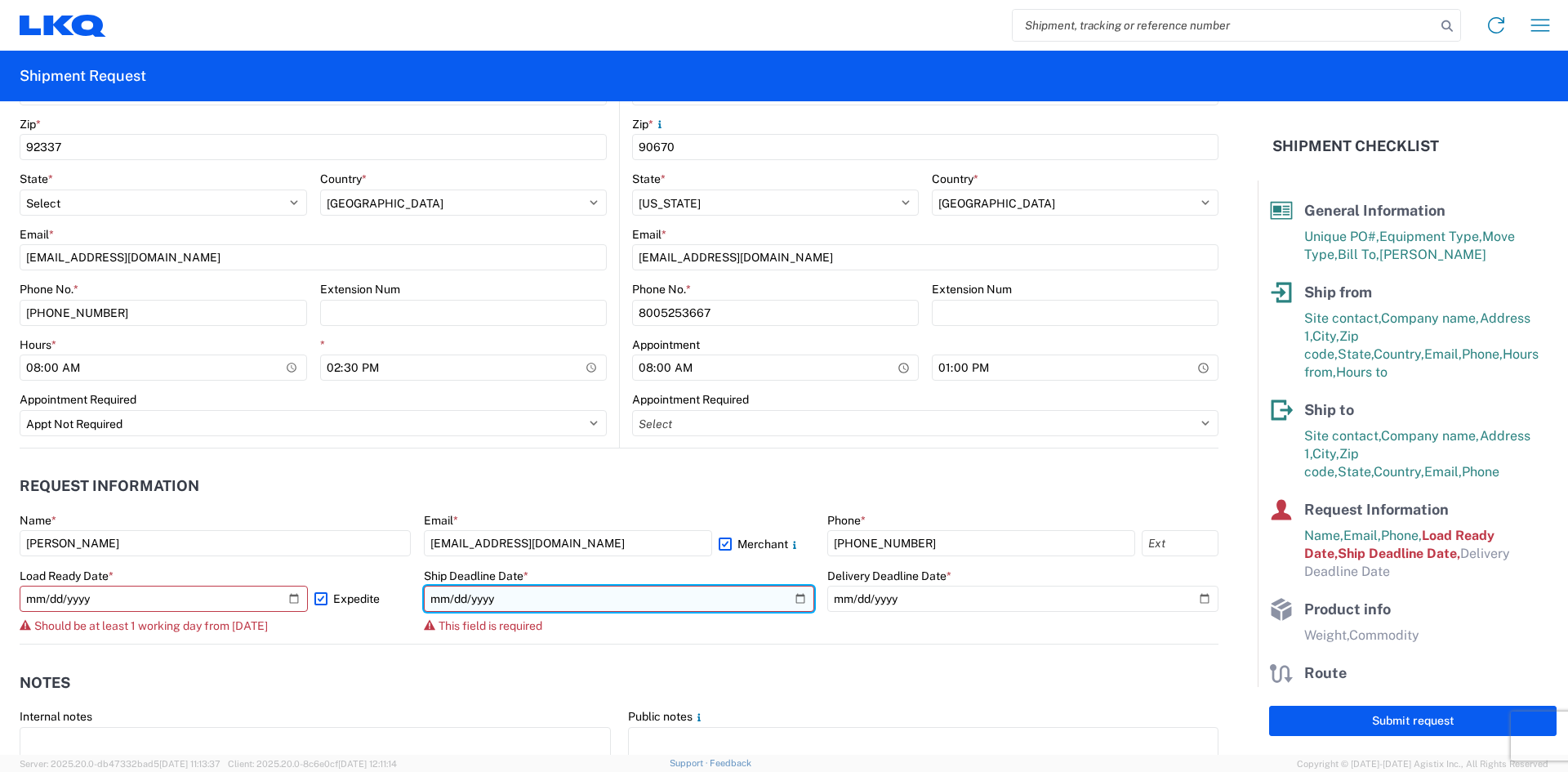
click at [524, 599] on input "date" at bounding box center [619, 599] width 392 height 26
type input "0008-10-01"
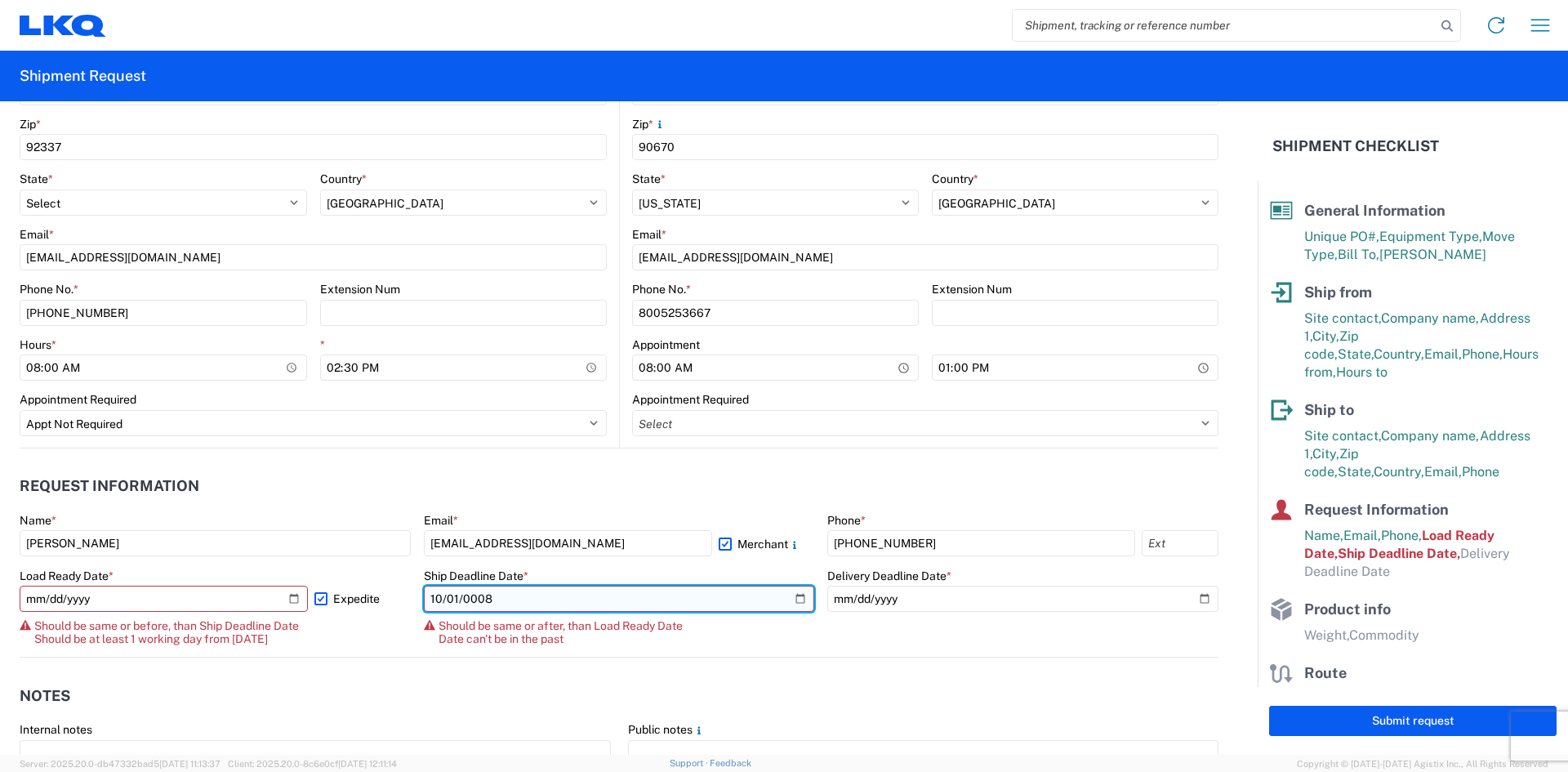
click at [452, 597] on input "0008-10-01" at bounding box center [619, 599] width 392 height 26
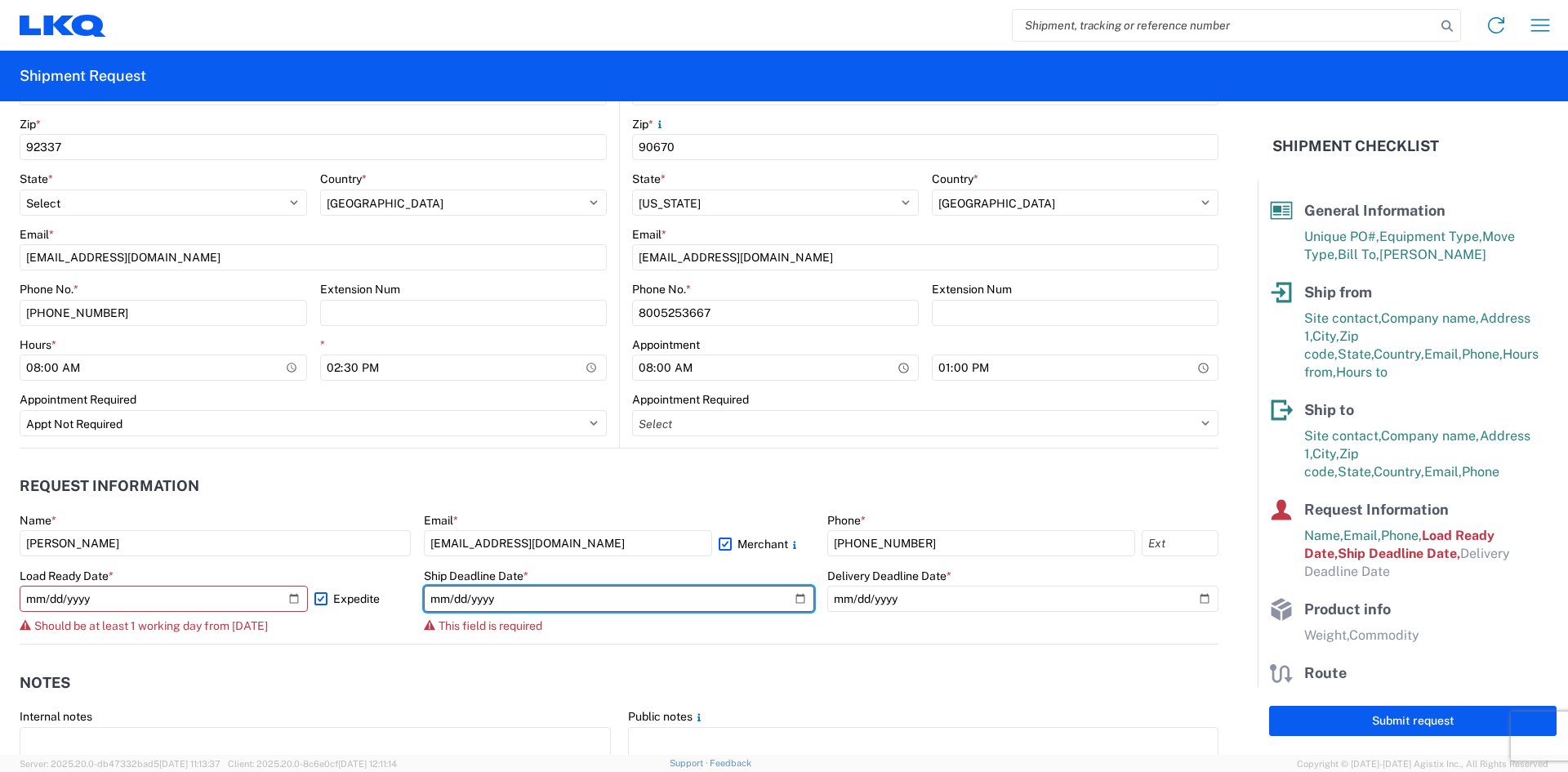
type input "0008-10-08"
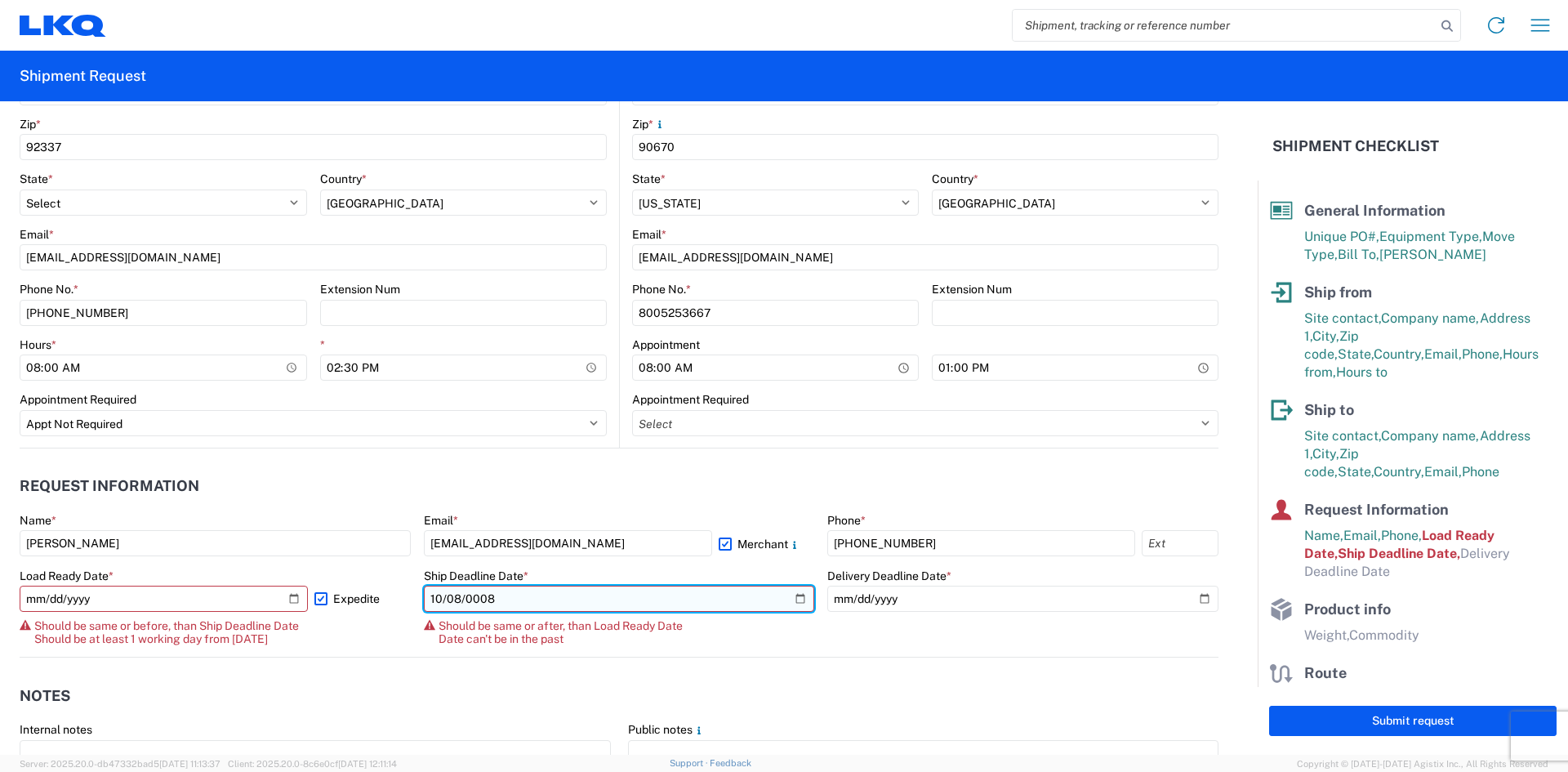
click at [457, 597] on input "0008-10-08" at bounding box center [619, 599] width 392 height 26
click at [454, 597] on input "0008-10-08" at bounding box center [619, 599] width 392 height 26
type input "2025-10-07"
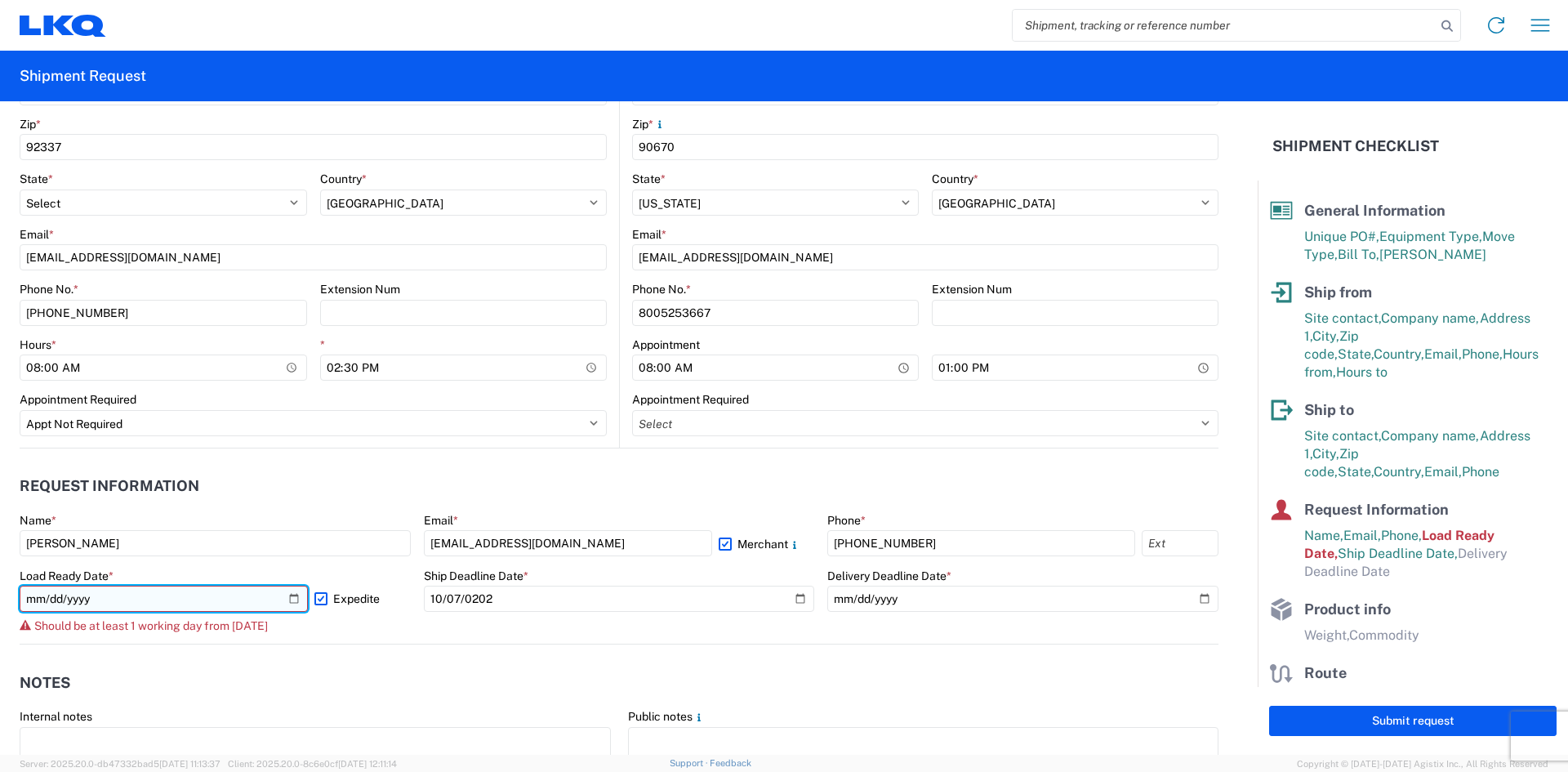
click at [285, 602] on input "2025-10-07" at bounding box center [164, 599] width 288 height 26
type input "2025-10-06"
click at [53, 601] on input "2025-10-06" at bounding box center [164, 599] width 288 height 26
type input "2025-10-07"
click at [318, 601] on label "Expedite" at bounding box center [363, 599] width 97 height 26
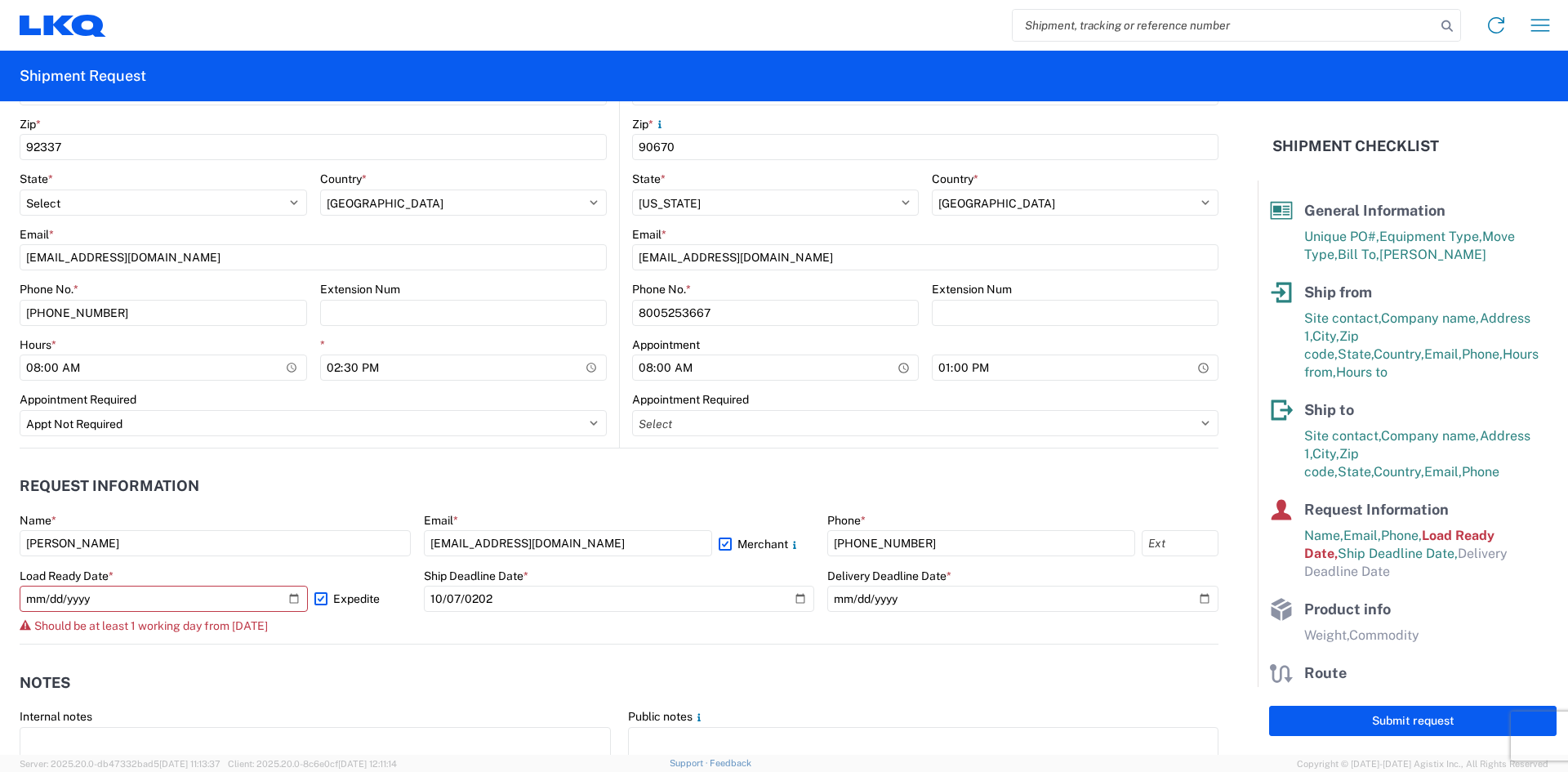
click at [0, 0] on input "Expedite" at bounding box center [0, 0] width 0 height 0
click at [318, 601] on label "Expedite" at bounding box center [363, 599] width 97 height 26
click at [0, 0] on input "Expedite" at bounding box center [0, 0] width 0 height 0
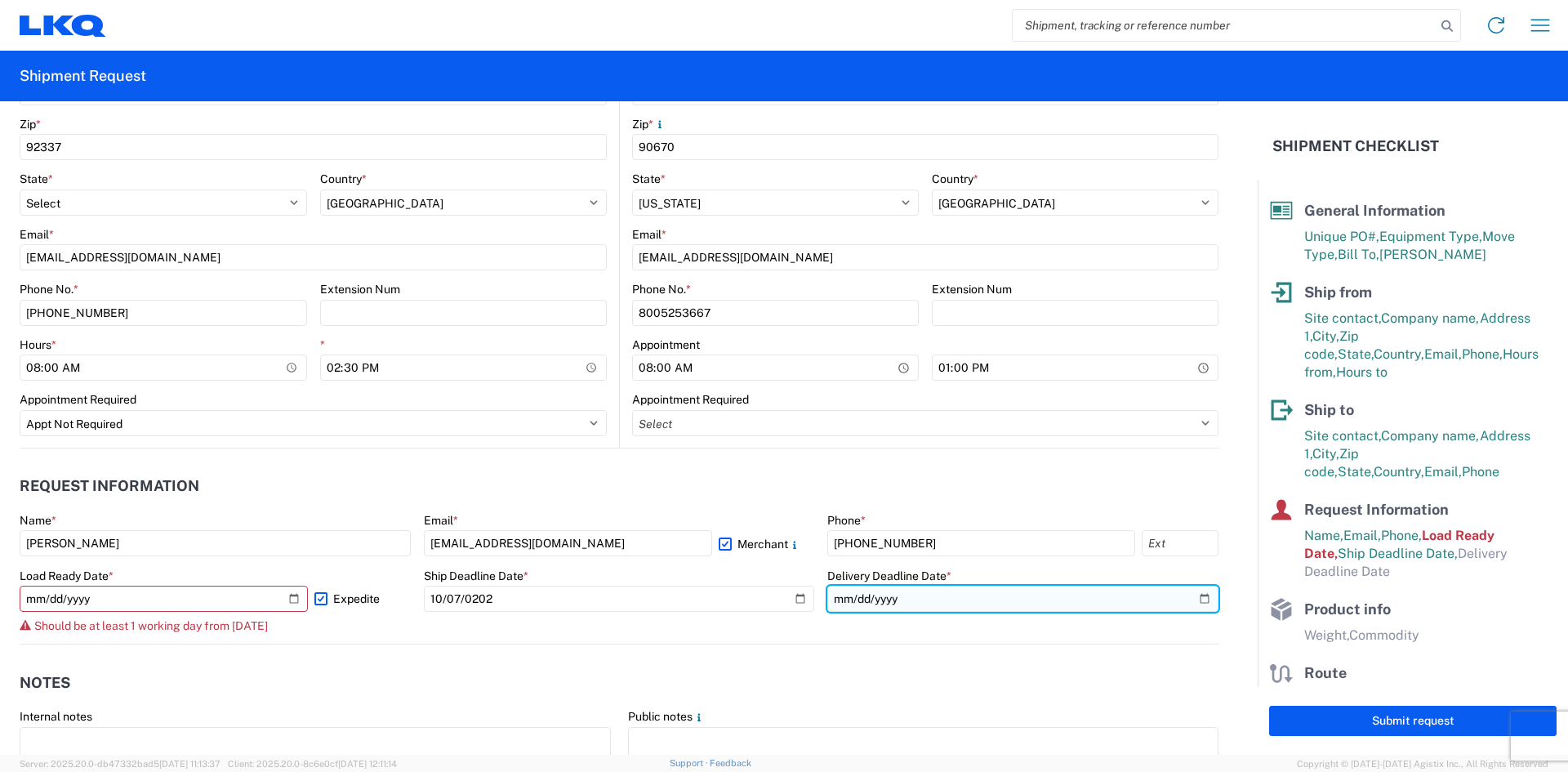
click at [837, 606] on input "date" at bounding box center [1023, 599] width 392 height 26
type input "252022-10-07"
type input "202020-10-07"
type input "2025-10-07"
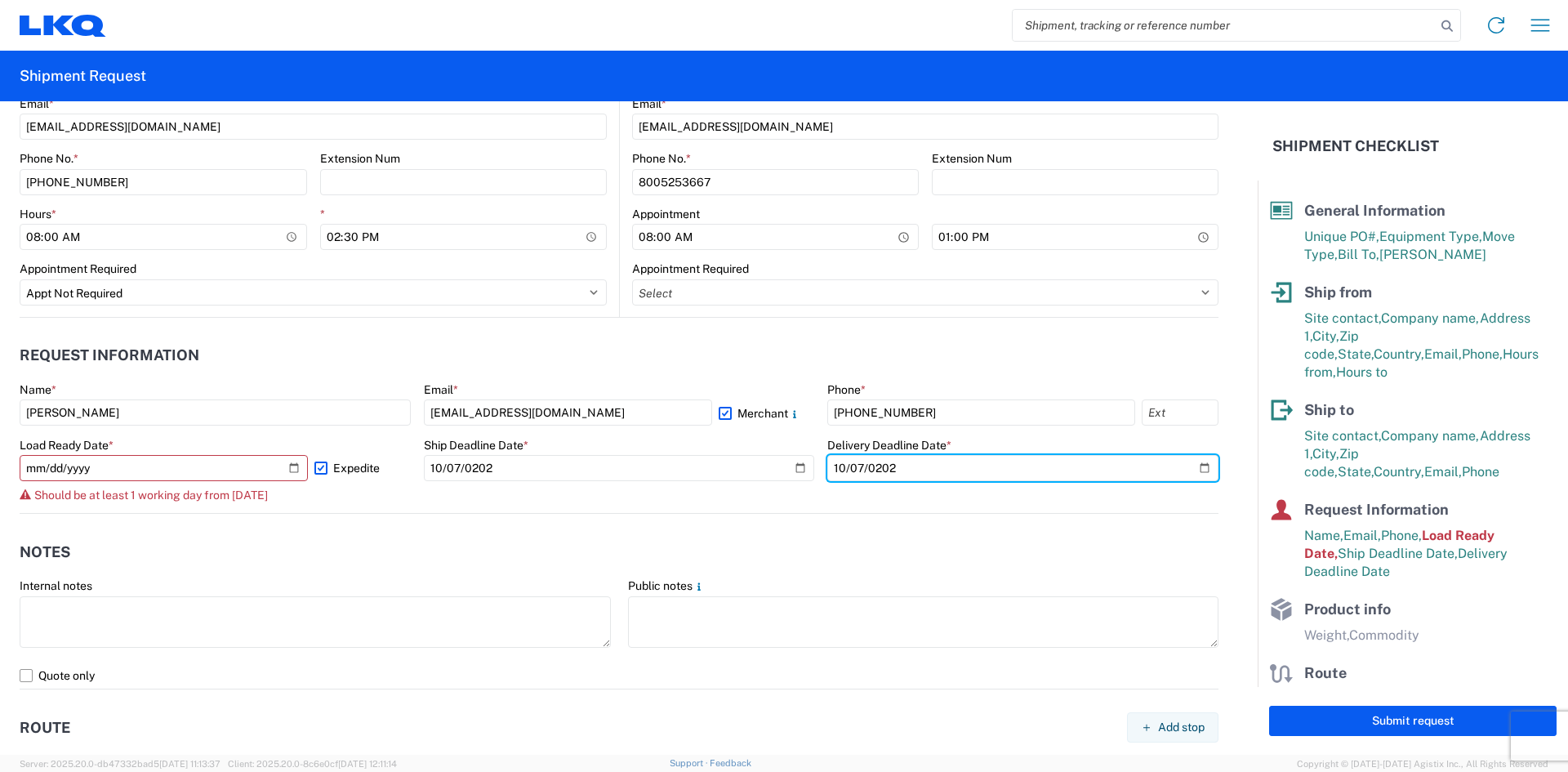
scroll to position [775, 0]
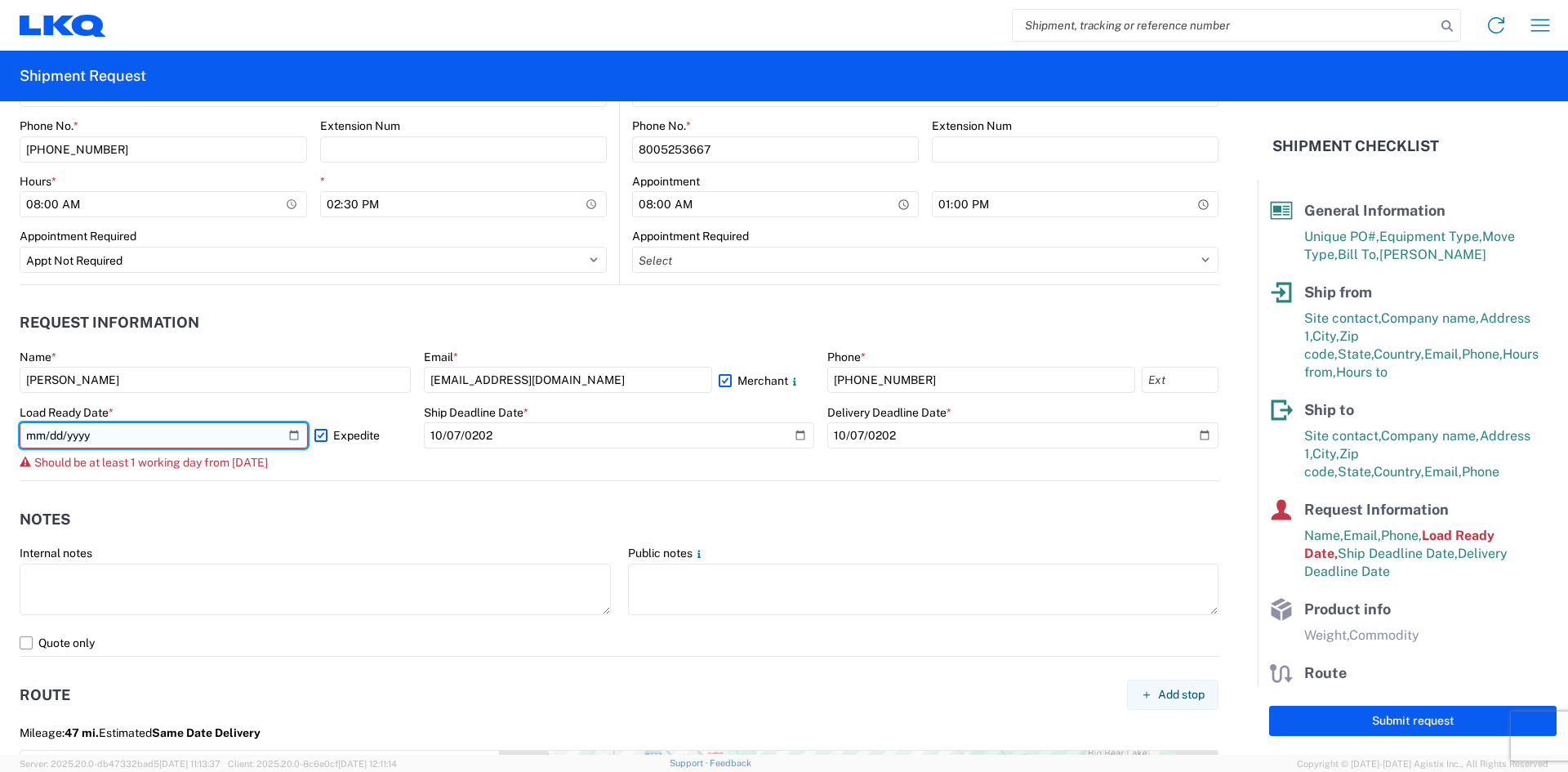
click at [51, 439] on input "2025-10-07" at bounding box center [164, 436] width 288 height 26
type input "2025-10-08"
click at [52, 436] on input "2025-10-08" at bounding box center [164, 436] width 288 height 26
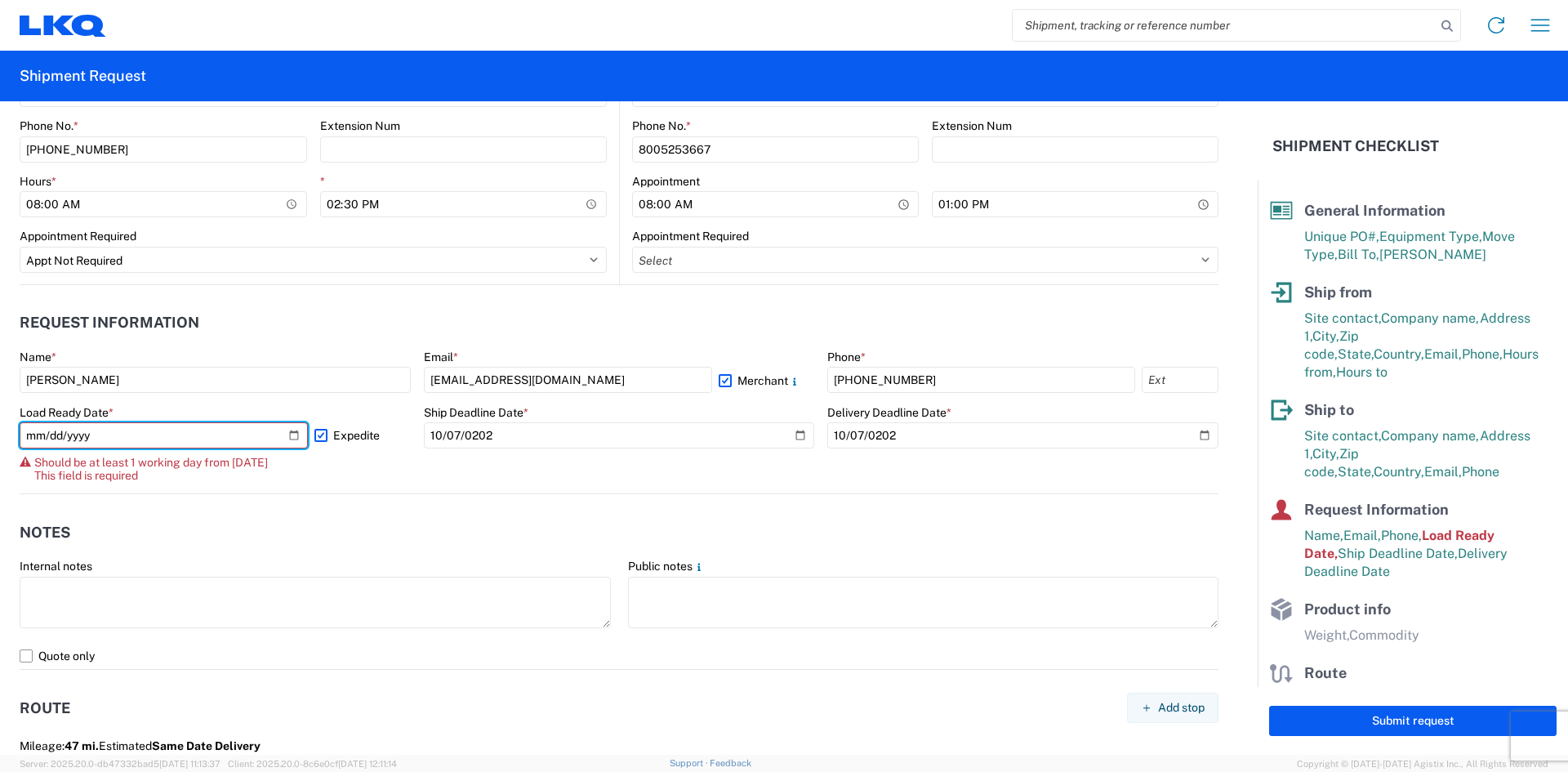
type input "2025-10-07"
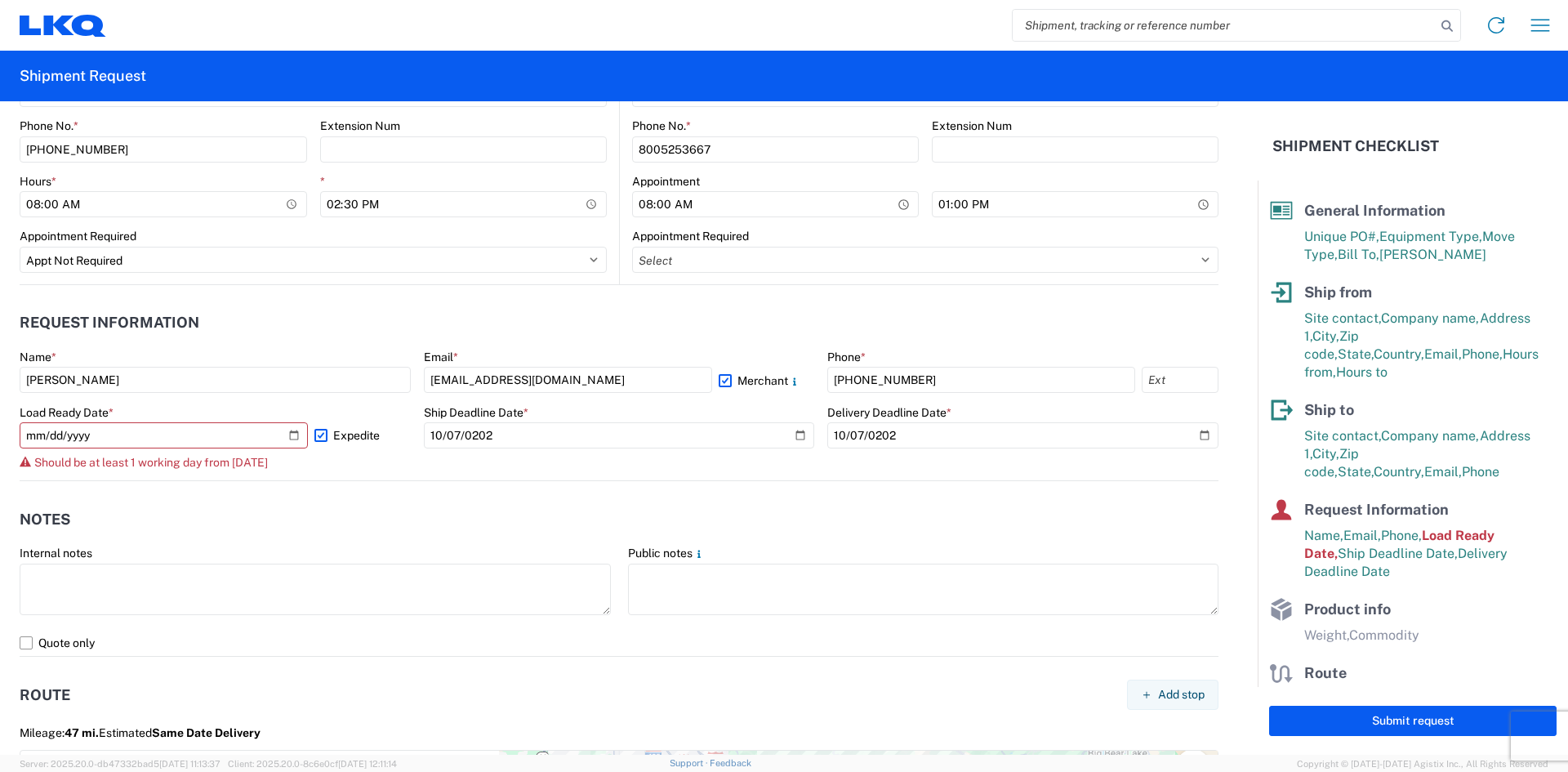
click at [317, 436] on label "Expedite" at bounding box center [363, 436] width 97 height 26
click at [0, 0] on input "Expedite" at bounding box center [0, 0] width 0 height 0
click at [317, 437] on label "Expedite" at bounding box center [363, 436] width 97 height 26
click at [0, 0] on input "Expedite" at bounding box center [0, 0] width 0 height 0
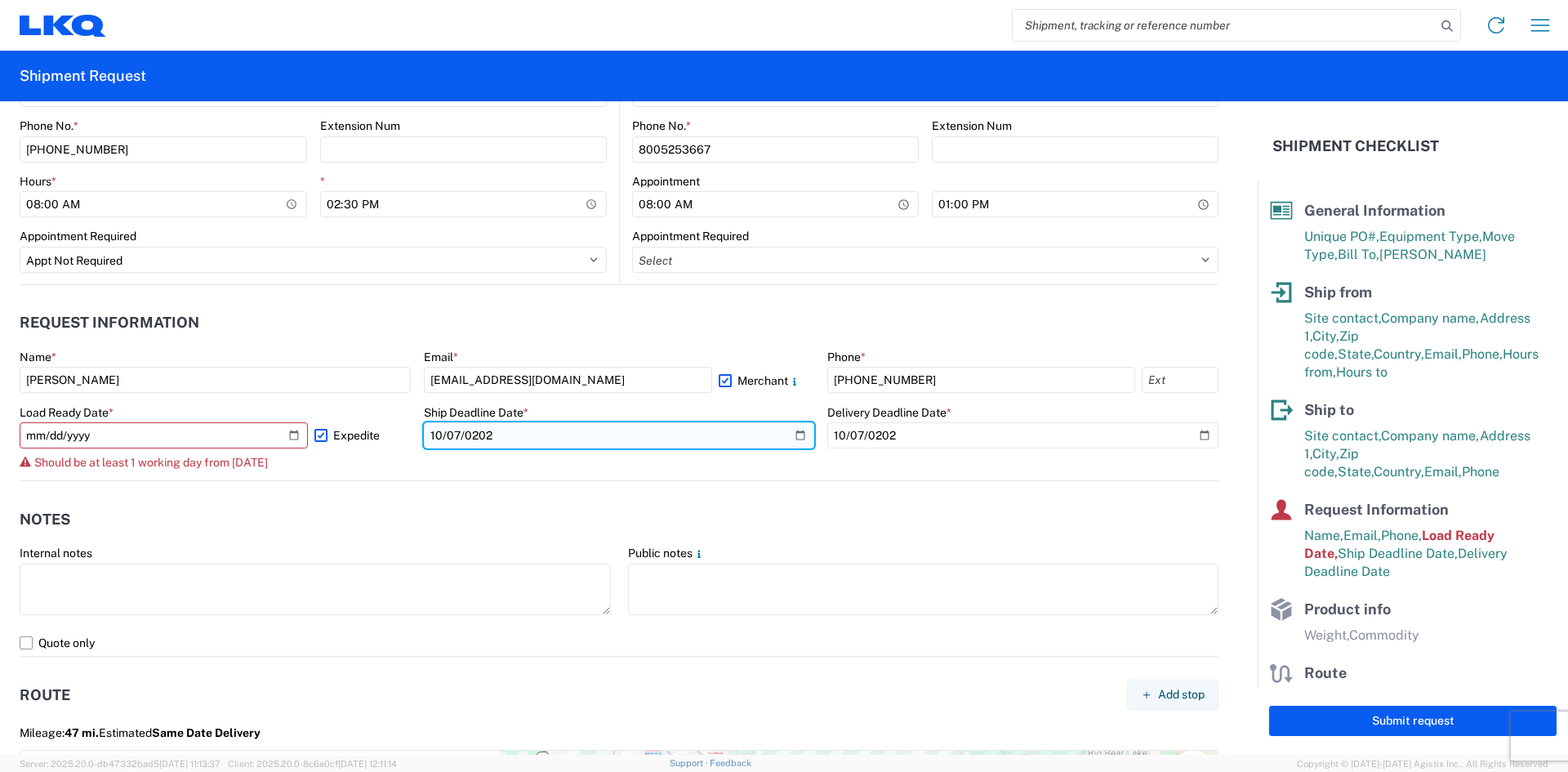
click at [511, 430] on input "2025-10-07" at bounding box center [619, 436] width 392 height 26
click at [438, 430] on input "2025-10-07" at bounding box center [619, 436] width 392 height 26
click at [454, 432] on input "2025-10-07" at bounding box center [619, 436] width 392 height 26
type input "2025-10-08"
click at [519, 435] on input "2025-10-08" at bounding box center [619, 436] width 392 height 26
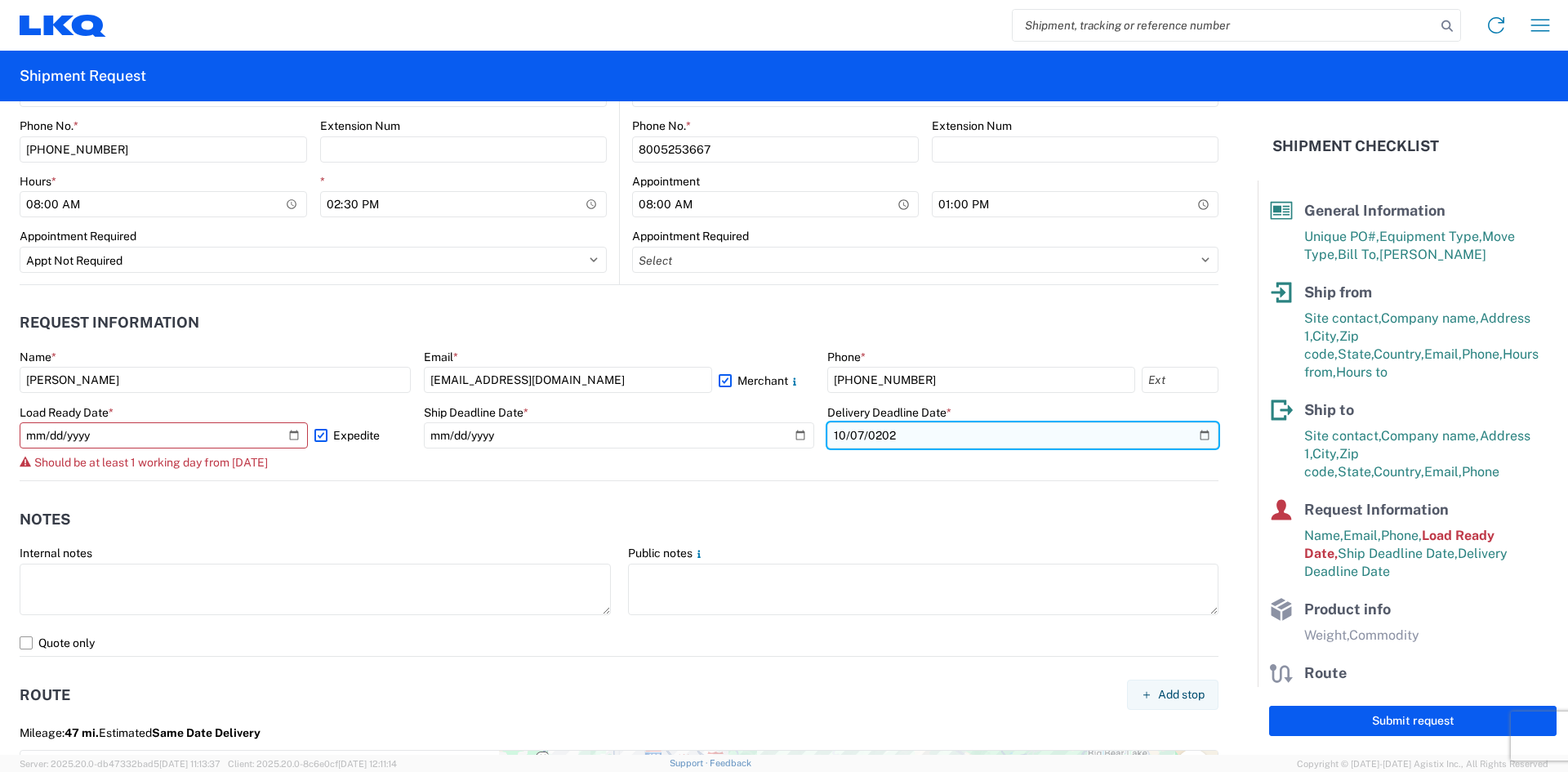
click at [841, 430] on input "2025-10-07" at bounding box center [1023, 436] width 392 height 26
drag, startPoint x: 851, startPoint y: 431, endPoint x: 854, endPoint y: 404, distance: 27.2
click at [851, 430] on input "2025-10-07" at bounding box center [1023, 436] width 392 height 26
type input "2025-10-08"
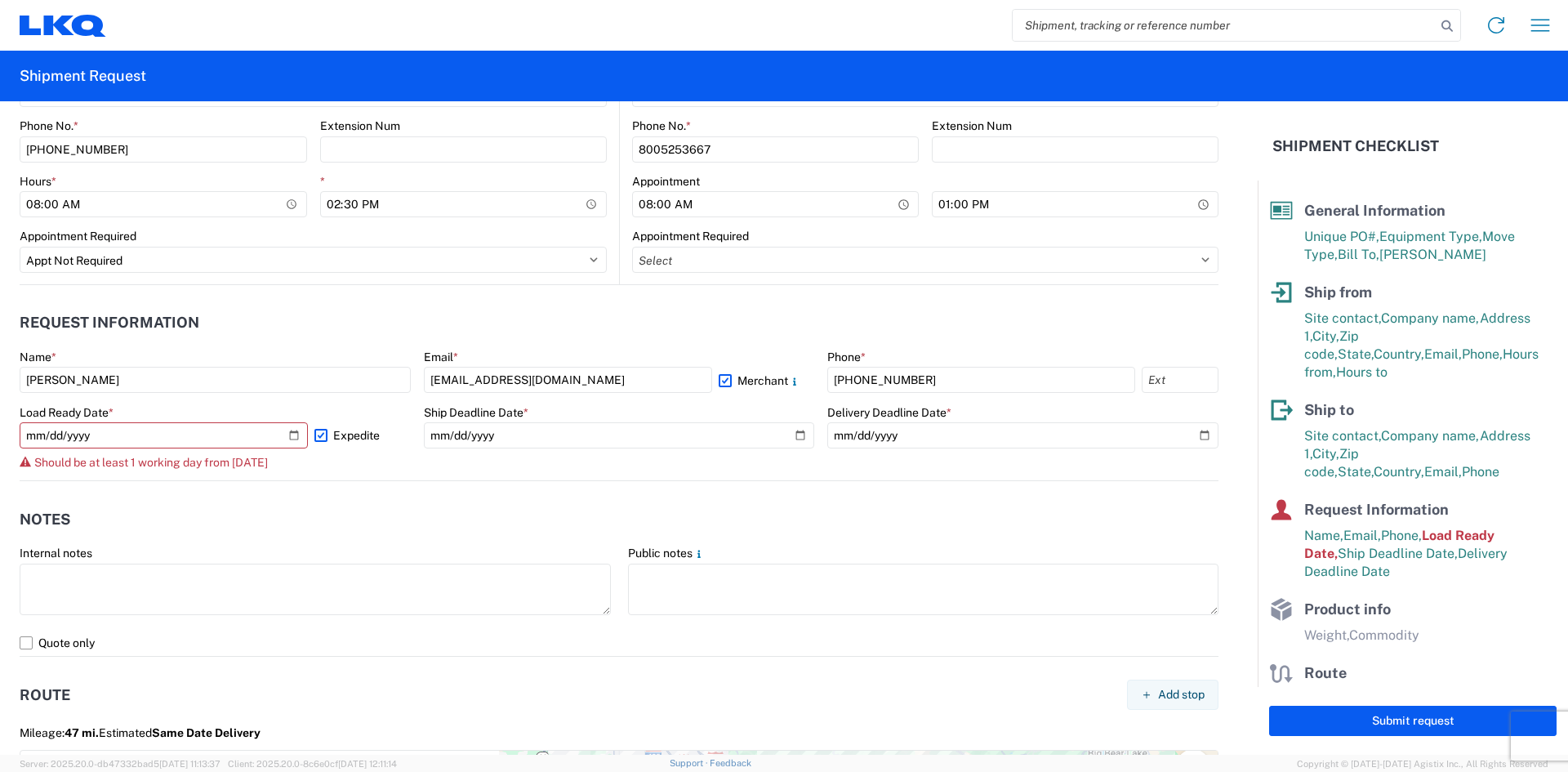
click at [316, 438] on label "Expedite" at bounding box center [363, 436] width 97 height 26
click at [0, 0] on input "Expedite" at bounding box center [0, 0] width 0 height 0
click at [316, 438] on label "Expedite" at bounding box center [363, 436] width 97 height 26
click at [0, 0] on input "Expedite" at bounding box center [0, 0] width 0 height 0
click at [116, 438] on input "2025-10-07" at bounding box center [164, 436] width 288 height 26
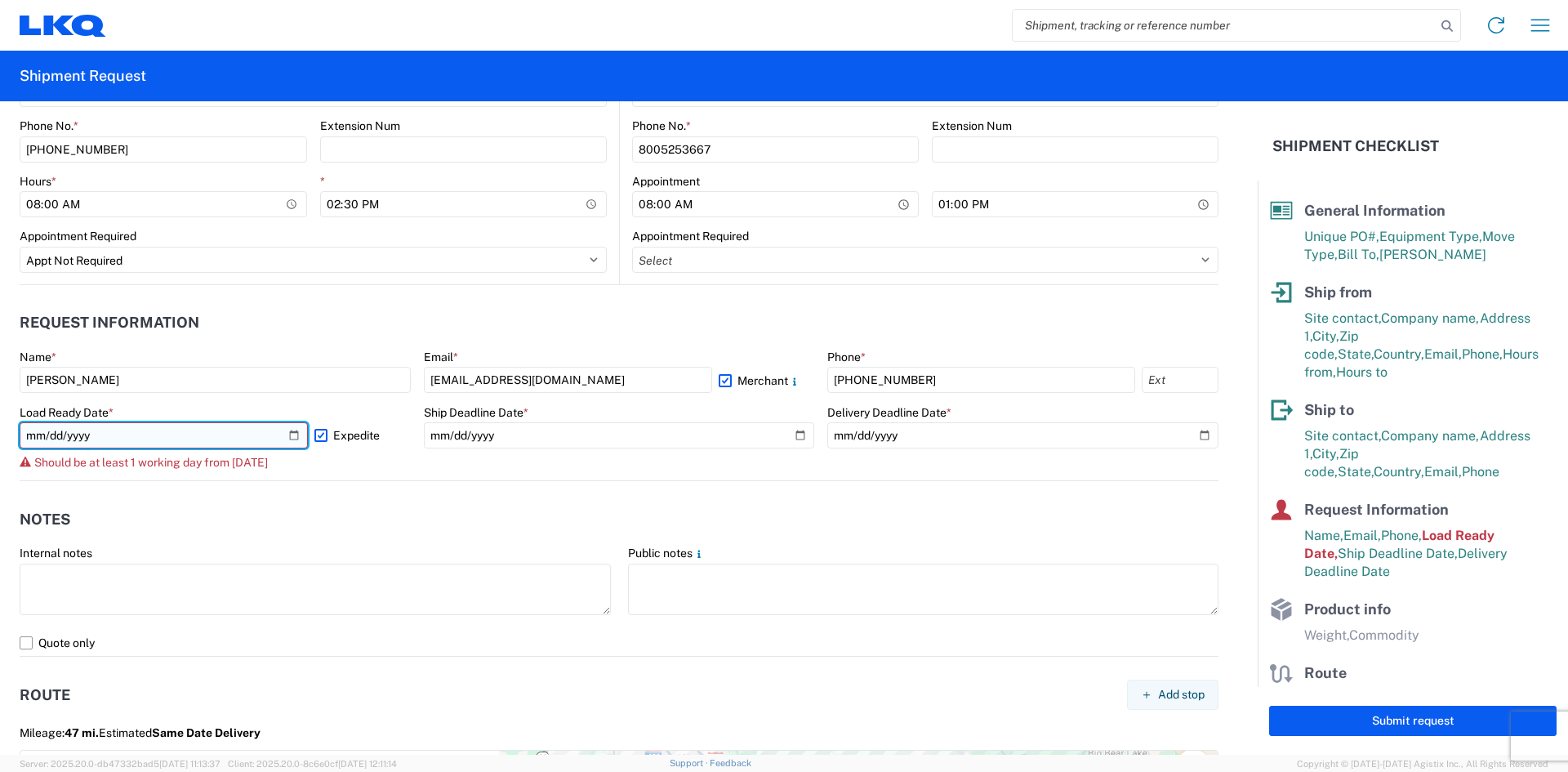
click at [47, 433] on input "2025-10-07" at bounding box center [164, 436] width 288 height 26
type input "2025-10-08"
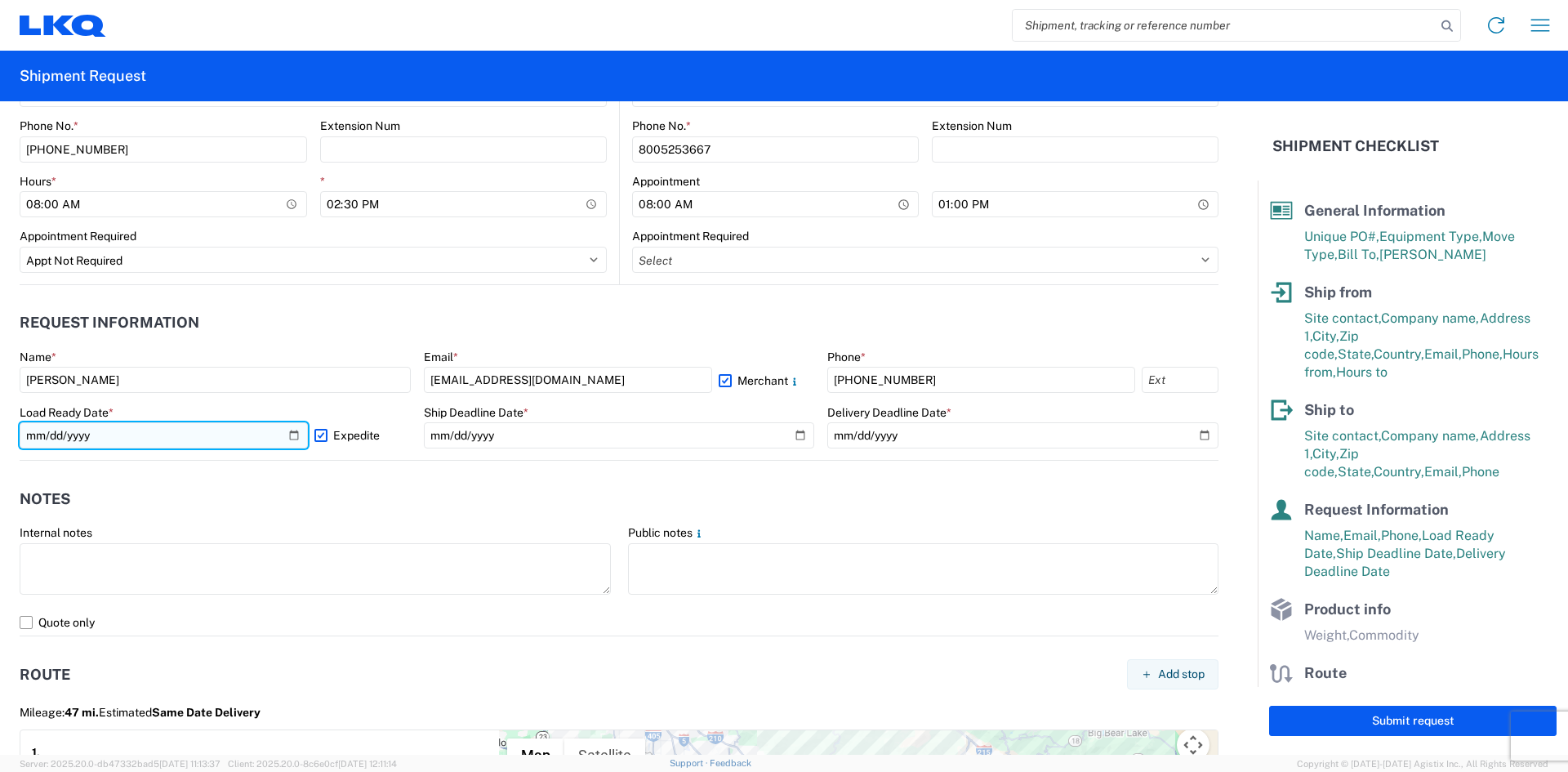
click at [110, 430] on input "2025-10-08" at bounding box center [164, 436] width 288 height 26
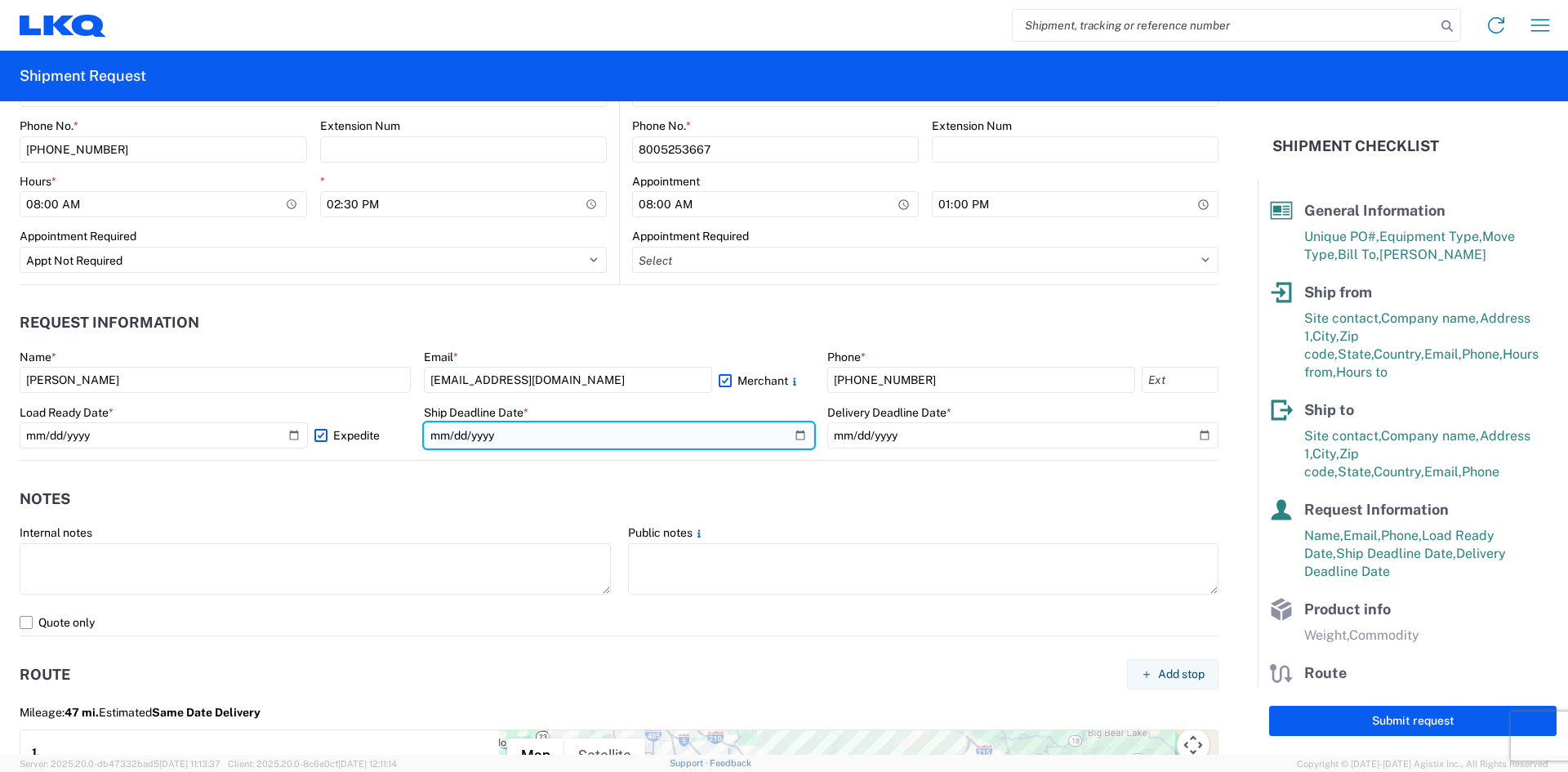
drag, startPoint x: 610, startPoint y: 437, endPoint x: 714, endPoint y: 435, distance: 104.0
click at [633, 438] on input "2025-10-08" at bounding box center [619, 436] width 392 height 26
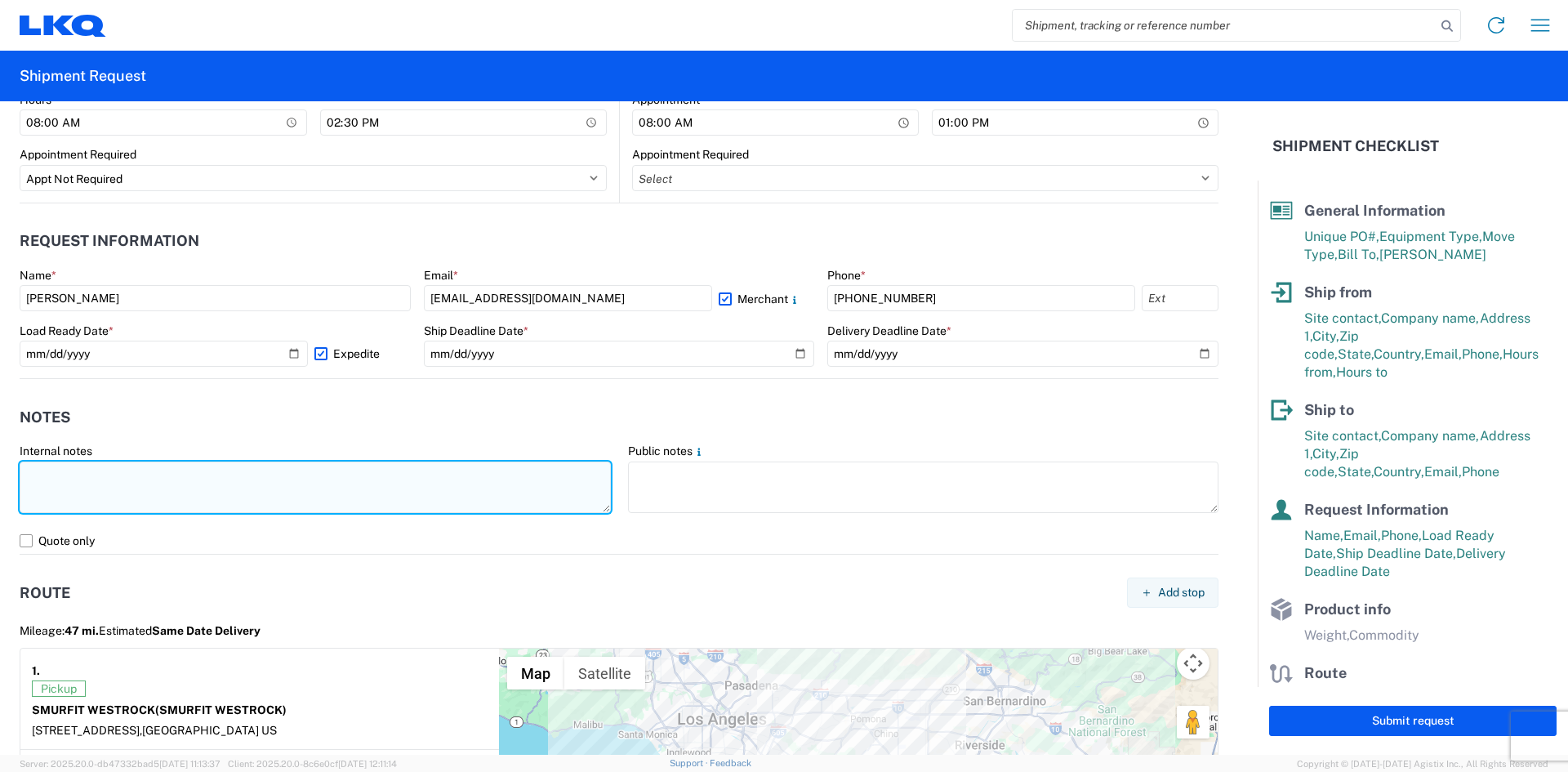
click at [187, 486] on textarea at bounding box center [316, 487] width 592 height 52
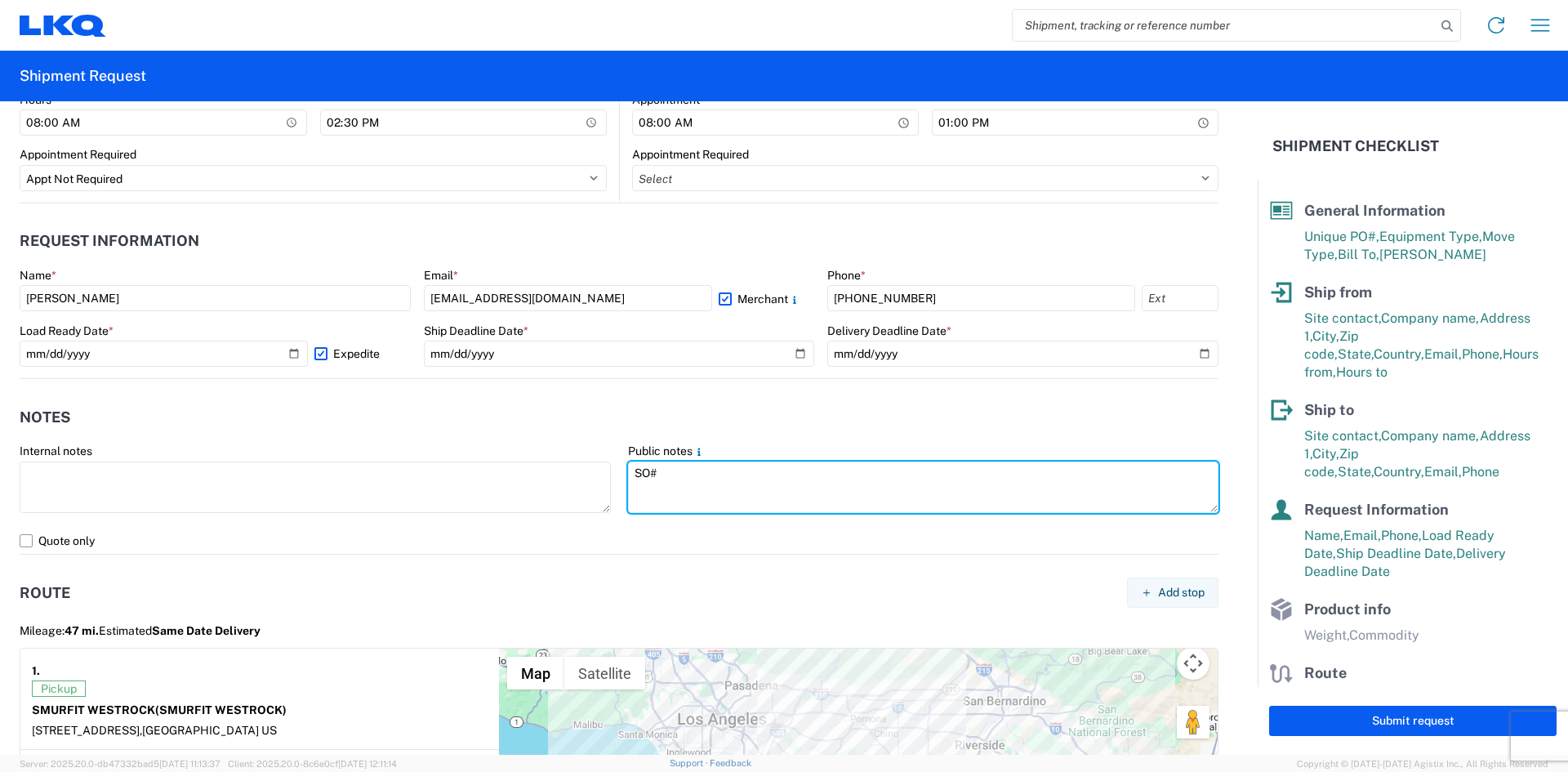
type textarea "SO#"
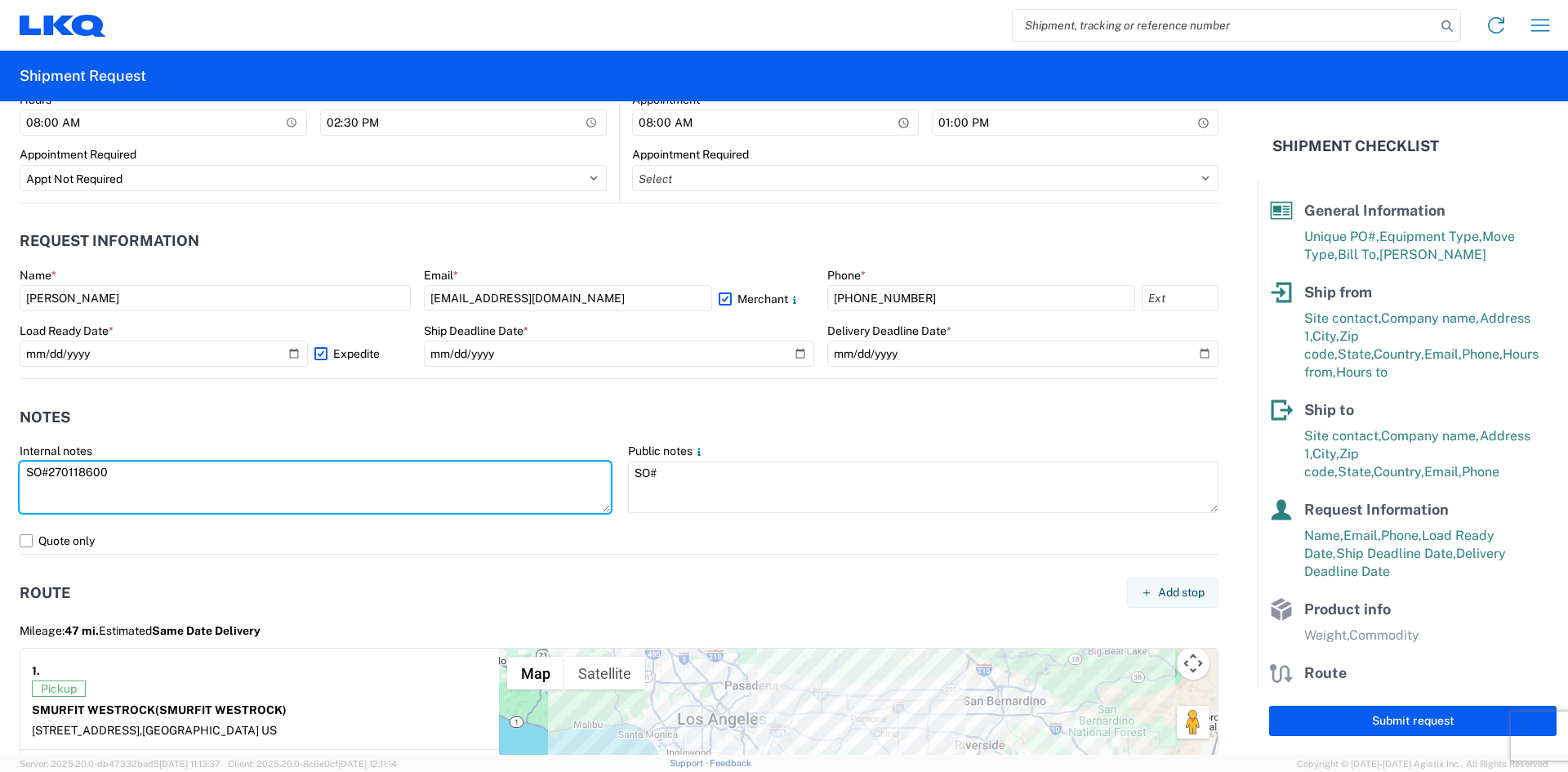
type textarea "SO#270118600"
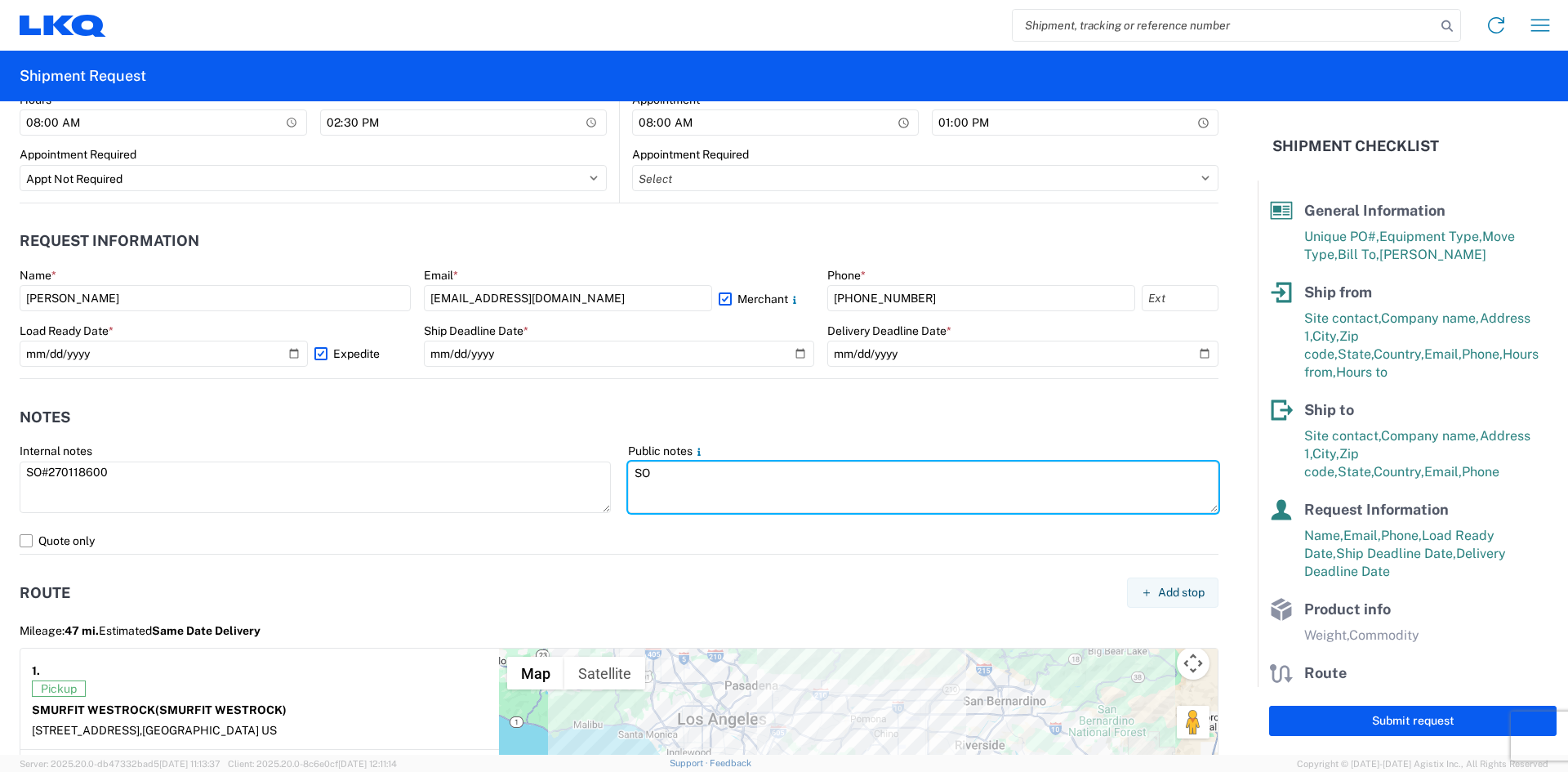
type textarea "S"
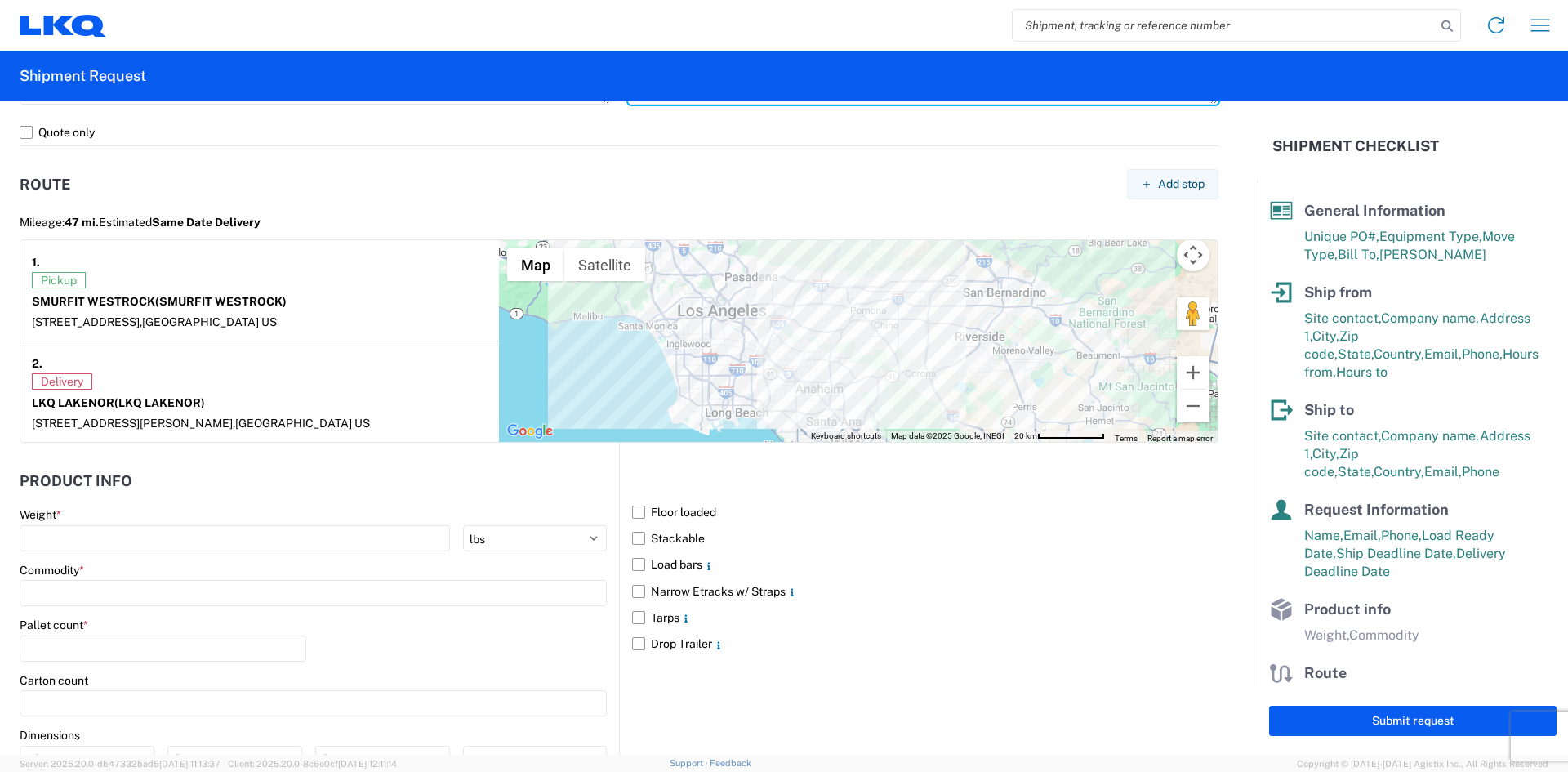
scroll to position [1183, 0]
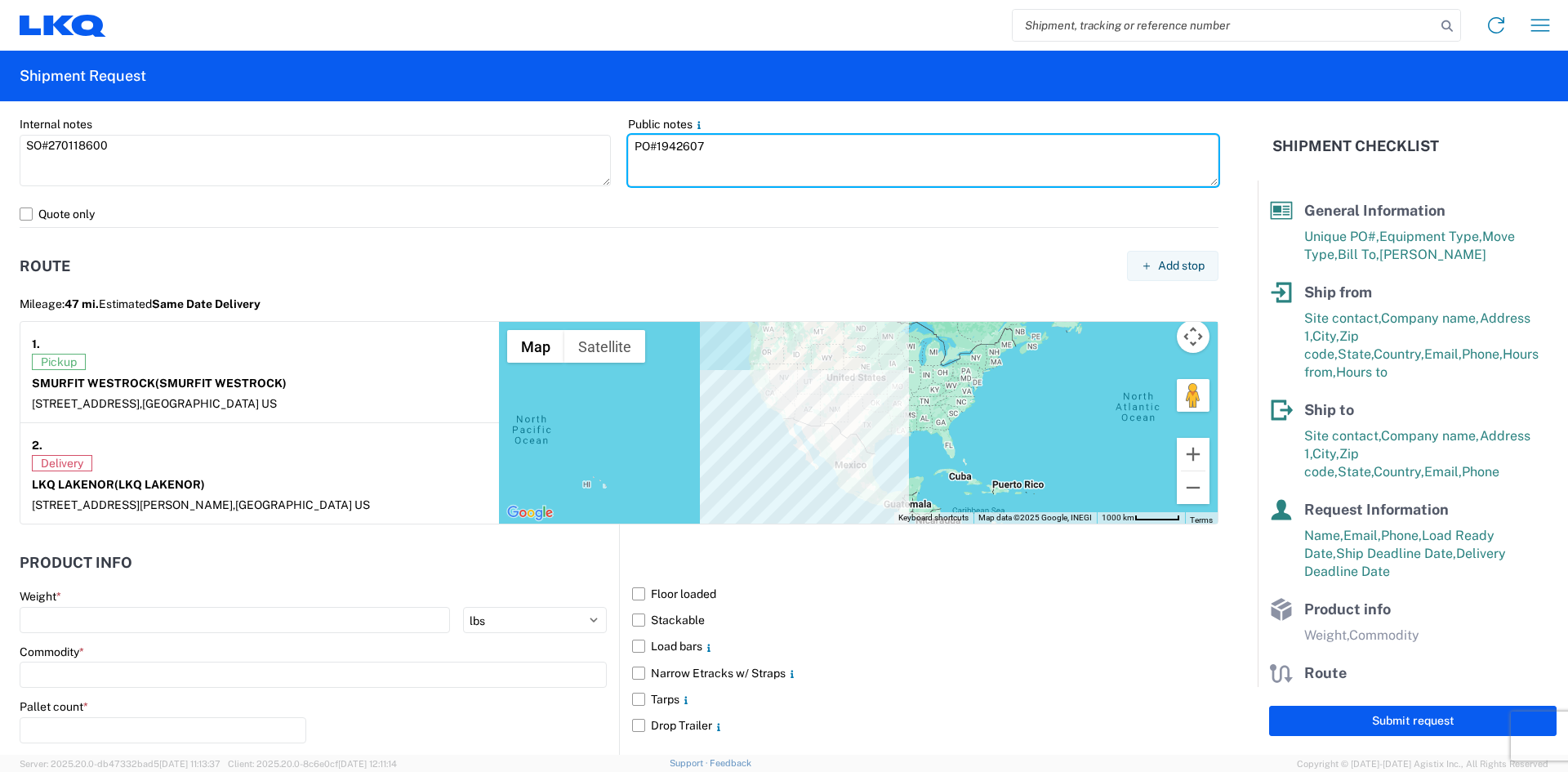
type textarea "PO#1942607"
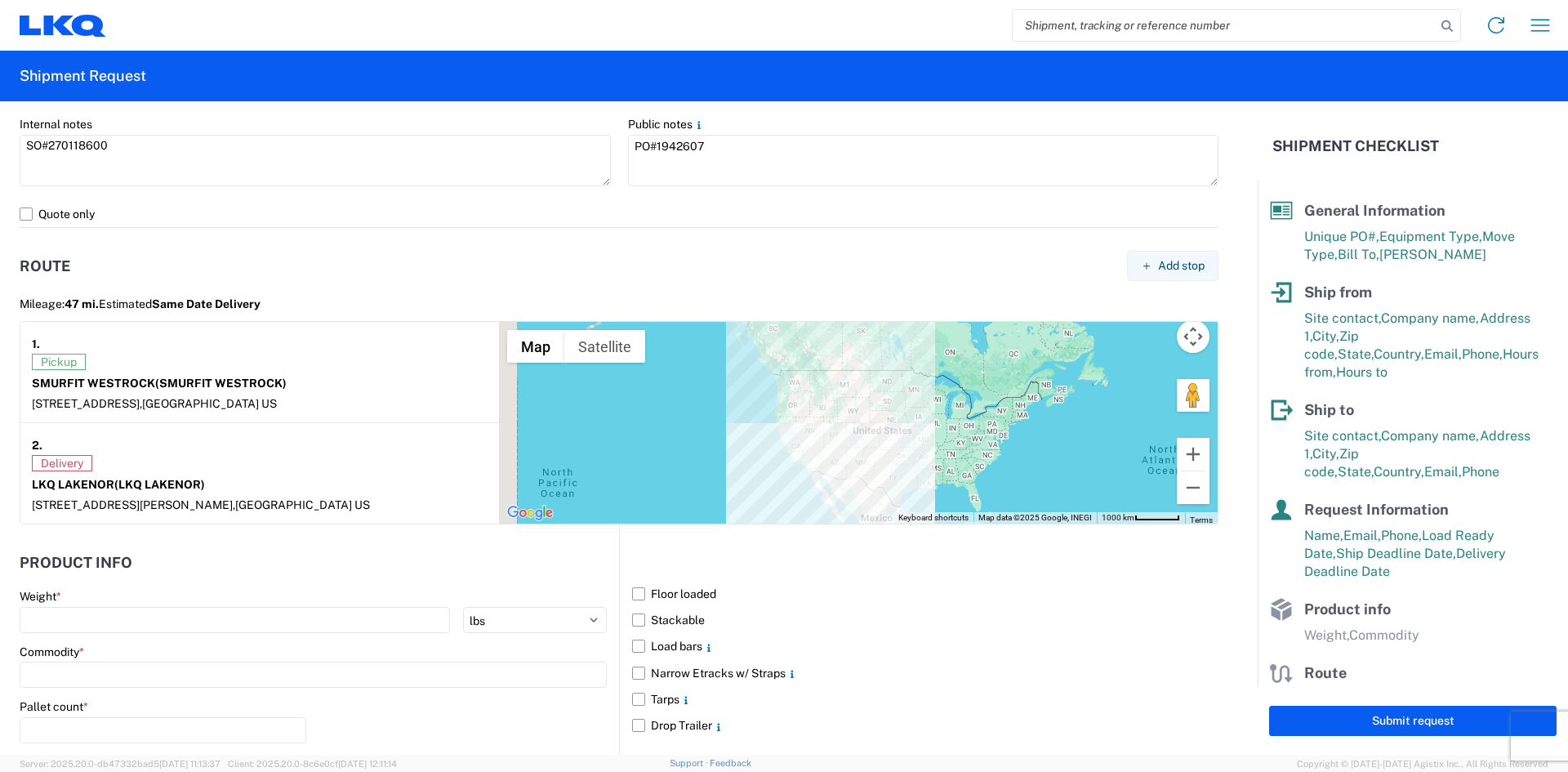
drag, startPoint x: 765, startPoint y: 367, endPoint x: 795, endPoint y: 430, distance: 69.8
click at [795, 430] on div at bounding box center [858, 423] width 718 height 202
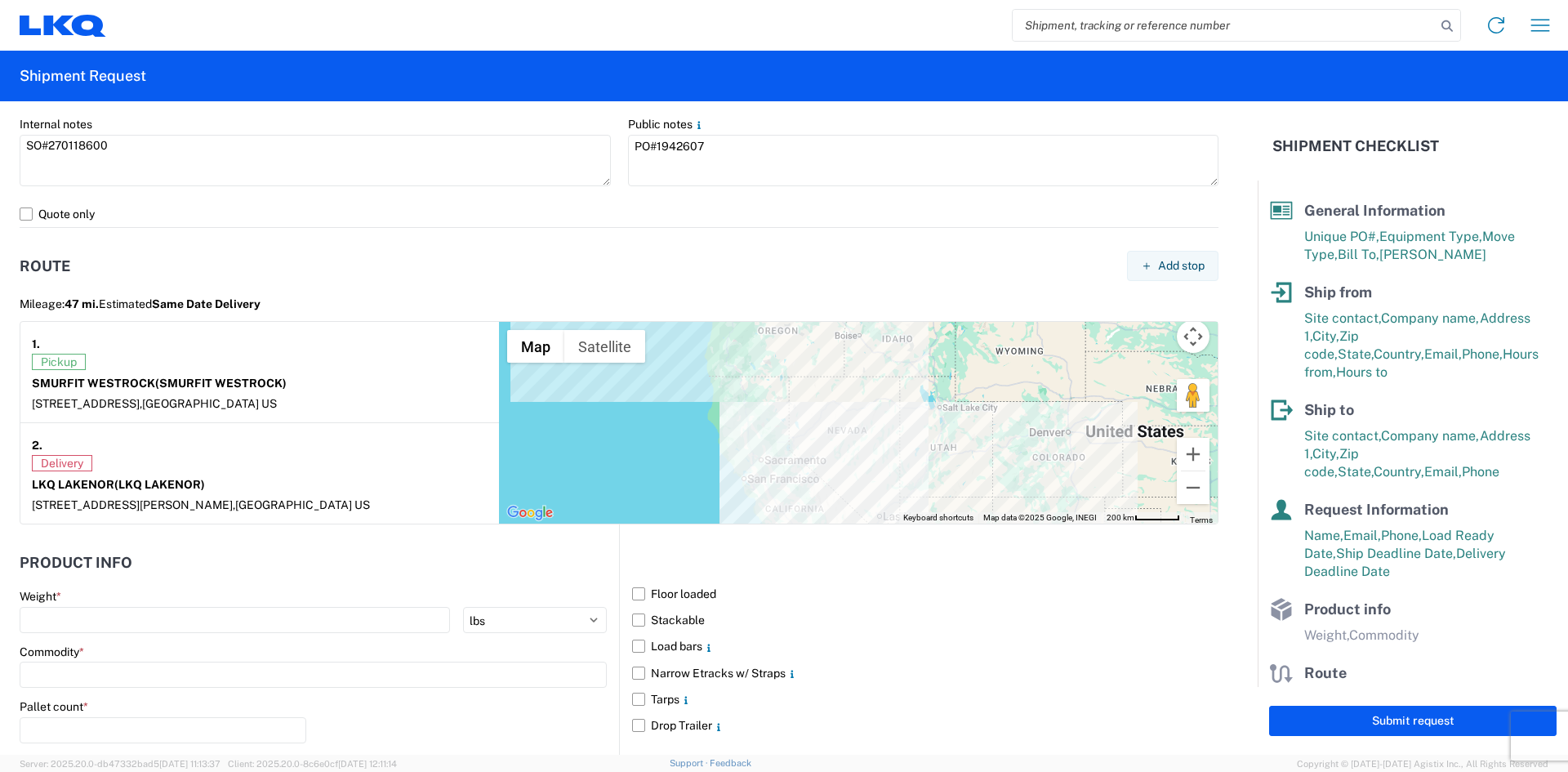
drag, startPoint x: 821, startPoint y: 416, endPoint x: 816, endPoint y: 355, distance: 61.2
click at [816, 355] on div at bounding box center [858, 423] width 718 height 202
drag, startPoint x: 855, startPoint y: 468, endPoint x: 831, endPoint y: 392, distance: 79.7
click at [831, 395] on div at bounding box center [858, 423] width 718 height 202
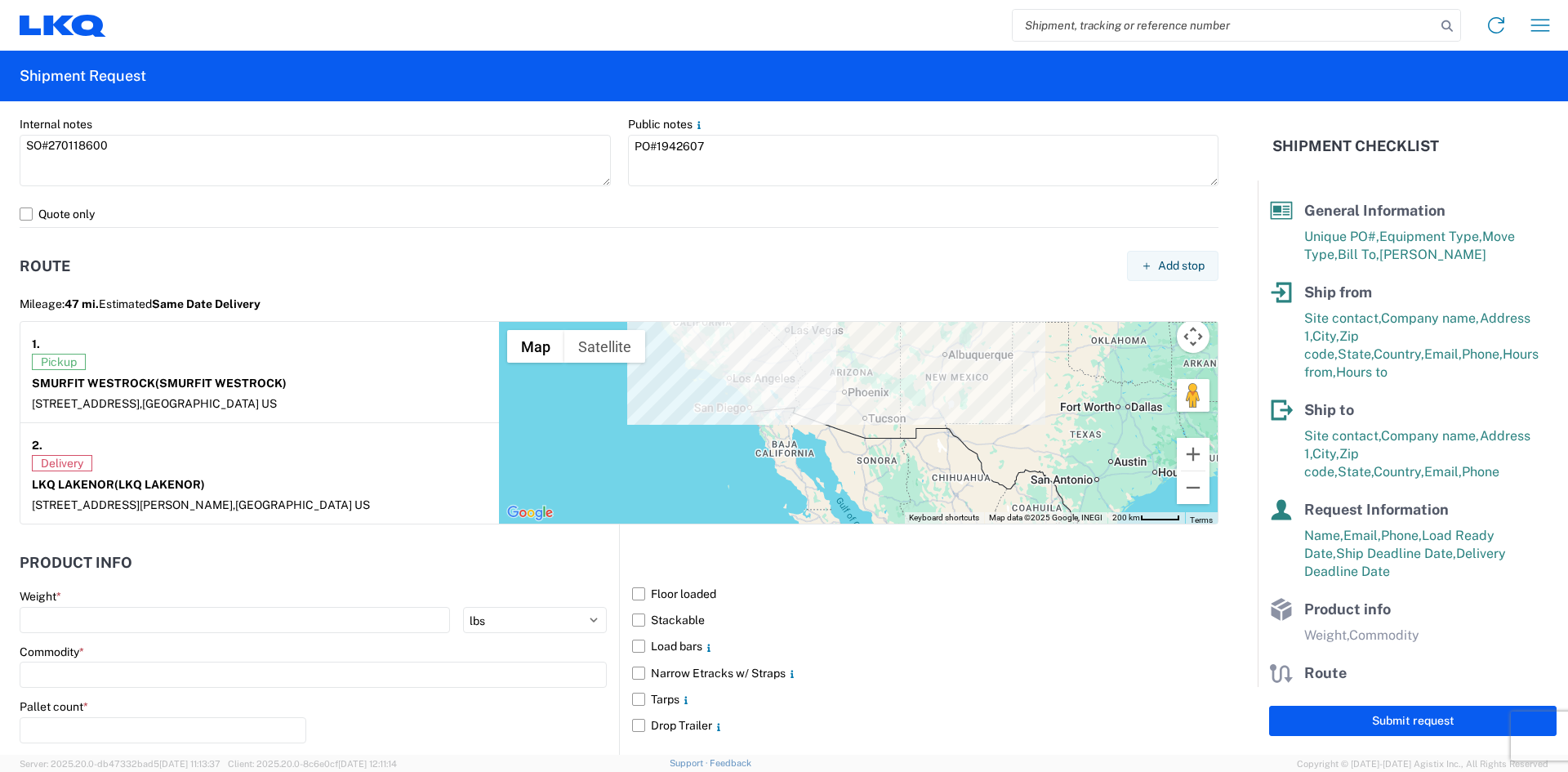
drag, startPoint x: 819, startPoint y: 371, endPoint x: 778, endPoint y: 451, distance: 89.9
click at [778, 451] on div at bounding box center [858, 423] width 718 height 202
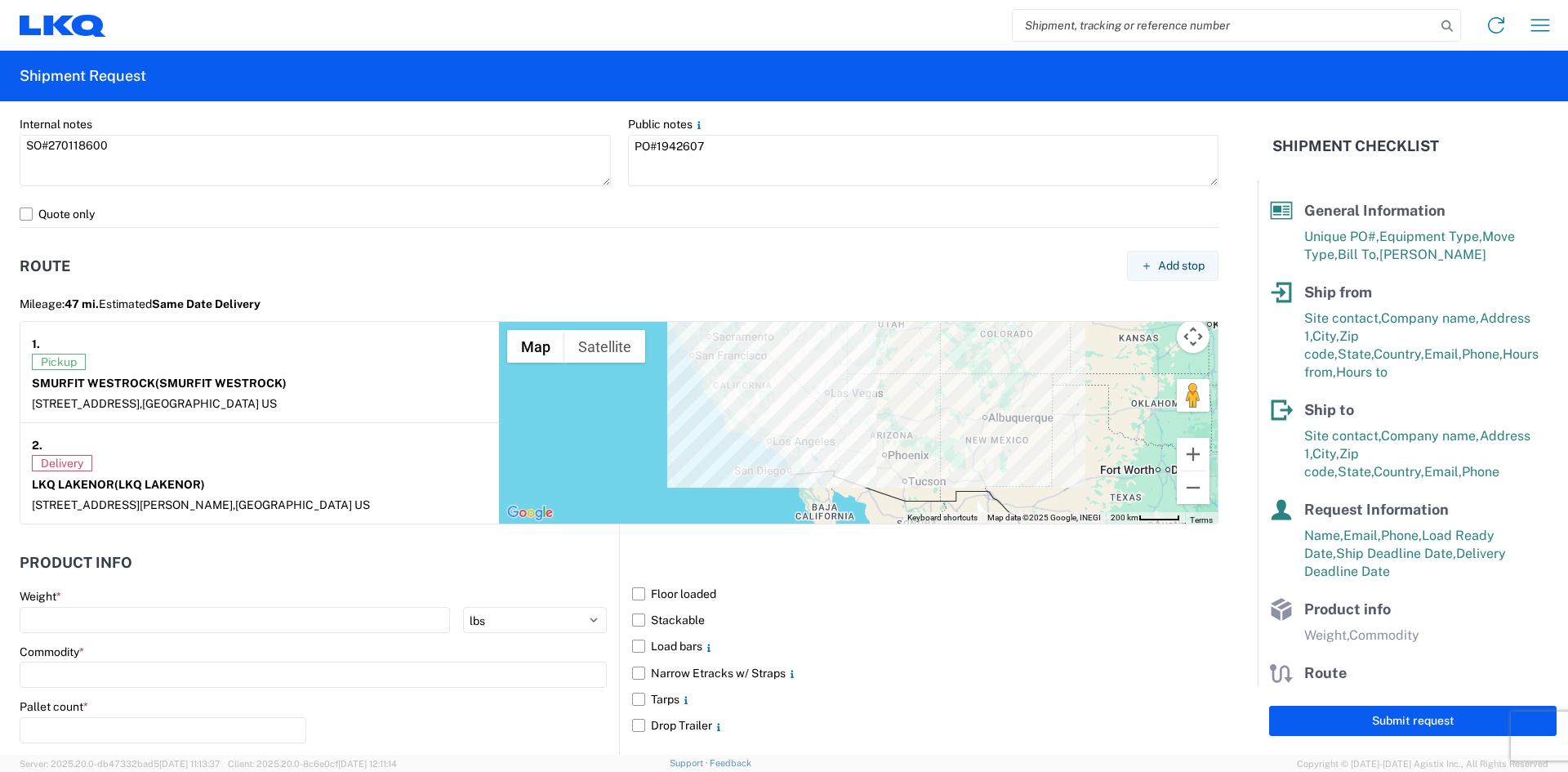
drag, startPoint x: 712, startPoint y: 422, endPoint x: 778, endPoint y: 448, distance: 70.9
click at [778, 448] on div at bounding box center [858, 423] width 718 height 202
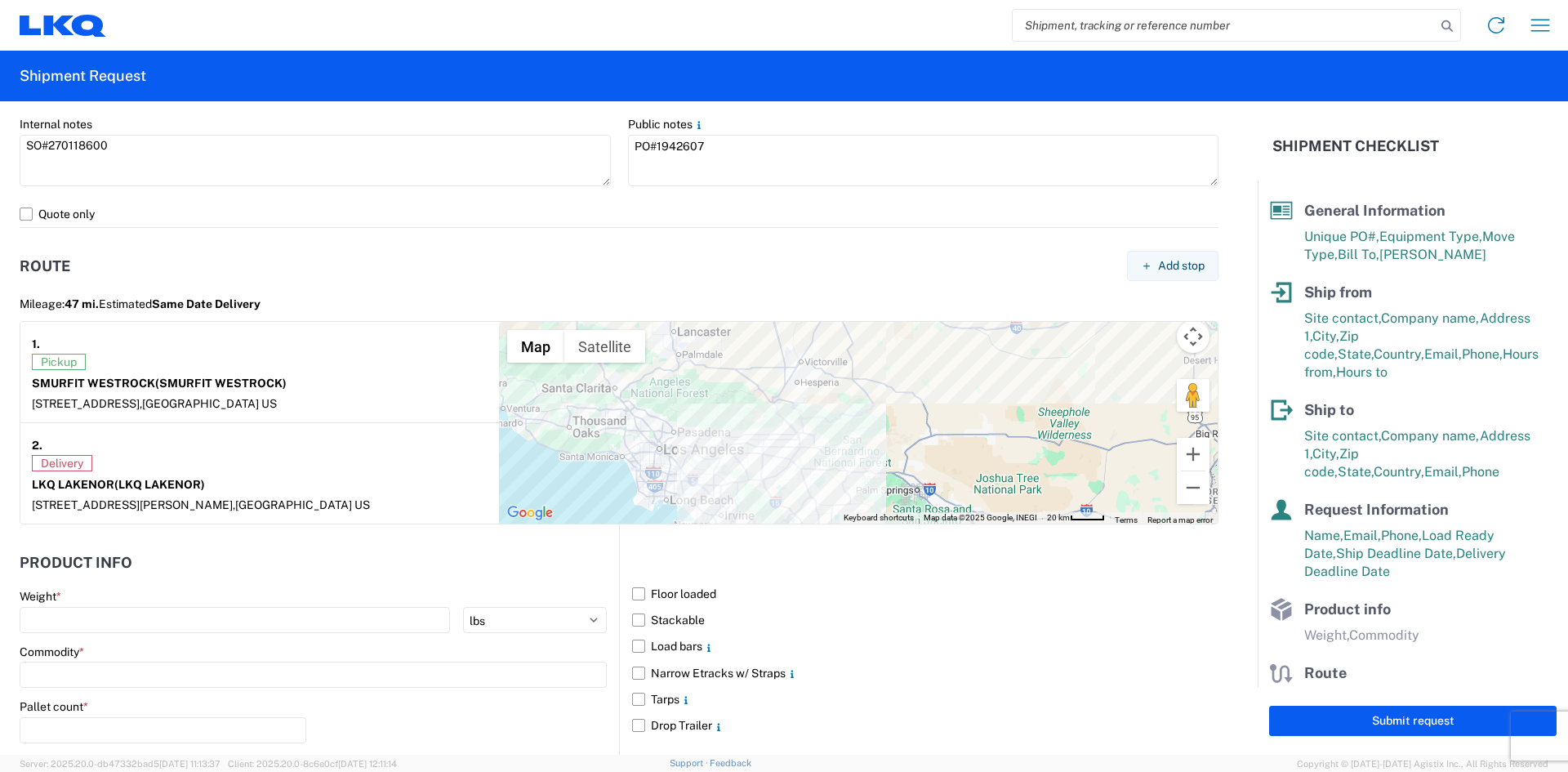
drag, startPoint x: 715, startPoint y: 469, endPoint x: 792, endPoint y: 448, distance: 79.8
click at [792, 448] on div at bounding box center [858, 423] width 718 height 202
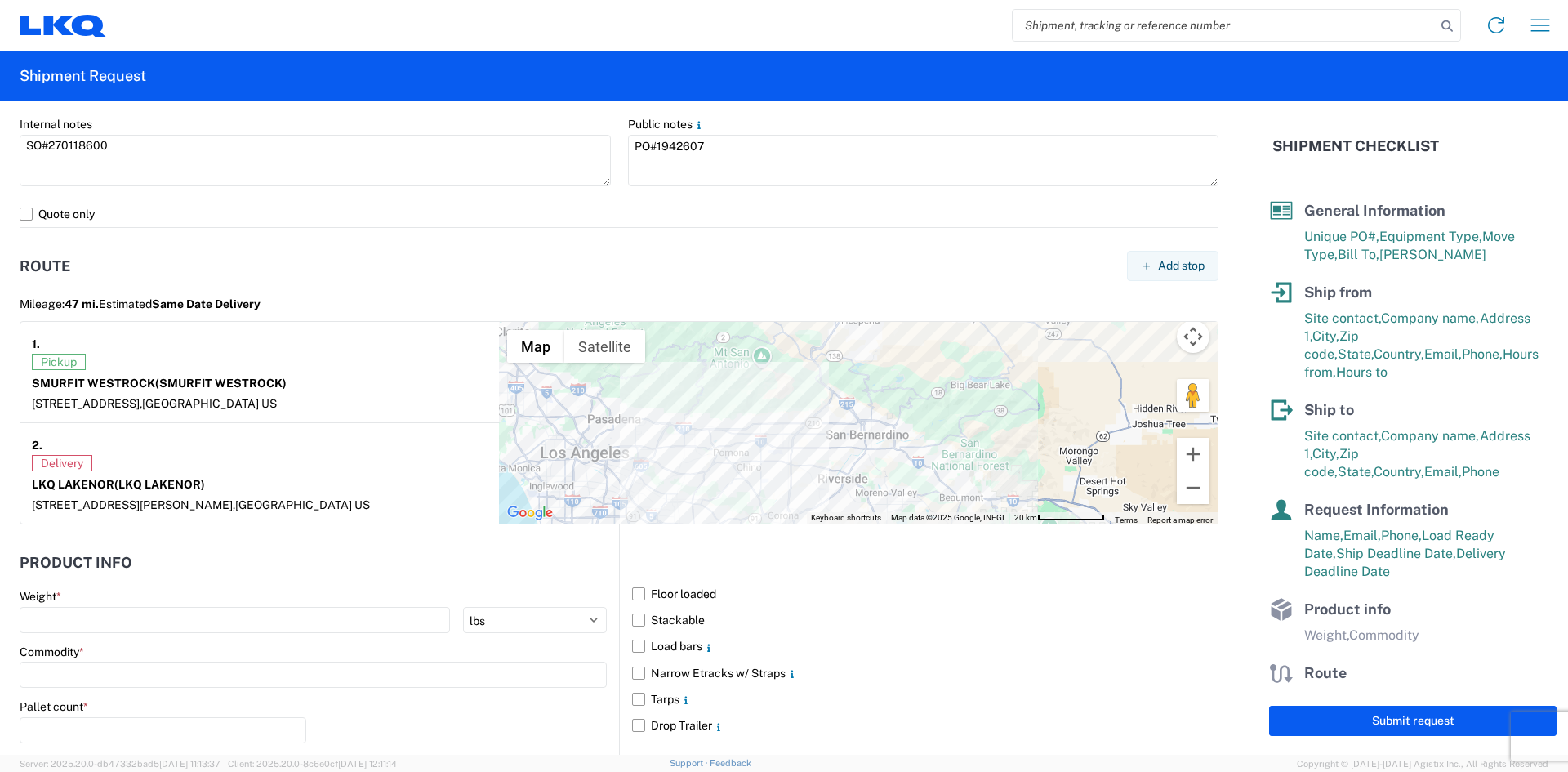
drag, startPoint x: 627, startPoint y: 416, endPoint x: 706, endPoint y: 405, distance: 79.8
click at [706, 405] on div at bounding box center [858, 423] width 718 height 202
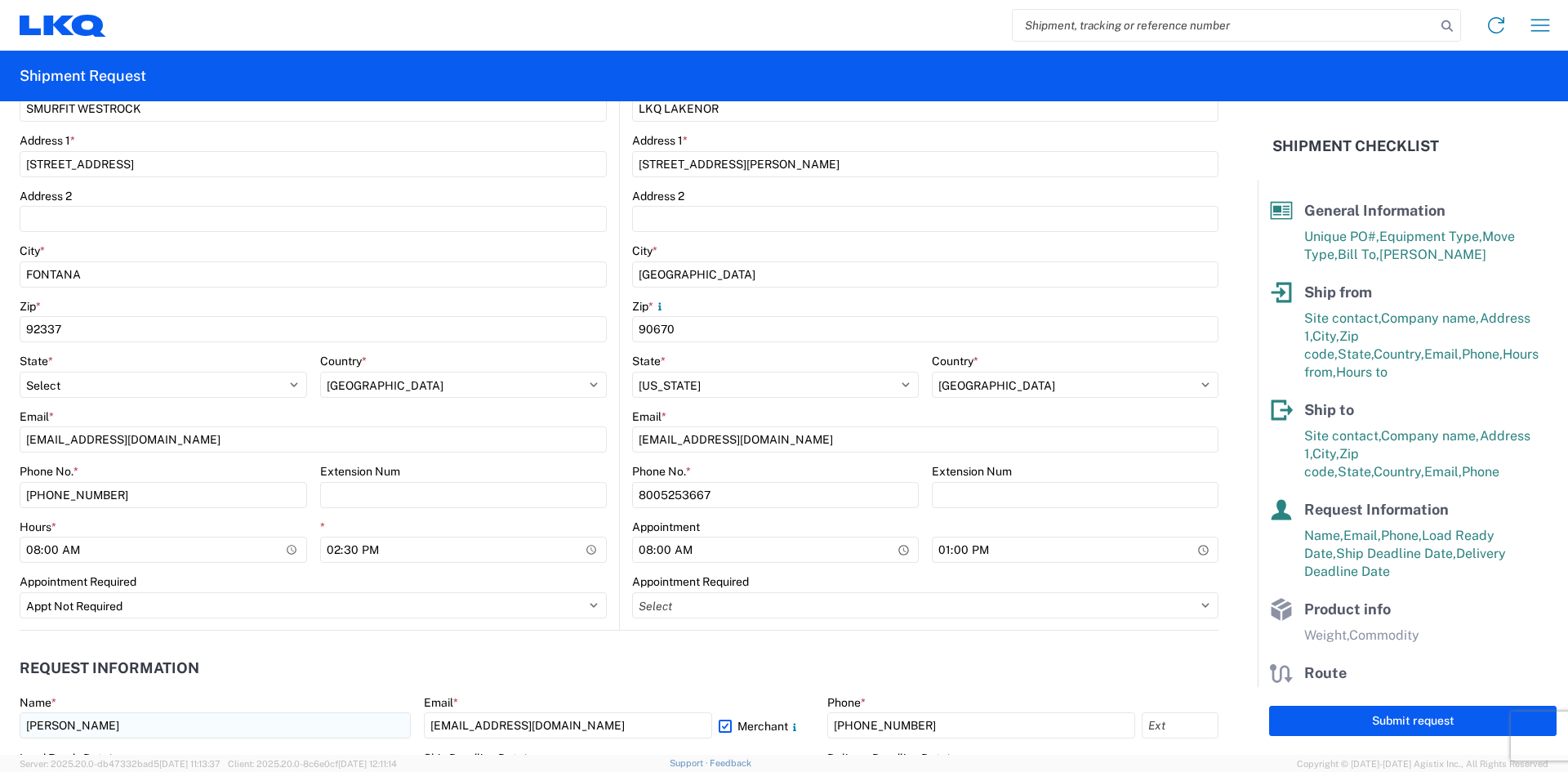
scroll to position [423, 0]
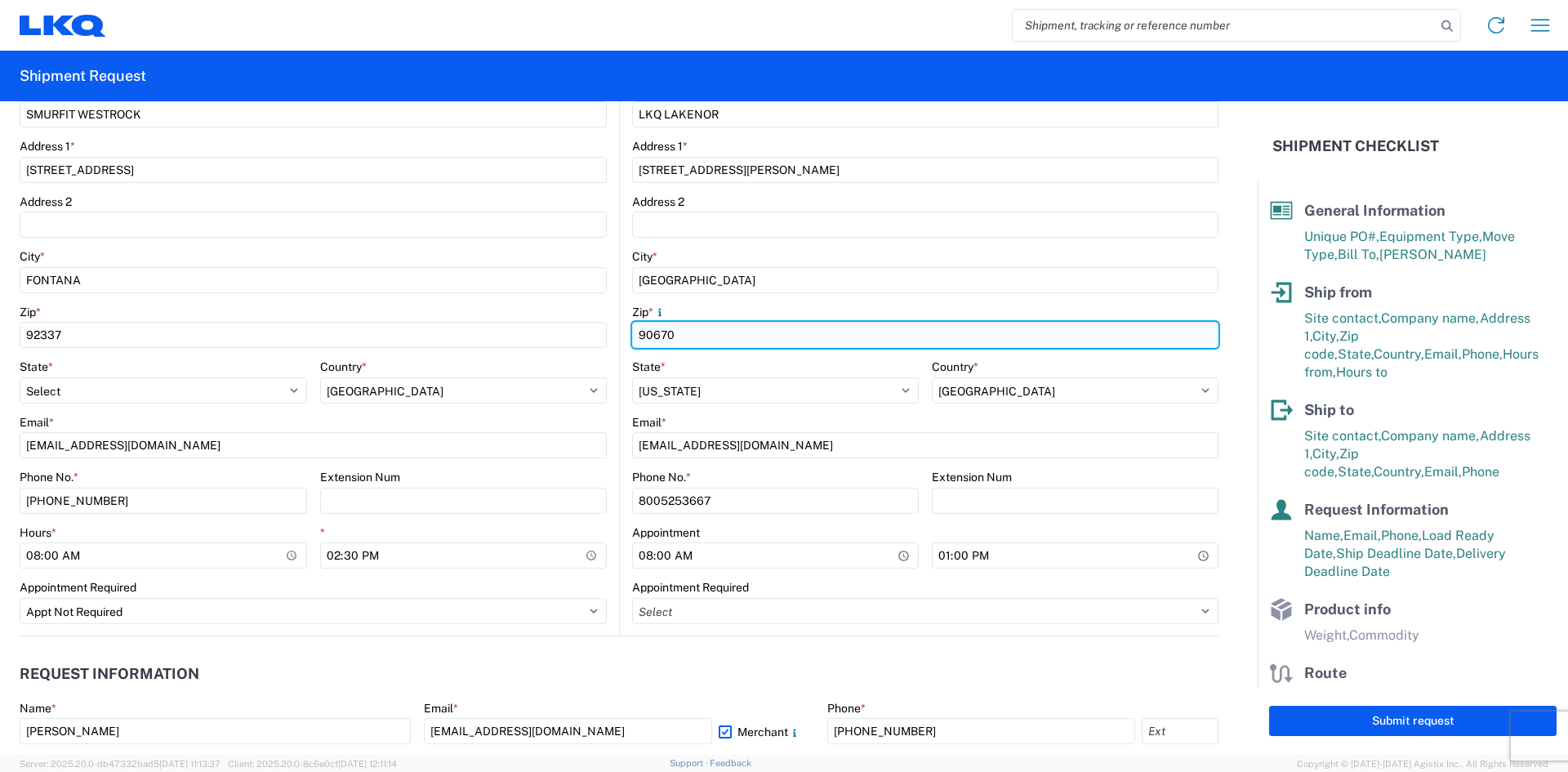
click at [676, 339] on input "90670" at bounding box center [925, 335] width 586 height 26
type input "90670"
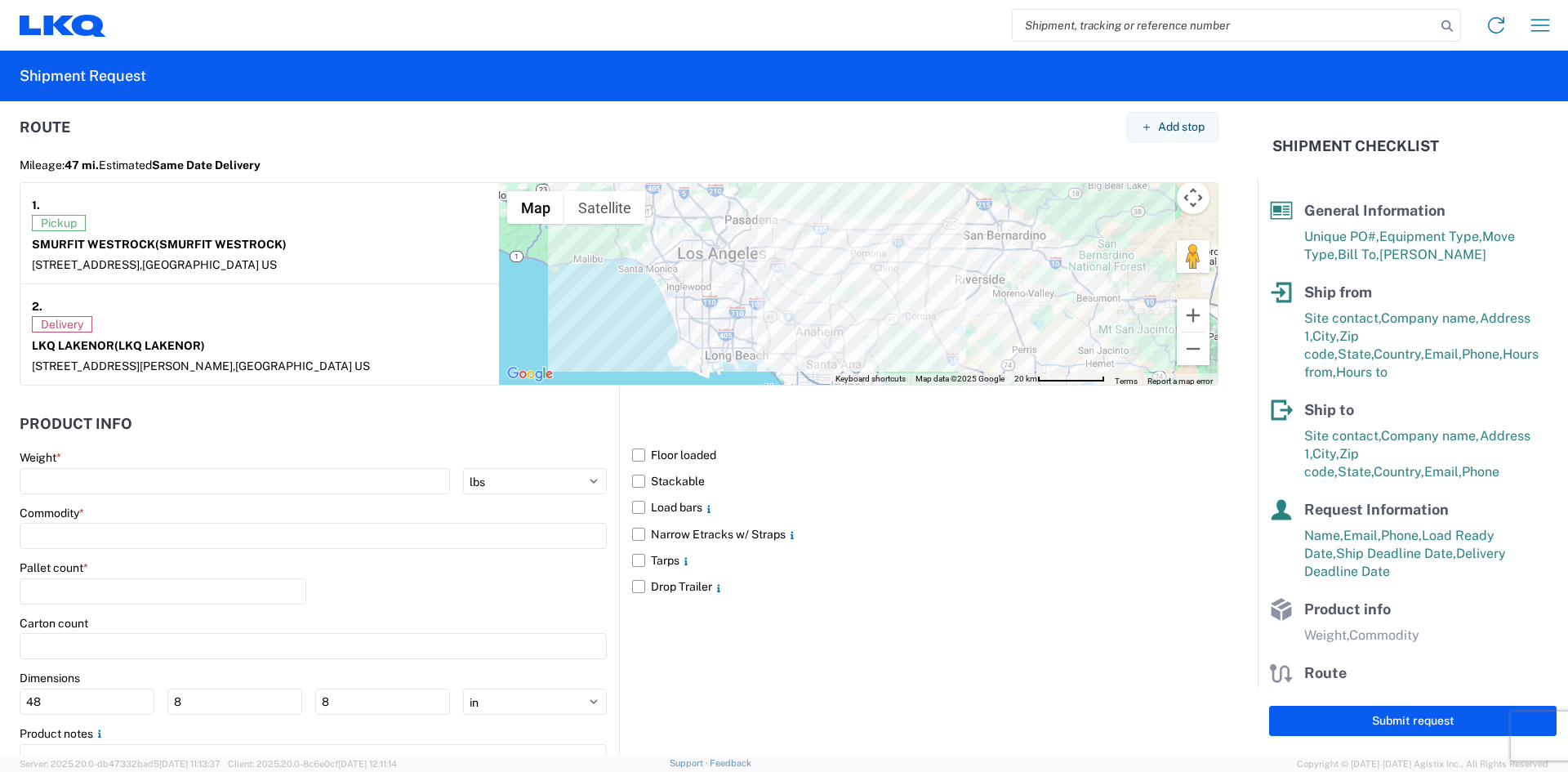
scroll to position [1403, 0]
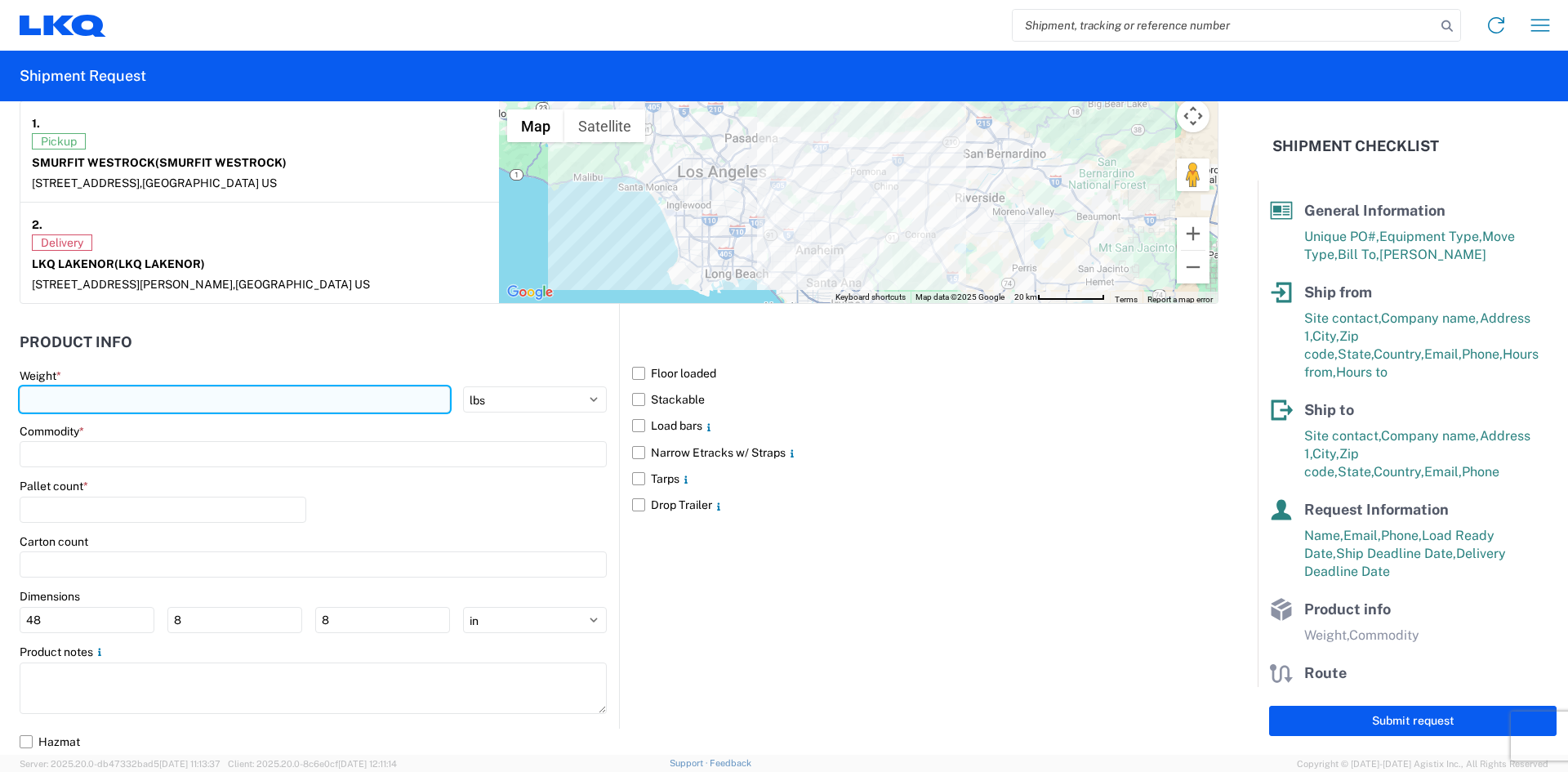
click at [101, 394] on input "number" at bounding box center [235, 399] width 430 height 26
type input "12705"
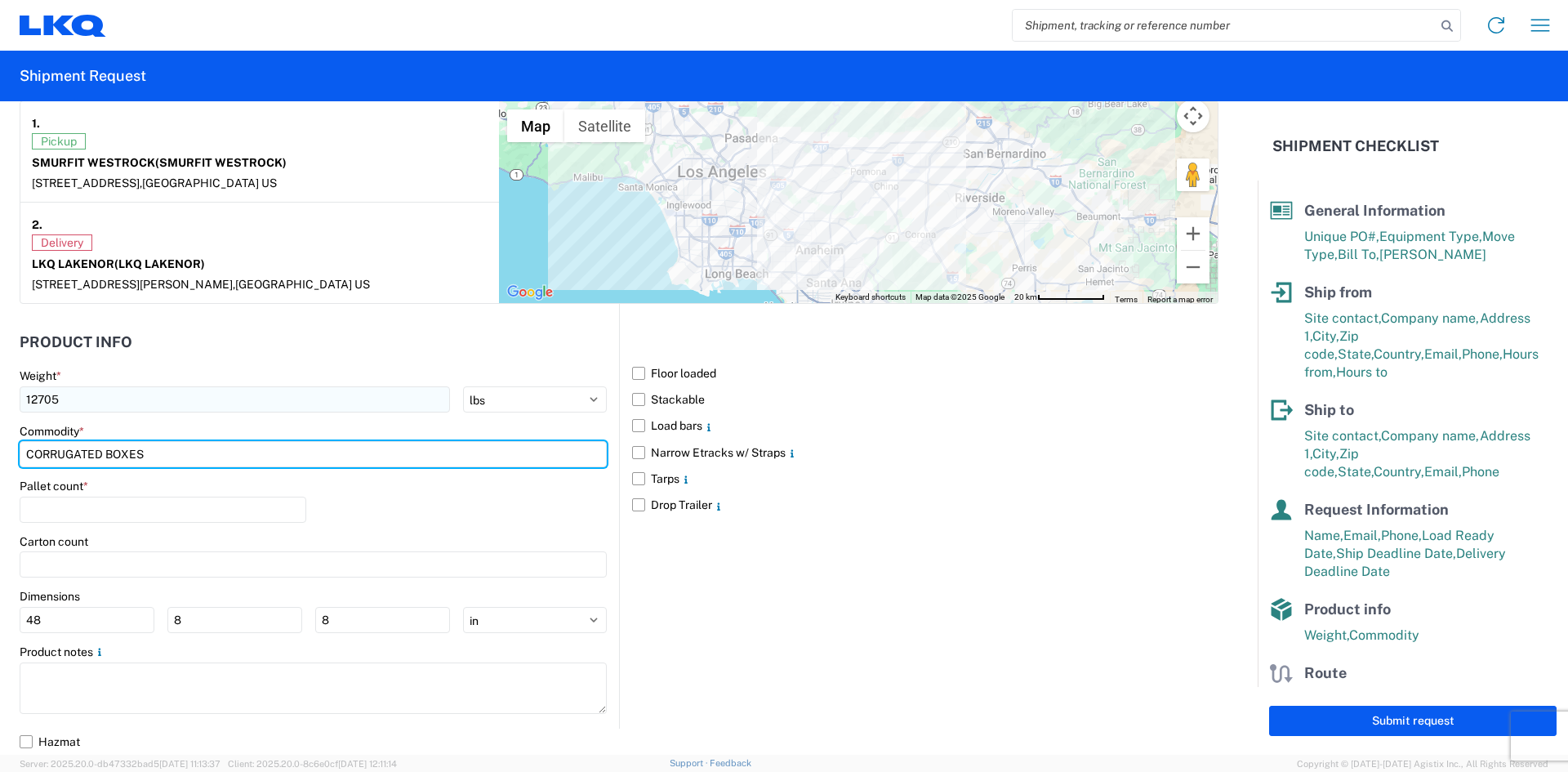
type input "CORRUGATED BOXES"
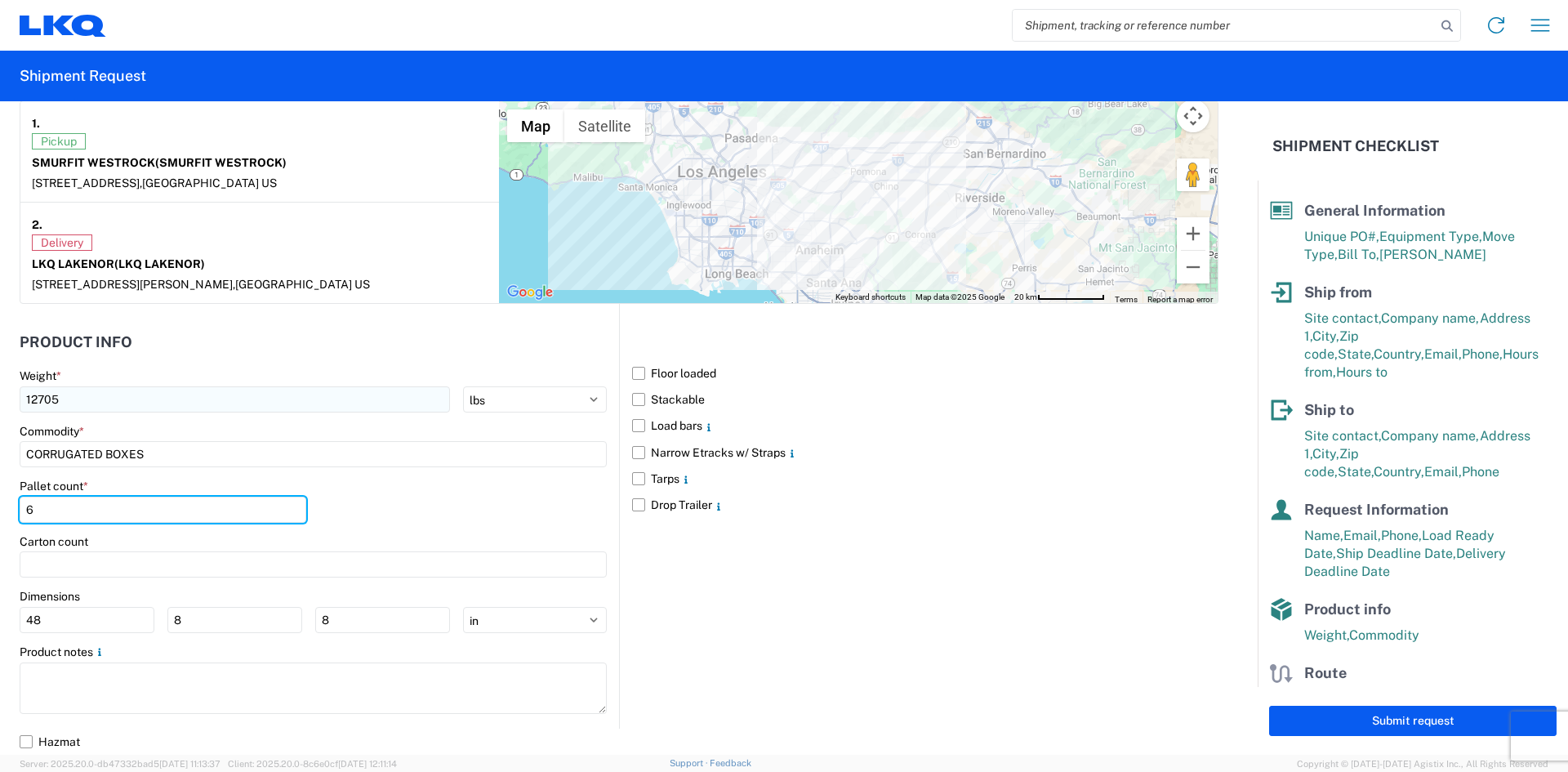
type input "6"
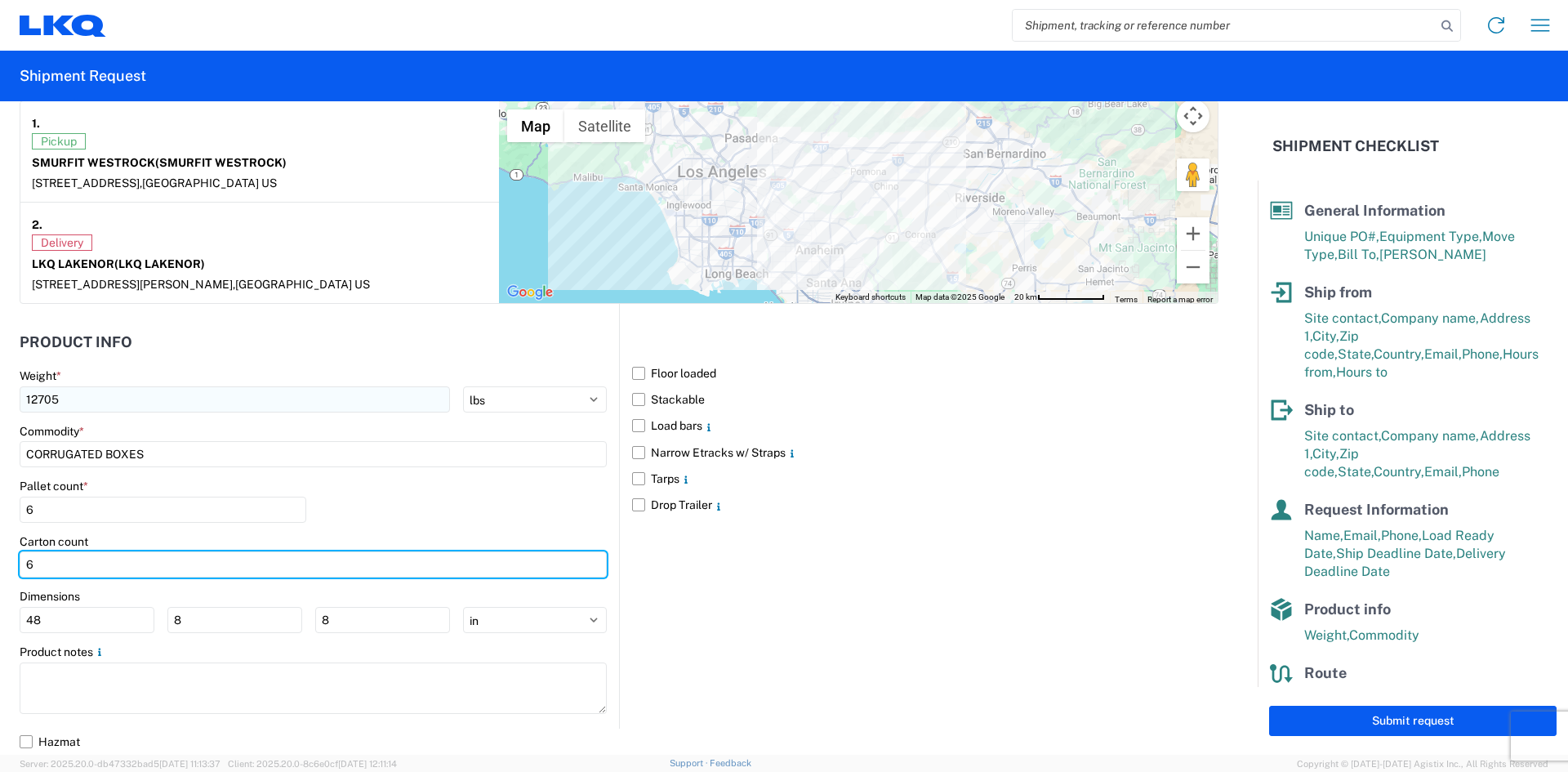
type input "6"
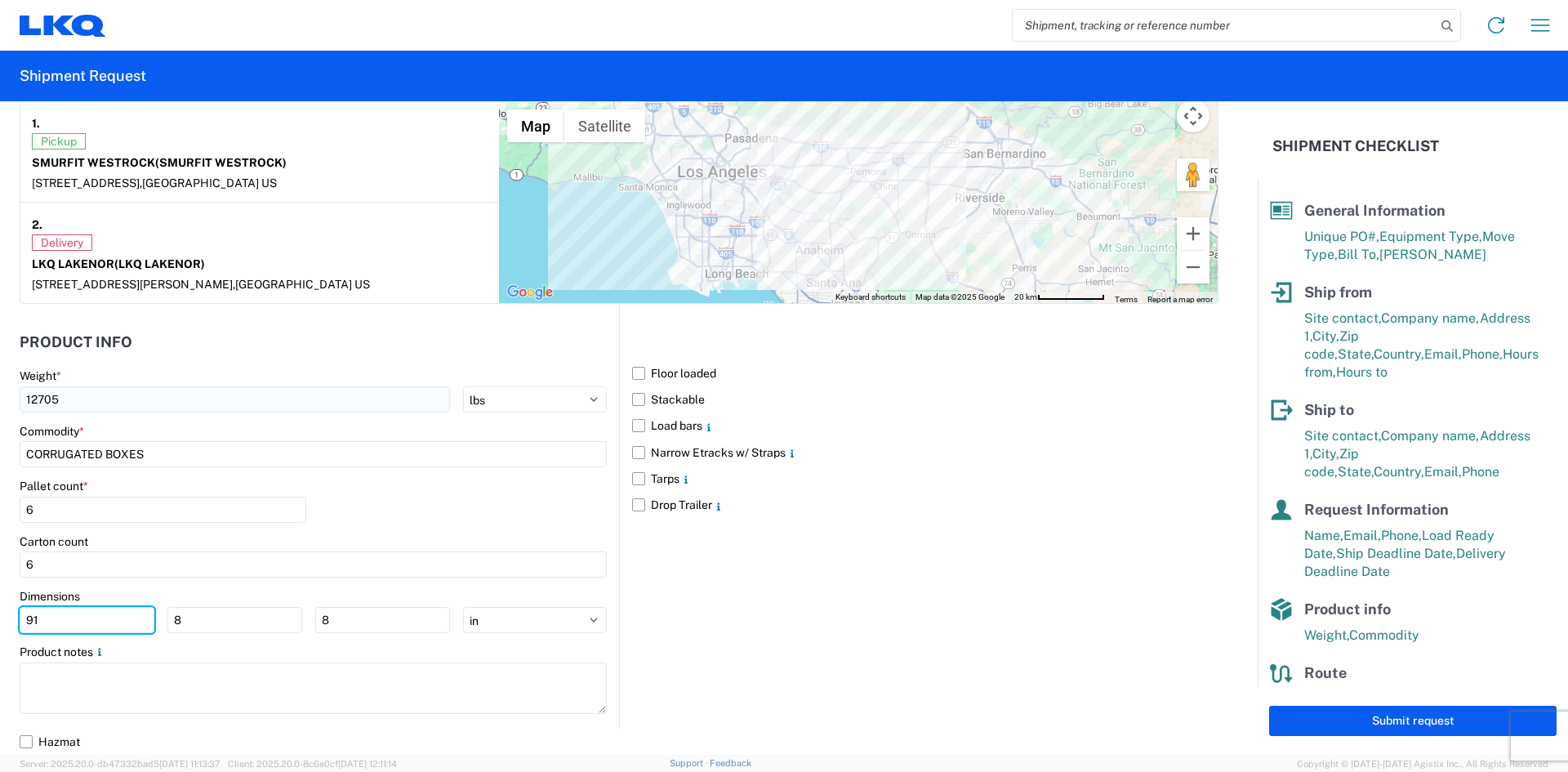
type input "91"
type input "97"
type input "40"
click at [582, 625] on select "ft in cm" at bounding box center [535, 620] width 144 height 26
click at [463, 607] on select "ft in cm" at bounding box center [535, 620] width 144 height 26
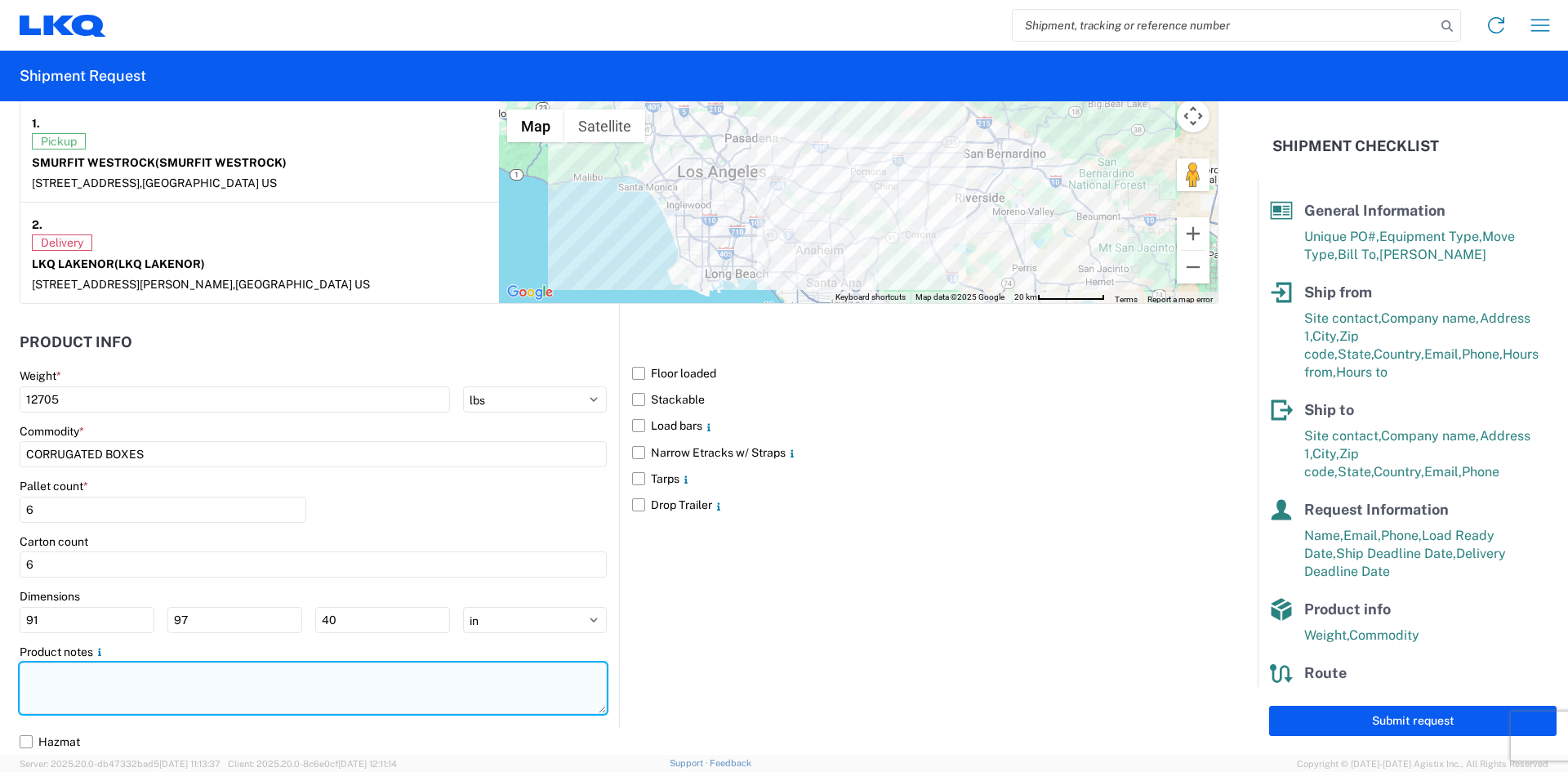
drag, startPoint x: 81, startPoint y: 700, endPoint x: 96, endPoint y: 689, distance: 18.6
click at [83, 700] on textarea at bounding box center [313, 688] width 587 height 52
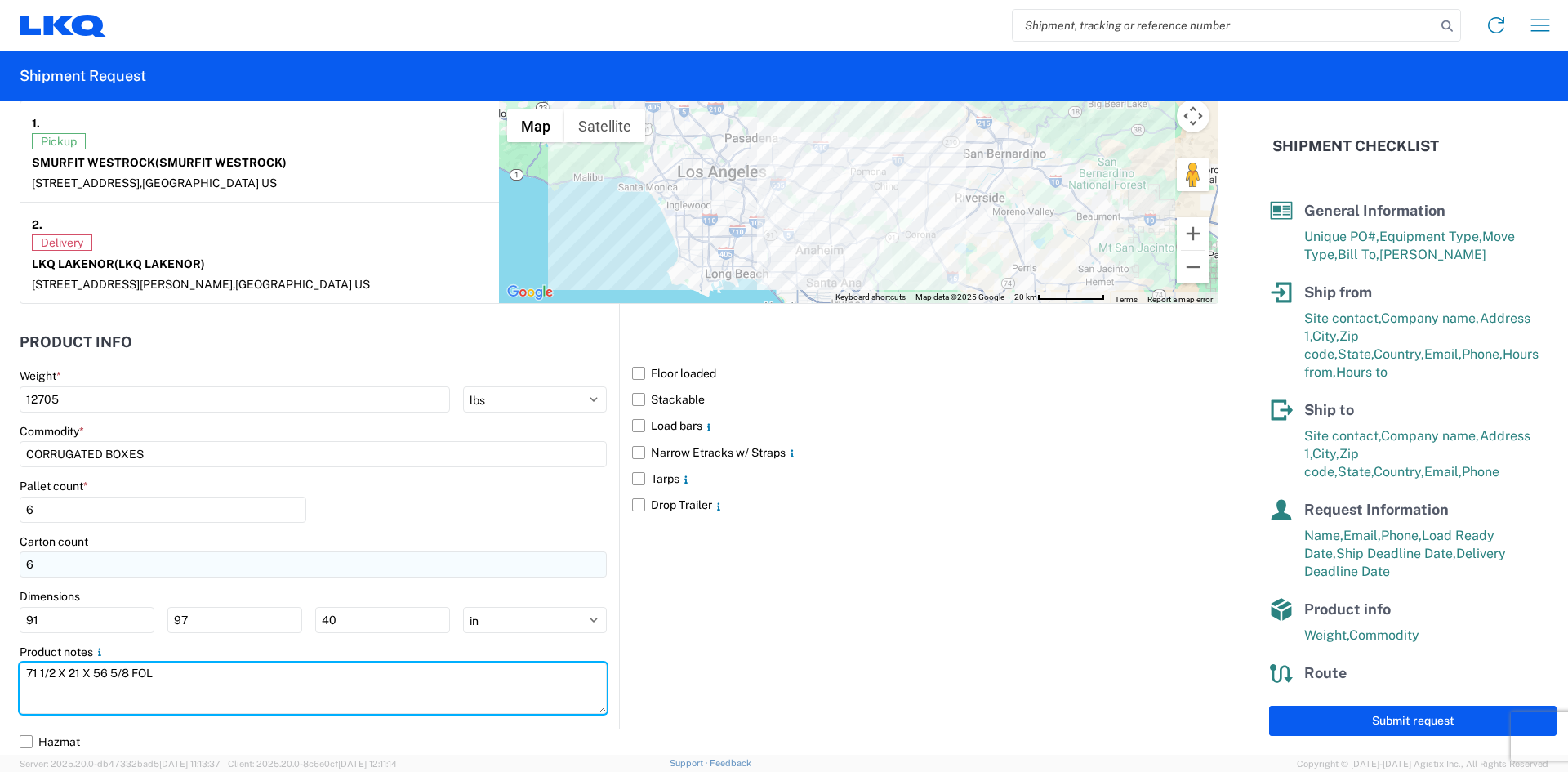
type textarea "71 1/2 X 21 X 56 5/8 FOL"
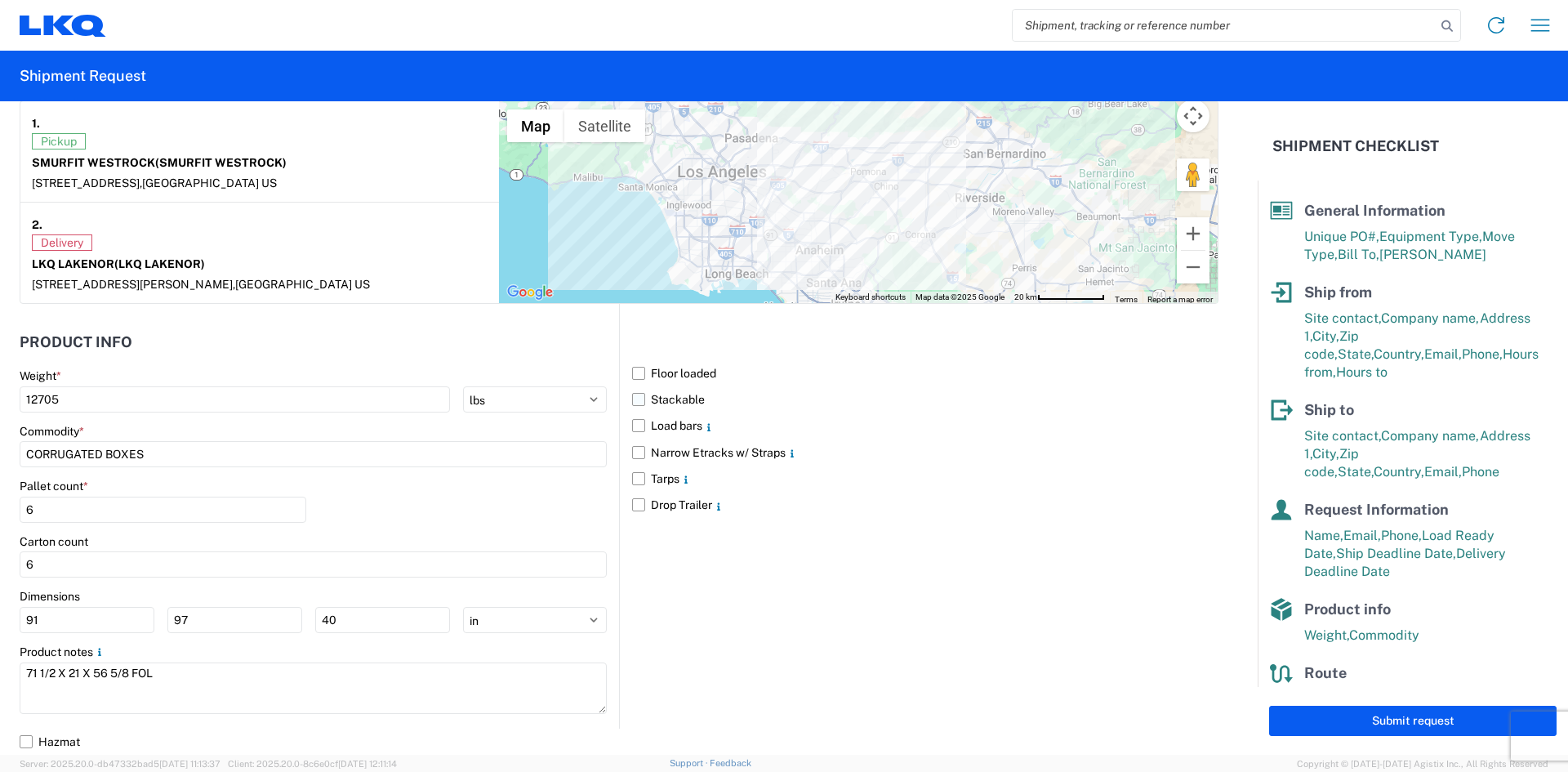
click at [636, 400] on label "Stackable" at bounding box center [925, 399] width 586 height 26
click at [0, 0] on input "Stackable" at bounding box center [0, 0] width 0 height 0
click at [1389, 721] on button "Submit request" at bounding box center [1412, 720] width 287 height 30
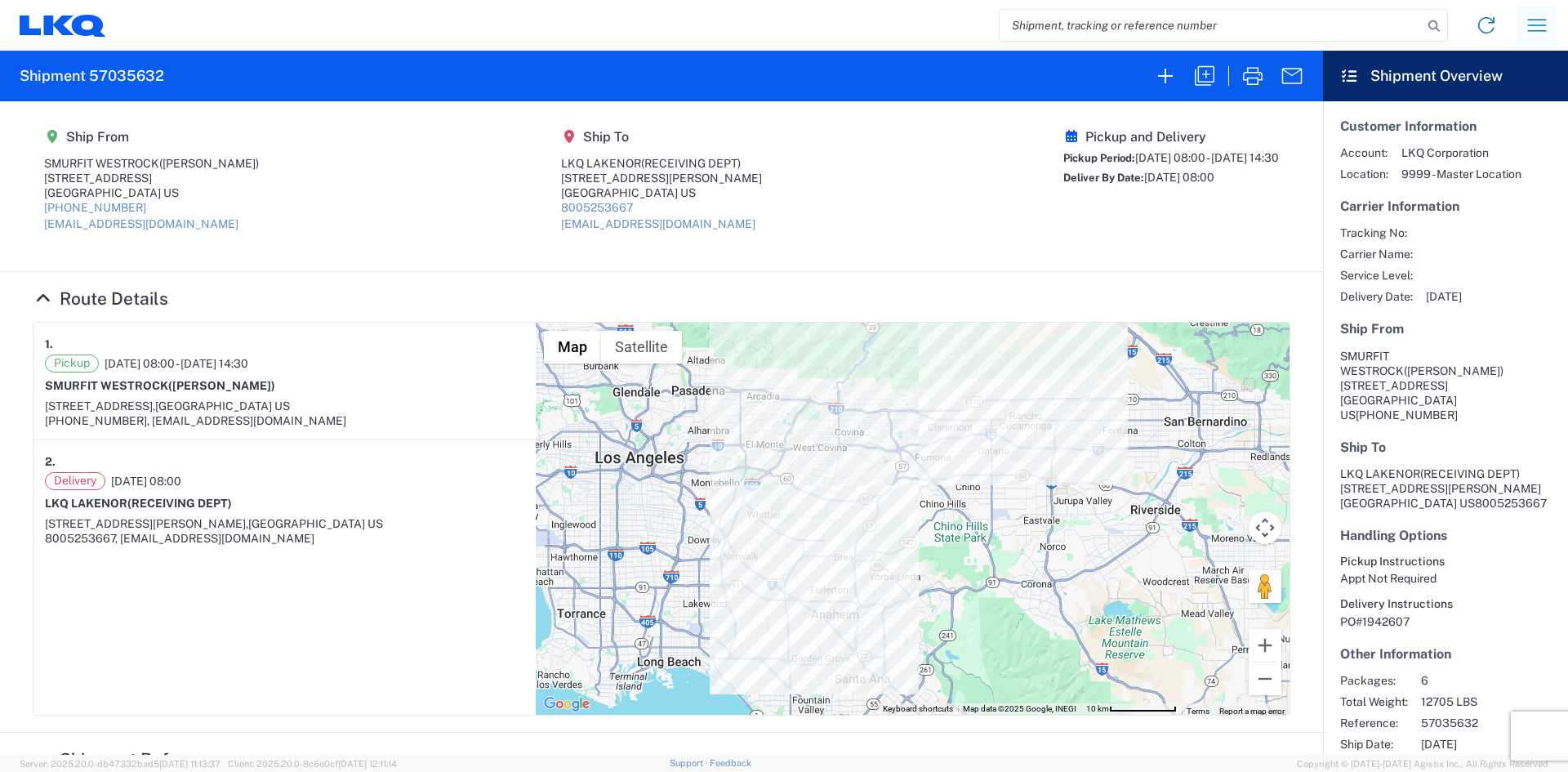
click at [1528, 25] on icon "button" at bounding box center [1538, 25] width 19 height 12
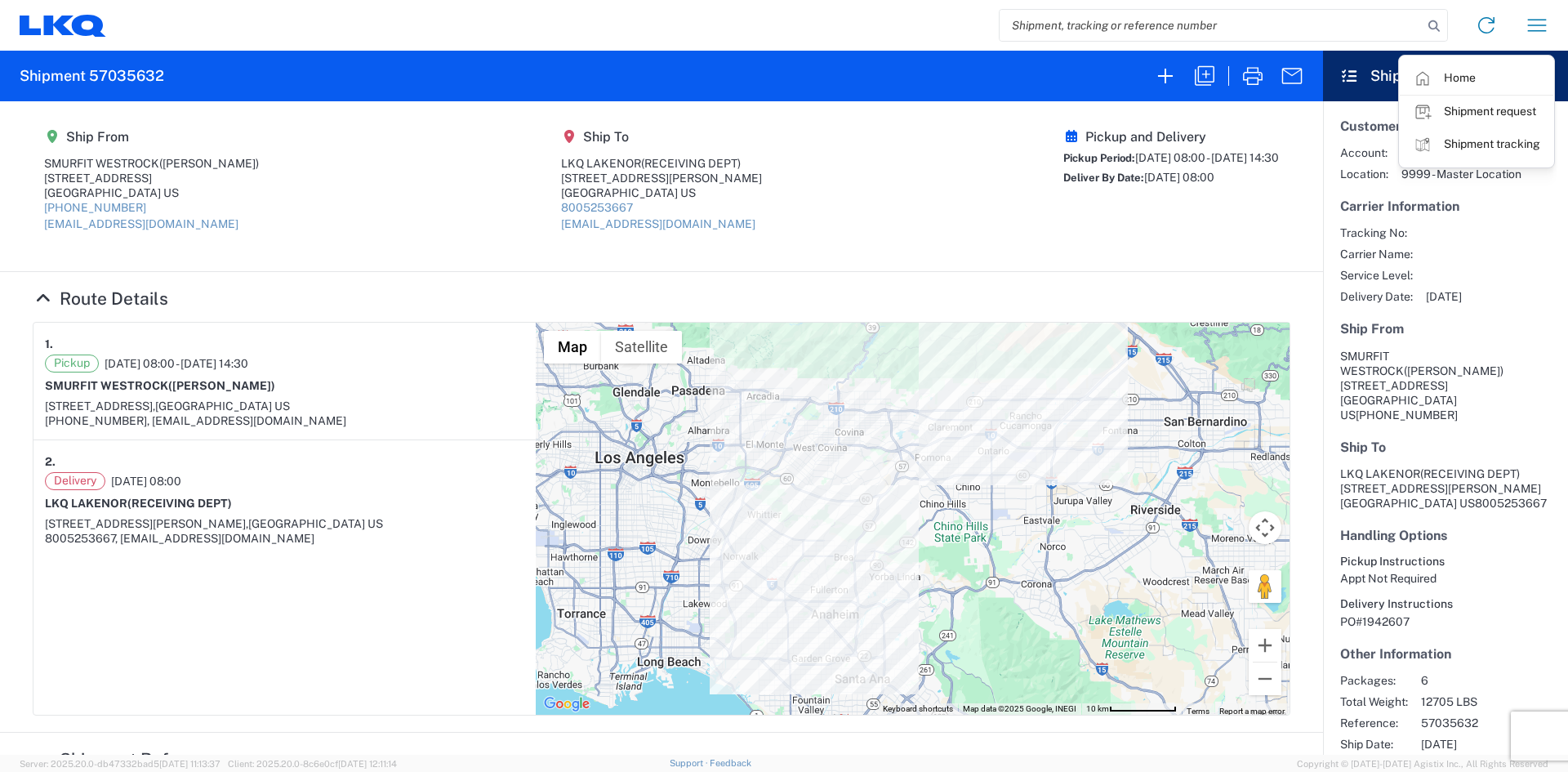
click at [1309, 242] on section "Ship From SMURFIT WESTROCK (NICHOLAS LOPEZ) 13100 LOOP ROAD FONTANA, CA 92337 U…" at bounding box center [662, 186] width 1323 height 171
